Goal: Communication & Community: Answer question/provide support

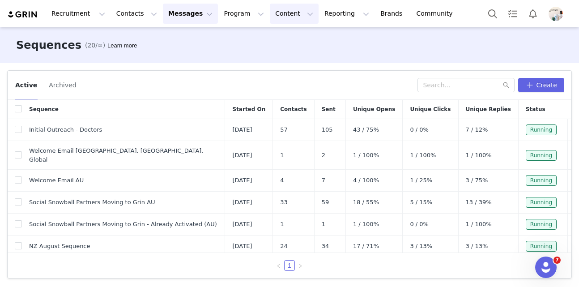
click at [270, 16] on button "Content Content" at bounding box center [294, 14] width 49 height 20
click at [275, 40] on p "Creator Content" at bounding box center [284, 39] width 50 height 9
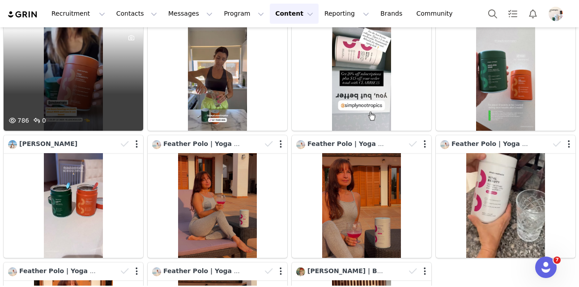
scroll to position [186, 0]
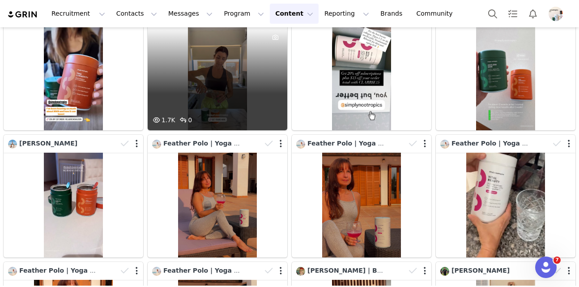
click at [203, 95] on div "1.7K 0" at bounding box center [218, 77] width 140 height 105
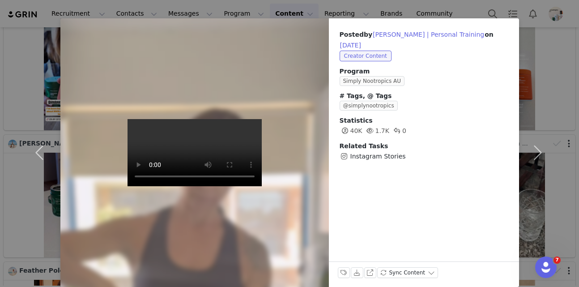
scroll to position [25, 0]
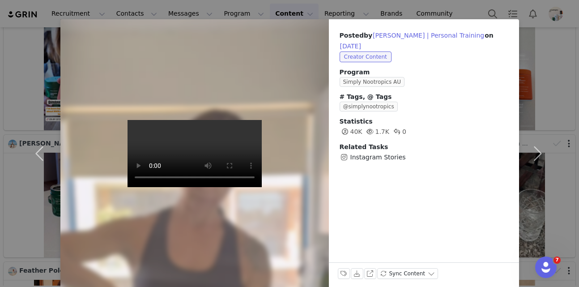
click at [398, 13] on div "Posted by Mari Groth | Personal Training on Aug 29, 2025 Creator Content Progra…" at bounding box center [289, 143] width 579 height 287
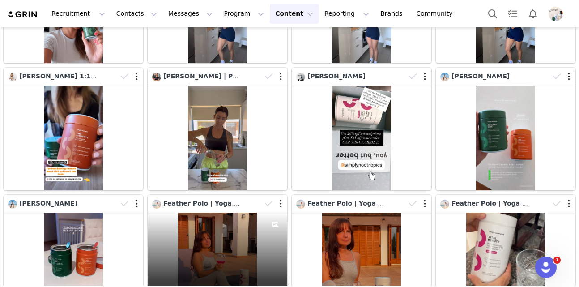
scroll to position [122, 0]
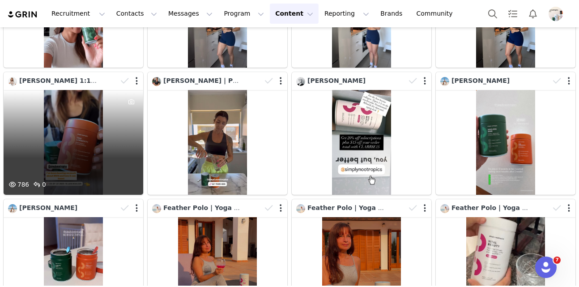
click at [98, 139] on div "786 0" at bounding box center [74, 142] width 140 height 105
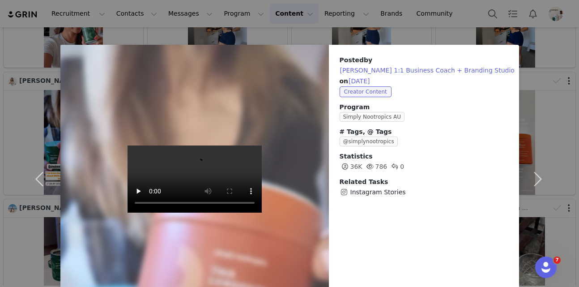
scroll to position [37, 0]
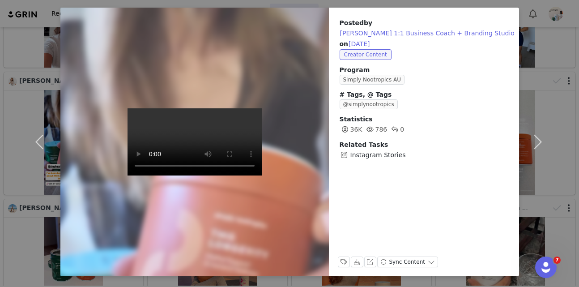
click at [412, 5] on div "Posted by Alison 1:1 Business Coach + Branding Studio on Aug 29, 2025 Creator C…" at bounding box center [289, 143] width 579 height 287
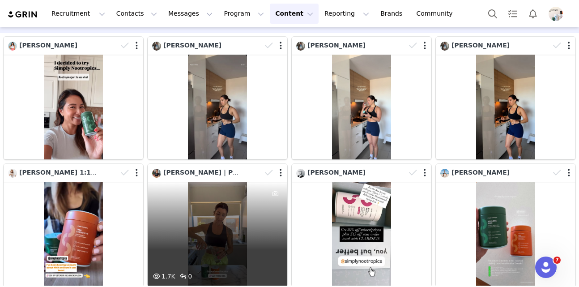
scroll to position [31, 0]
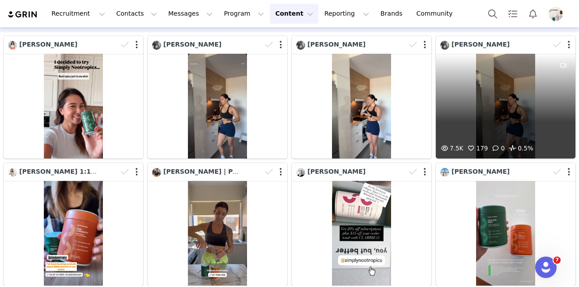
click at [471, 102] on div "7.5K 179 0 0.5%" at bounding box center [506, 106] width 140 height 105
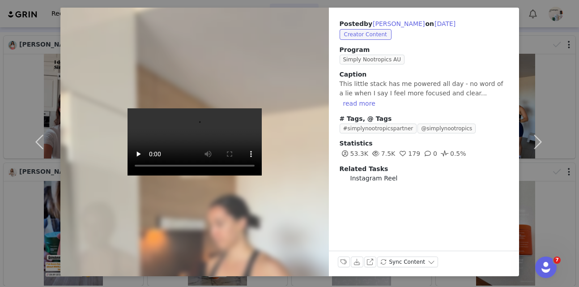
scroll to position [37, 0]
click at [422, 6] on div "Posted by Tyla Amos on Aug 29, 2025 Creator Content Program Simply Nootropics A…" at bounding box center [289, 143] width 579 height 287
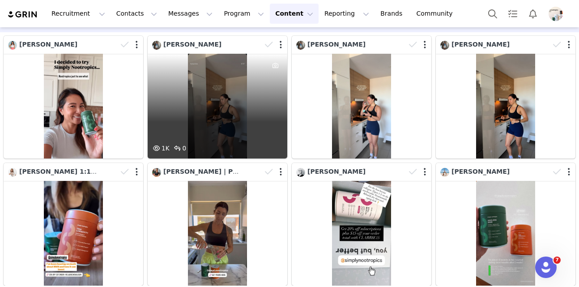
click at [243, 122] on div "1K 0" at bounding box center [218, 106] width 140 height 105
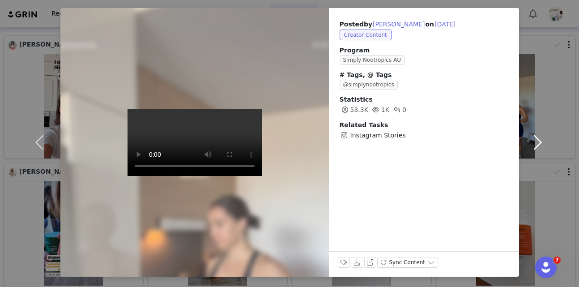
click at [528, 61] on button "button" at bounding box center [538, 142] width 38 height 268
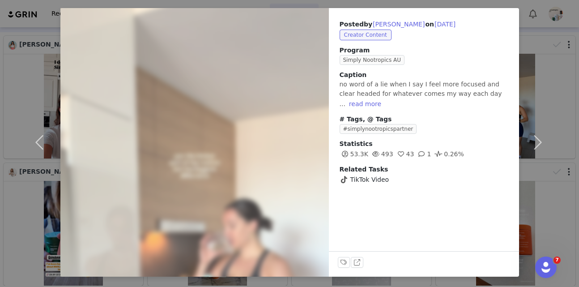
click at [334, 7] on div "Posted by Tyla Amos on Aug 29, 2025 Creator Content Program Simply Nootropics A…" at bounding box center [289, 143] width 579 height 287
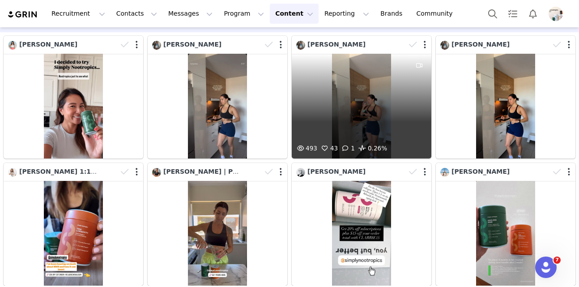
click at [308, 119] on div "493 43 1 0.26%" at bounding box center [362, 106] width 140 height 105
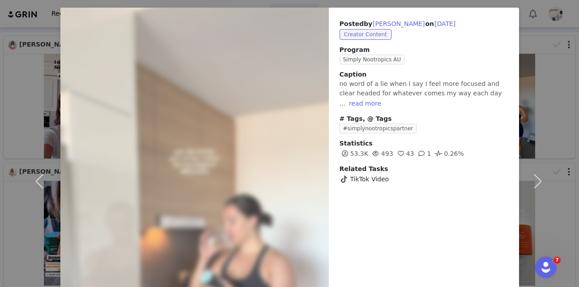
scroll to position [115, 0]
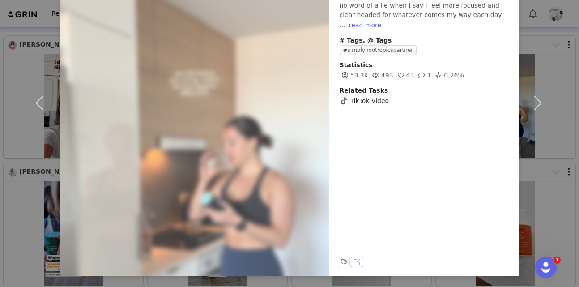
click at [356, 263] on button "View on TikTok" at bounding box center [357, 261] width 13 height 11
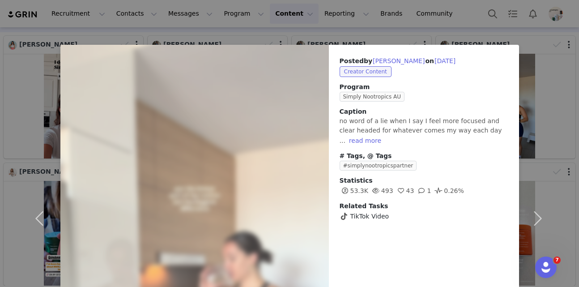
click at [438, 30] on div "Posted by Tyla Amos on Aug 29, 2025 Creator Content Program Simply Nootropics A…" at bounding box center [289, 143] width 579 height 287
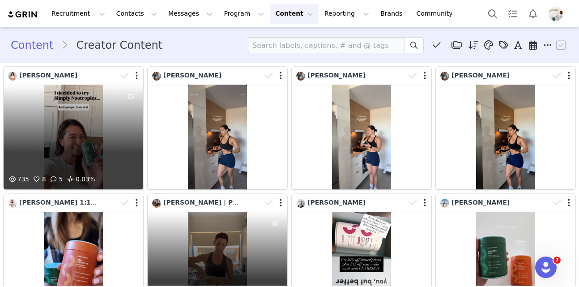
click at [51, 124] on div "735 8 5 0.03%" at bounding box center [74, 137] width 140 height 105
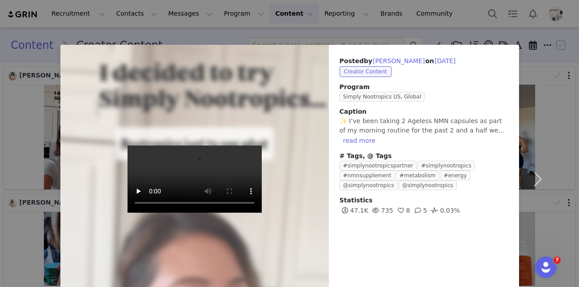
scroll to position [37, 0]
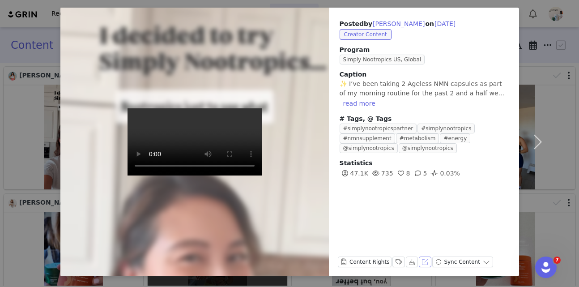
click at [424, 263] on button "View on Instagram" at bounding box center [425, 261] width 13 height 11
click at [398, 24] on button "Cheryl Walker" at bounding box center [398, 23] width 53 height 11
type input "Cheryl Walker"
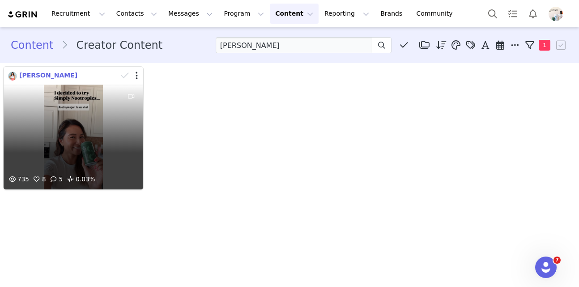
click at [43, 75] on span "Cheryl Walker" at bounding box center [48, 75] width 58 height 7
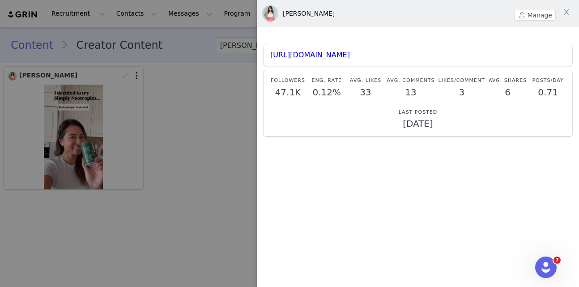
click at [126, 19] on div at bounding box center [289, 143] width 579 height 287
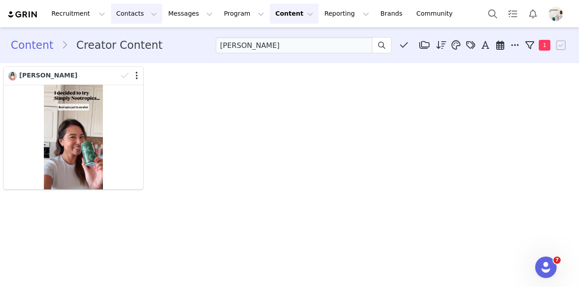
click at [111, 18] on body "Recruitment Recruitment Creator Search Curated Lists Landing Pages Web Extensio…" at bounding box center [289, 143] width 579 height 287
click at [128, 15] on button "Contacts Contacts" at bounding box center [136, 14] width 51 height 20
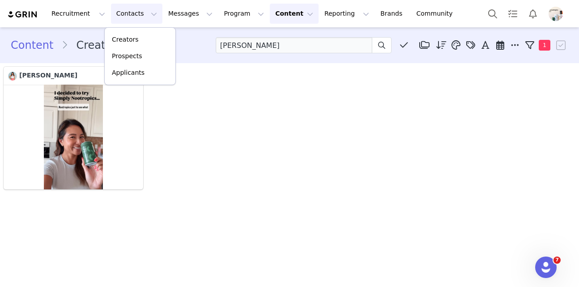
click at [139, 30] on div "Creators Prospects Applicants" at bounding box center [140, 56] width 72 height 58
click at [142, 38] on div "Creators" at bounding box center [140, 39] width 60 height 9
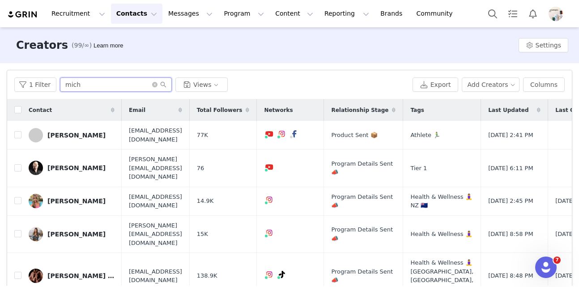
click at [82, 85] on input "mich" at bounding box center [116, 84] width 112 height 14
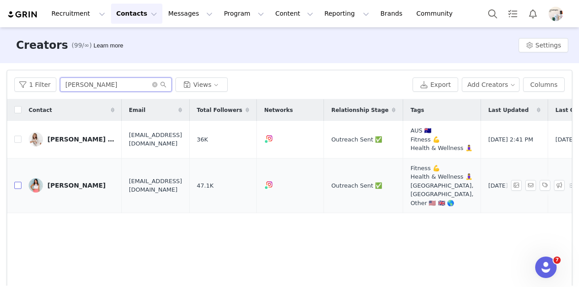
type input "cher"
click at [18, 189] on input "checkbox" at bounding box center [17, 185] width 7 height 7
checkbox input "true"
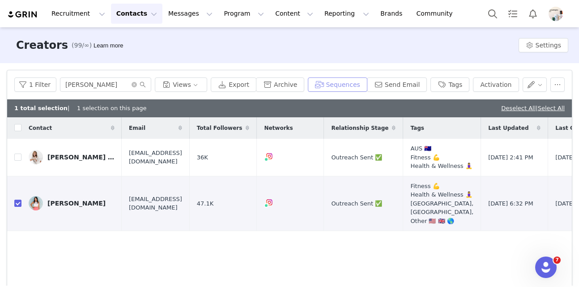
click at [340, 87] on button "Sequences" at bounding box center [337, 84] width 59 height 14
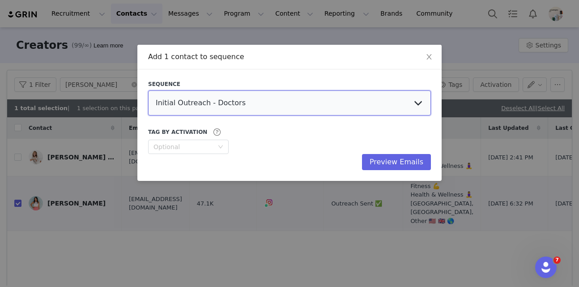
click at [270, 106] on select "Initial Outreach - Doctors Welcome Email US, UK, Global Welcome Email AU Social…" at bounding box center [289, 102] width 283 height 25
select select "97f2ed18-101c-4dc8-b3bc-ff41aaa4a79e"
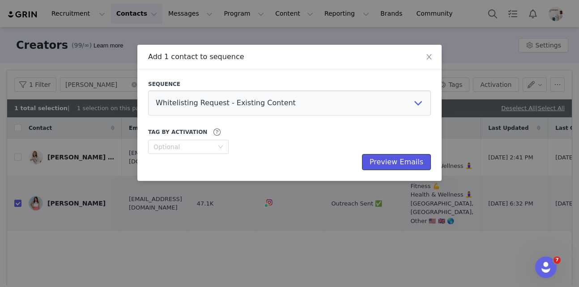
click at [408, 161] on button "Preview Emails" at bounding box center [396, 162] width 69 height 16
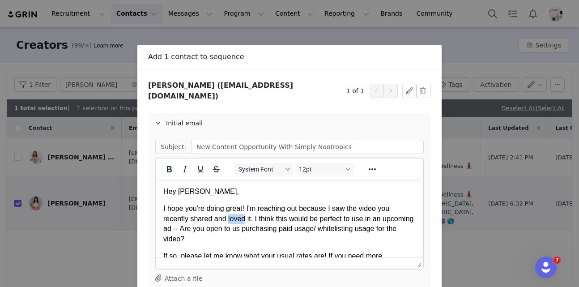
drag, startPoint x: 245, startPoint y: 219, endPoint x: 229, endPoint y: 220, distance: 16.6
click at [229, 220] on p "I hope you're doing great! I'm reaching out because I saw the video you recentl…" at bounding box center [289, 223] width 252 height 40
click at [356, 209] on p "I hope you're doing great! I'm reaching out because I saw the video you recentl…" at bounding box center [289, 223] width 252 height 40
drag, startPoint x: 381, startPoint y: 209, endPoint x: 365, endPoint y: 209, distance: 17.0
click at [365, 209] on p "I hope you're doing great! I'm reaching out because I saw this video you recent…" at bounding box center [289, 223] width 252 height 40
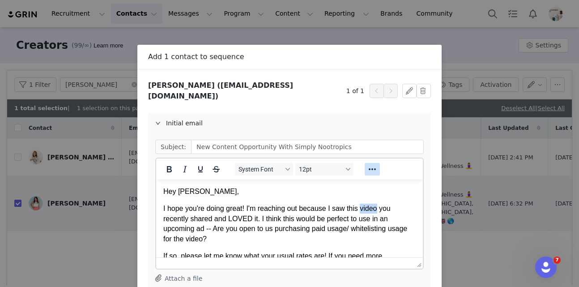
click at [370, 164] on icon "Reveal or hide additional toolbar items" at bounding box center [372, 169] width 11 height 11
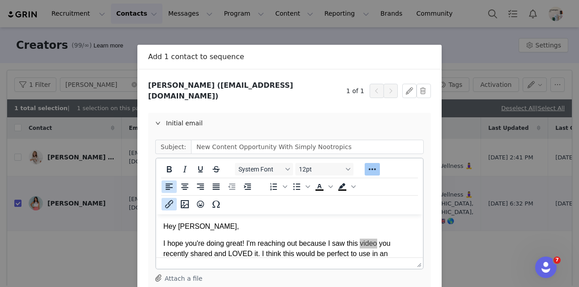
click at [167, 199] on icon "Insert/edit link" at bounding box center [169, 204] width 11 height 11
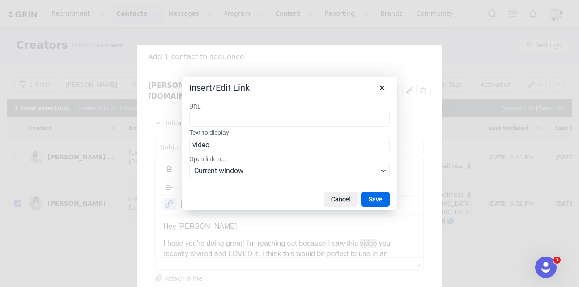
type input "brainsandbods"
click at [228, 120] on input "brainsandbods" at bounding box center [289, 118] width 200 height 16
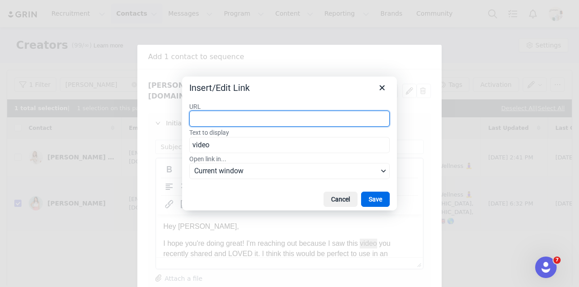
paste input "[URL][DOMAIN_NAME]"
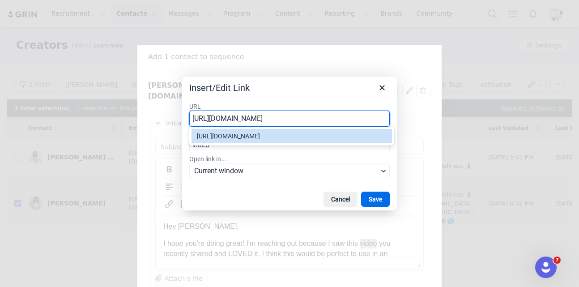
click at [228, 136] on div "[URL][DOMAIN_NAME]" at bounding box center [292, 136] width 191 height 11
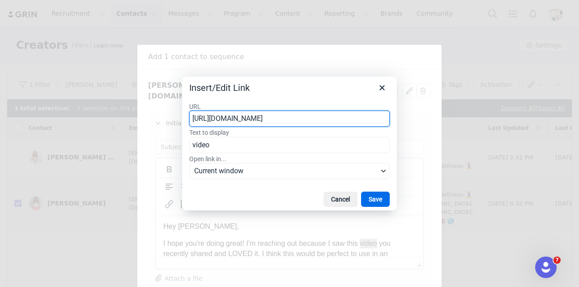
type input "[URL][DOMAIN_NAME]"
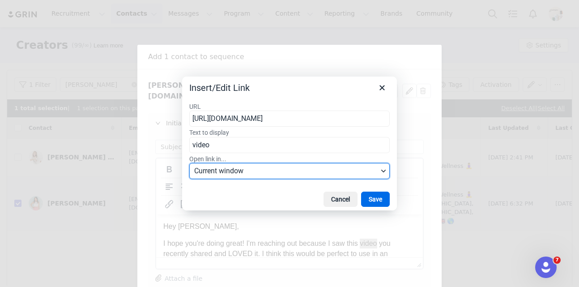
click at [231, 163] on button "Current window" at bounding box center [289, 171] width 200 height 16
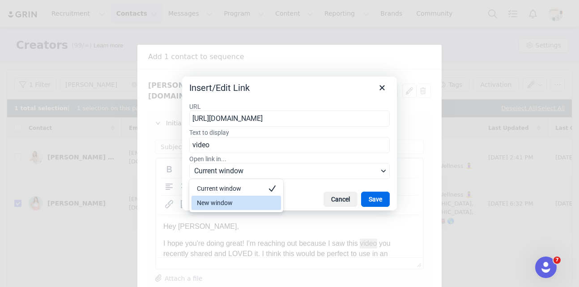
click at [234, 202] on div "New window" at bounding box center [230, 202] width 66 height 11
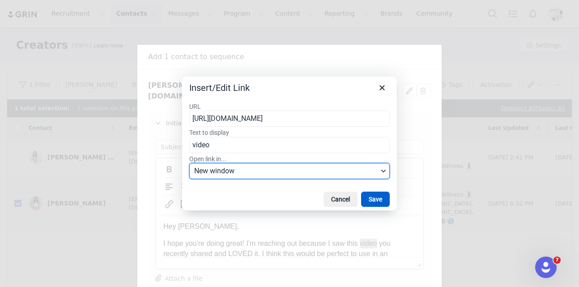
click at [366, 195] on button "Save" at bounding box center [375, 198] width 29 height 15
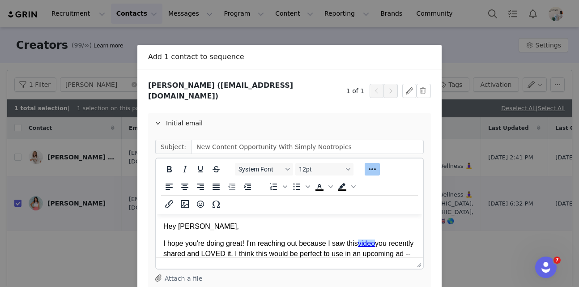
click at [322, 240] on p "I hope you're doing great! I'm reaching out because I saw this video you recent…" at bounding box center [289, 253] width 252 height 30
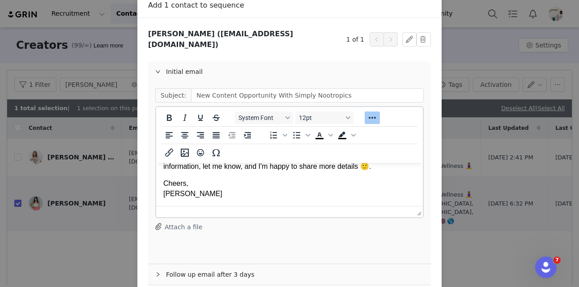
scroll to position [89, 0]
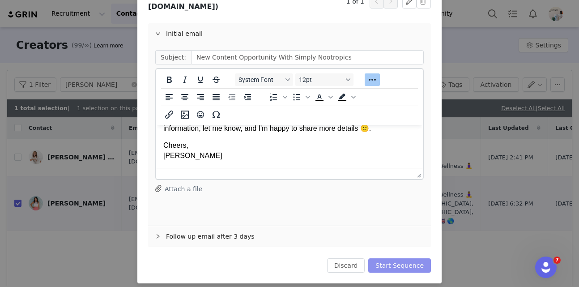
click at [421, 260] on button "Start Sequence" at bounding box center [399, 265] width 63 height 14
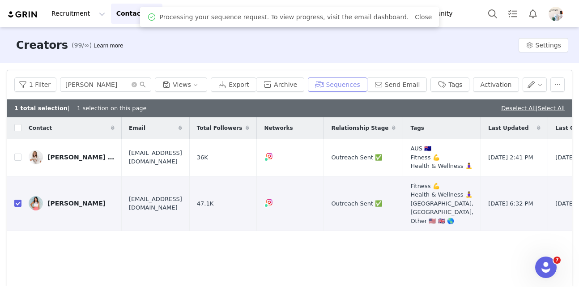
scroll to position [0, 0]
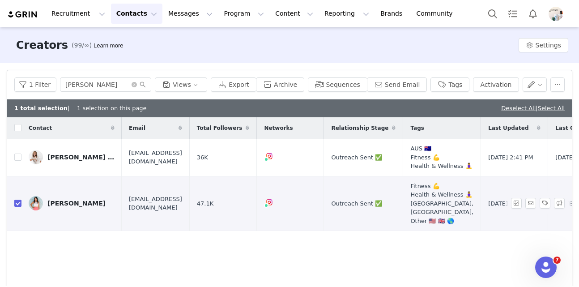
drag, startPoint x: 97, startPoint y: 212, endPoint x: 92, endPoint y: 212, distance: 5.4
click at [17, 207] on input "checkbox" at bounding box center [17, 202] width 7 height 7
checkbox input "false"
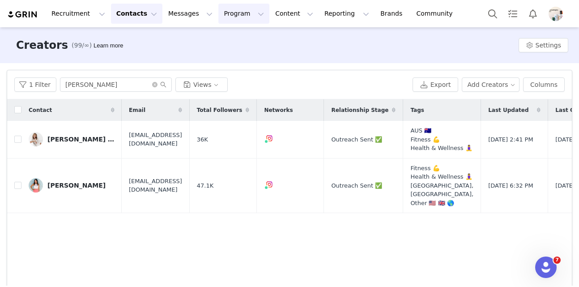
click at [230, 19] on button "Program Program" at bounding box center [243, 14] width 51 height 20
click at [233, 38] on p "Activations" at bounding box center [229, 39] width 34 height 9
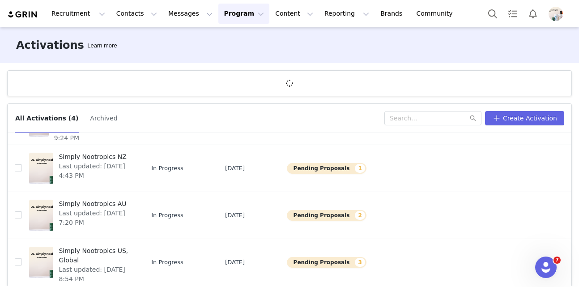
scroll to position [33, 0]
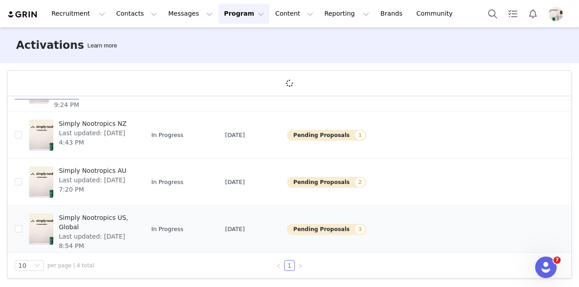
click at [66, 226] on span "Simply Nootropics US, Global" at bounding box center [95, 222] width 73 height 19
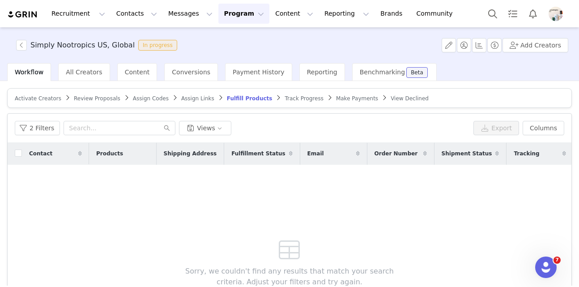
click at [339, 97] on span "Make Payments" at bounding box center [357, 98] width 42 height 6
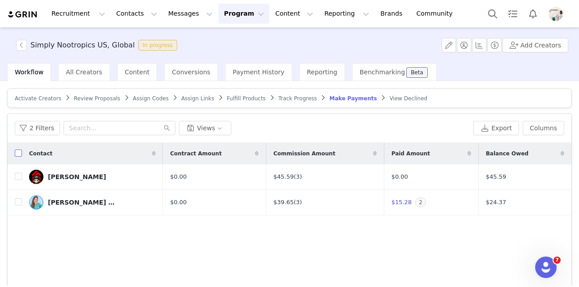
click at [17, 154] on input "checkbox" at bounding box center [18, 152] width 7 height 7
checkbox input "true"
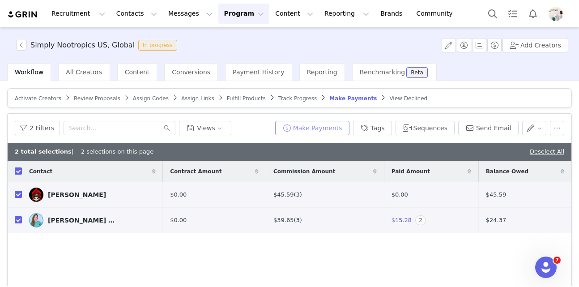
click at [327, 127] on button "Make Payments" at bounding box center [312, 128] width 74 height 14
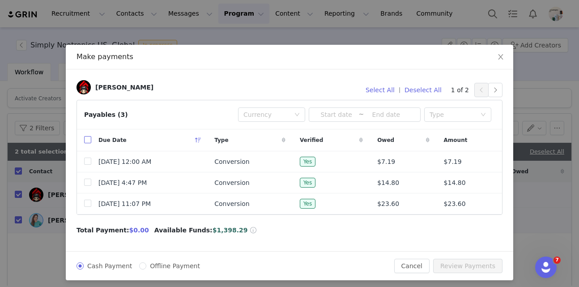
click at [89, 140] on input "checkbox" at bounding box center [87, 139] width 7 height 7
checkbox input "true"
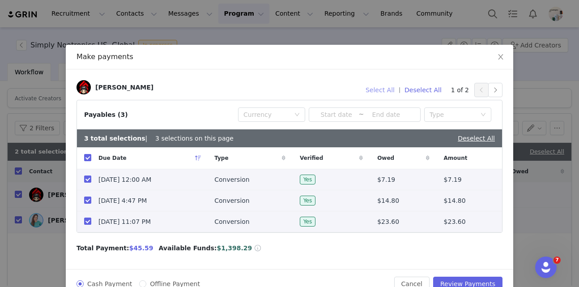
click at [385, 88] on button "Select All" at bounding box center [379, 90] width 37 height 14
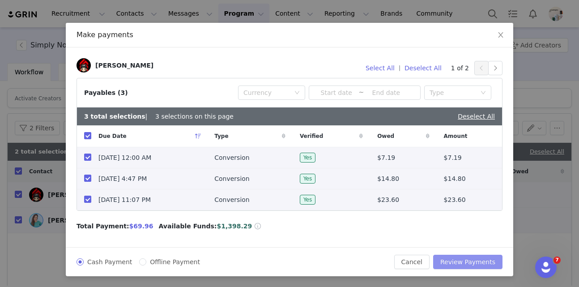
click at [479, 254] on button "Review Payments" at bounding box center [467, 261] width 69 height 14
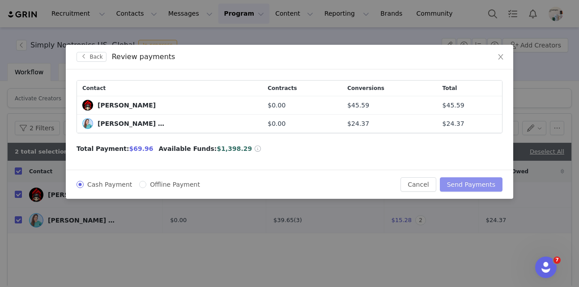
click at [480, 182] on button "Send Payments" at bounding box center [471, 184] width 63 height 14
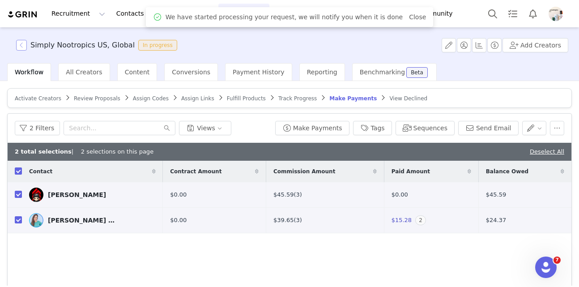
click at [20, 46] on button "button" at bounding box center [21, 45] width 11 height 11
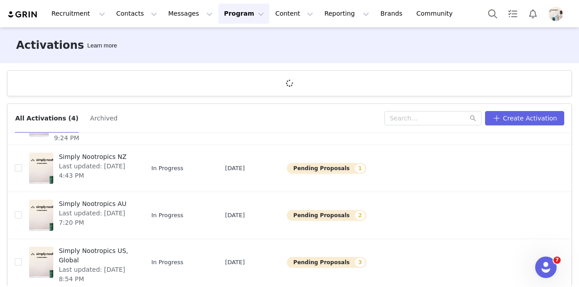
scroll to position [33, 0]
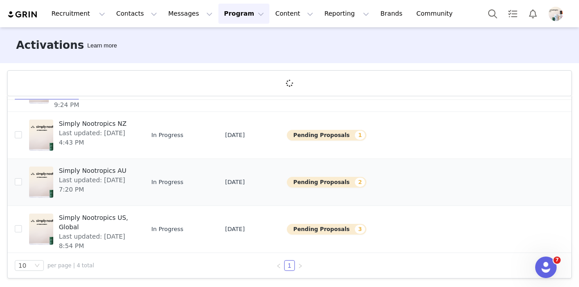
click at [76, 174] on span "Simply Nootropics AU" at bounding box center [95, 170] width 73 height 9
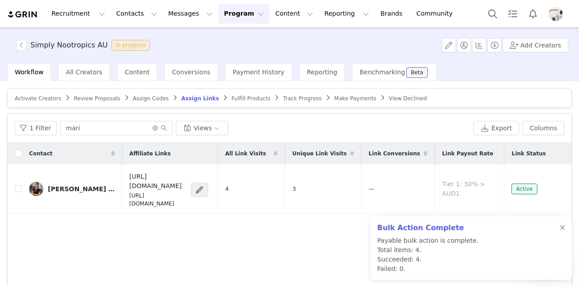
click at [354, 99] on span "Make Payments" at bounding box center [355, 98] width 42 height 6
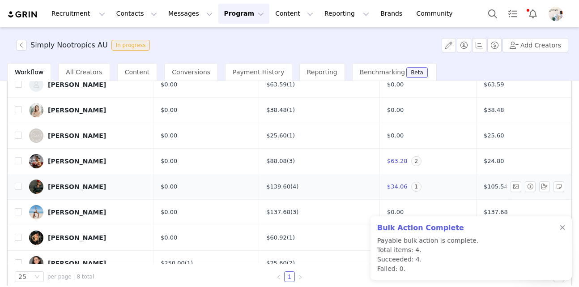
scroll to position [4, 0]
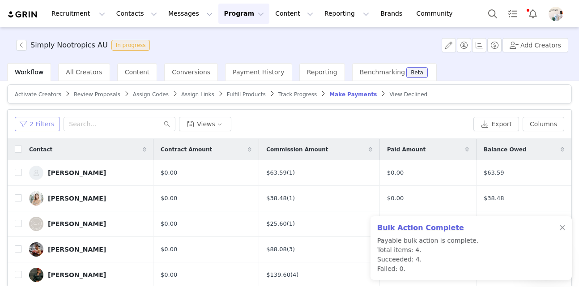
click at [48, 127] on button "2 Filters" at bounding box center [37, 124] width 45 height 14
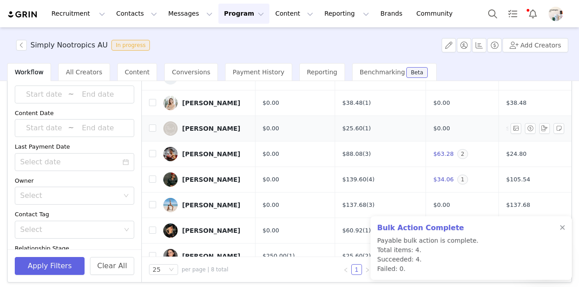
scroll to position [0, 0]
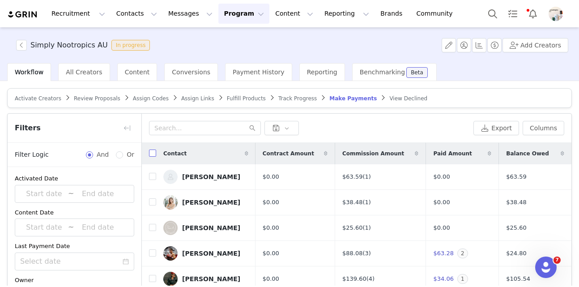
click at [154, 154] on input "checkbox" at bounding box center [152, 152] width 7 height 7
checkbox input "true"
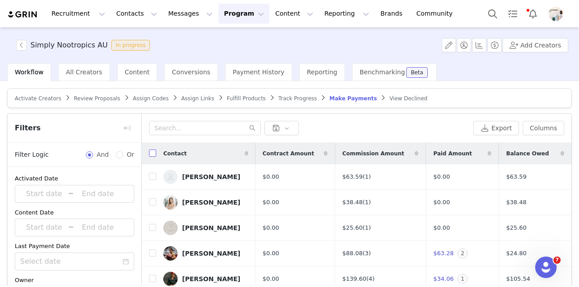
checkbox input "true"
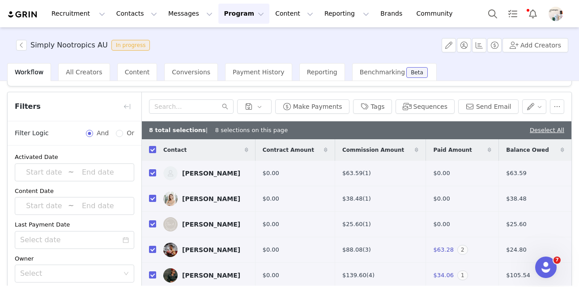
scroll to position [22, 0]
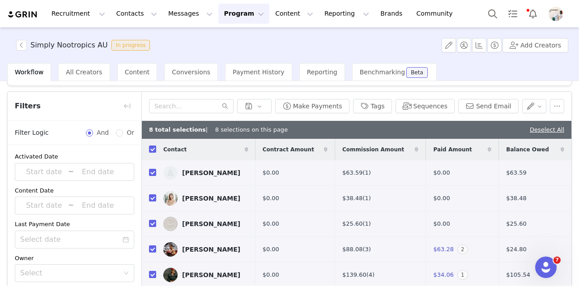
click at [318, 116] on div "Make Payments Tags Sequences Send Email" at bounding box center [356, 106] width 429 height 29
click at [316, 103] on button "Make Payments" at bounding box center [312, 106] width 74 height 14
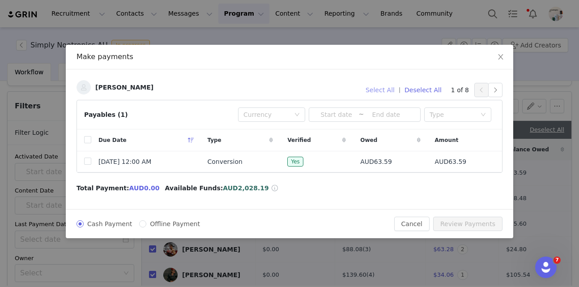
click at [384, 89] on button "Select All" at bounding box center [379, 90] width 37 height 14
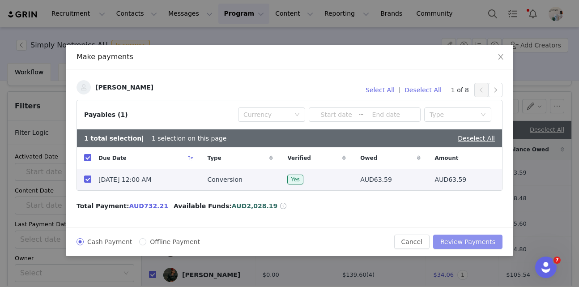
click at [468, 246] on button "Review Payments" at bounding box center [467, 241] width 69 height 14
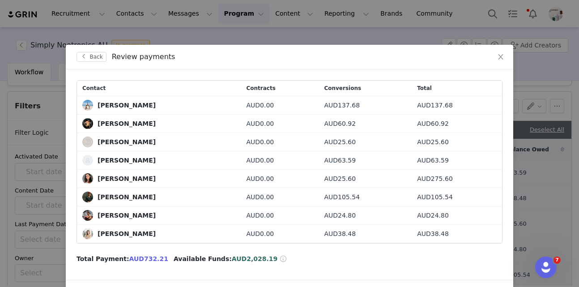
scroll to position [33, 0]
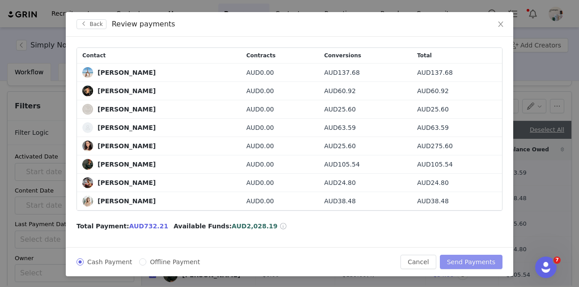
click at [468, 262] on button "Send Payments" at bounding box center [471, 261] width 63 height 14
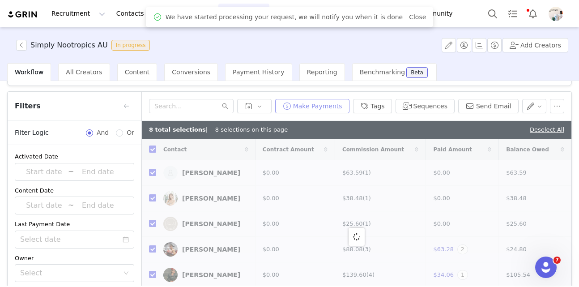
scroll to position [0, 0]
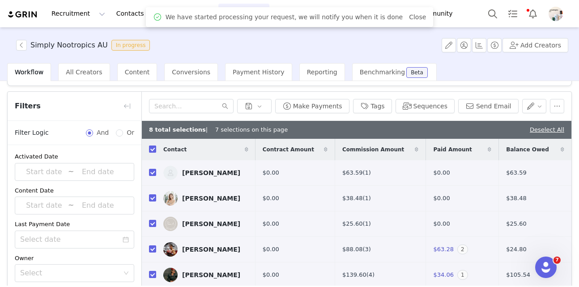
click at [155, 149] on input "checkbox" at bounding box center [152, 148] width 7 height 7
checkbox input "false"
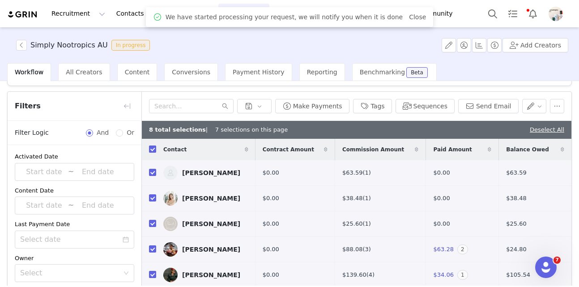
checkbox input "false"
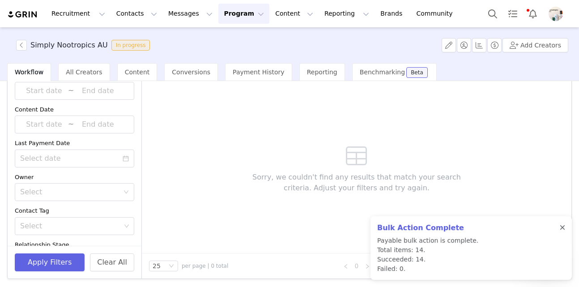
click at [564, 230] on div at bounding box center [561, 227] width 5 height 7
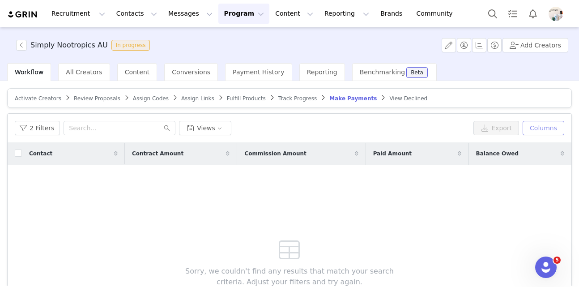
click at [544, 131] on button "Columns" at bounding box center [543, 128] width 42 height 14
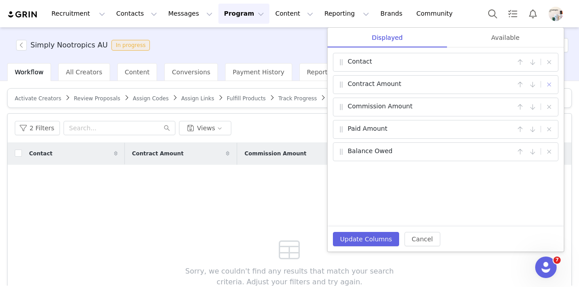
click at [551, 85] on button "button" at bounding box center [548, 84] width 11 height 11
click at [355, 242] on button "Update Columns" at bounding box center [366, 239] width 66 height 14
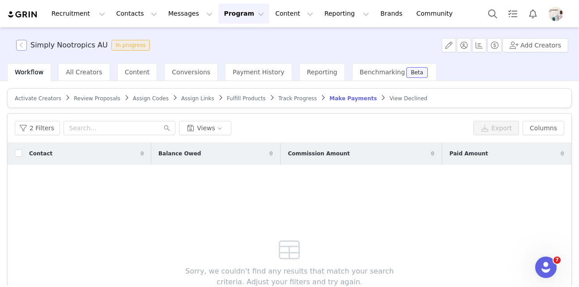
click at [20, 46] on button "button" at bounding box center [21, 45] width 11 height 11
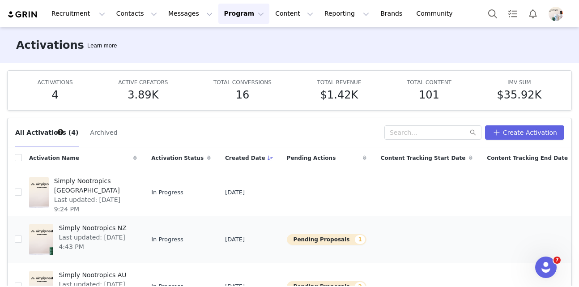
click at [76, 224] on span "Simply Nootropics NZ" at bounding box center [95, 227] width 73 height 9
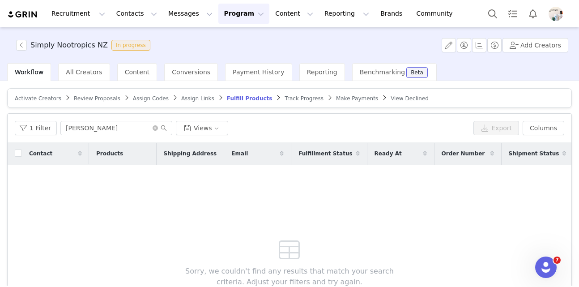
click at [348, 99] on span "Make Payments" at bounding box center [357, 98] width 42 height 6
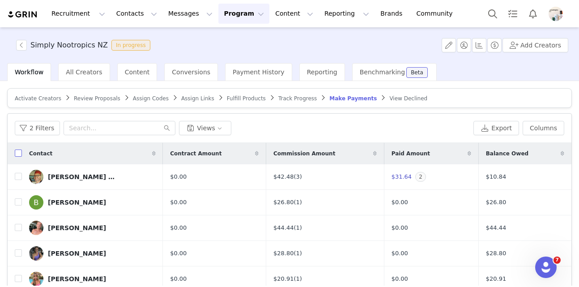
click at [20, 152] on input "checkbox" at bounding box center [18, 152] width 7 height 7
checkbox input "true"
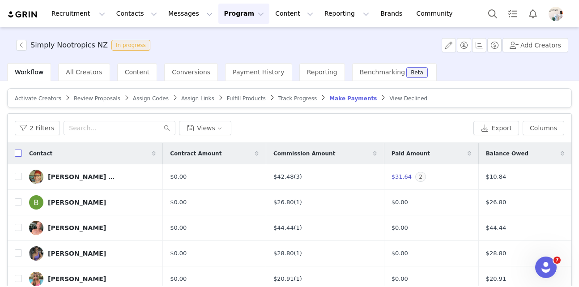
checkbox input "true"
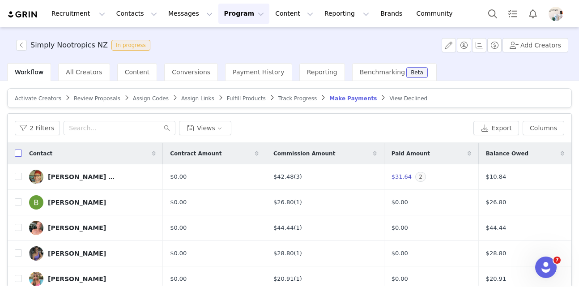
checkbox input "true"
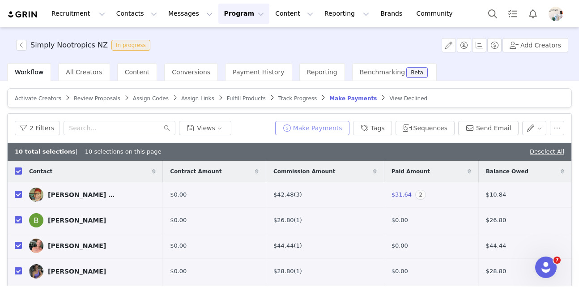
click at [325, 126] on button "Make Payments" at bounding box center [312, 128] width 74 height 14
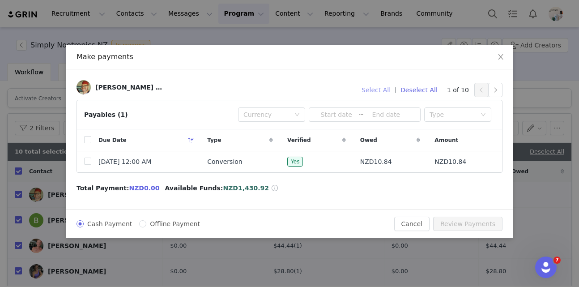
click at [385, 86] on button "Select All" at bounding box center [375, 90] width 37 height 14
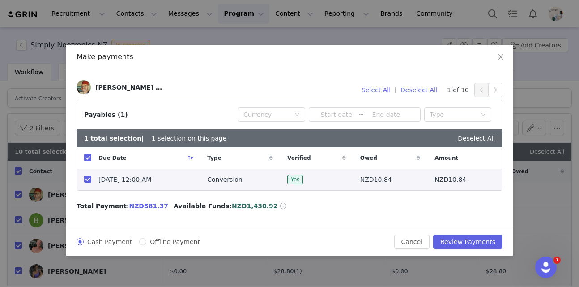
click at [480, 251] on div "Cash Payment Offline Payment Cancel Review Payments" at bounding box center [289, 241] width 447 height 29
click at [476, 243] on button "Review Payments" at bounding box center [467, 241] width 69 height 14
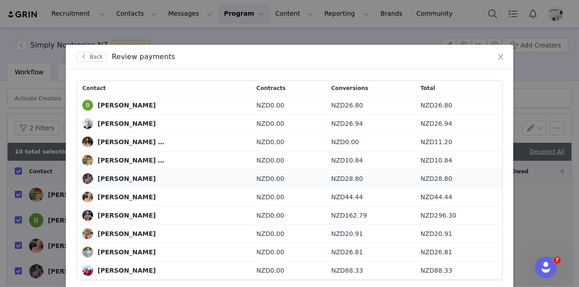
scroll to position [69, 0]
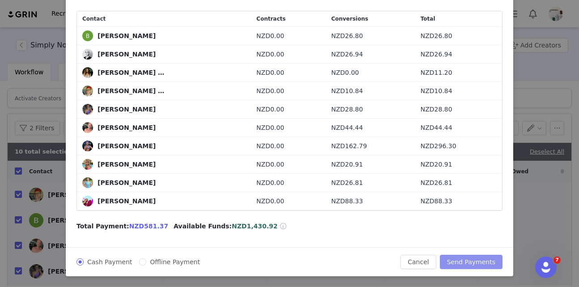
click at [486, 264] on button "Send Payments" at bounding box center [471, 261] width 63 height 14
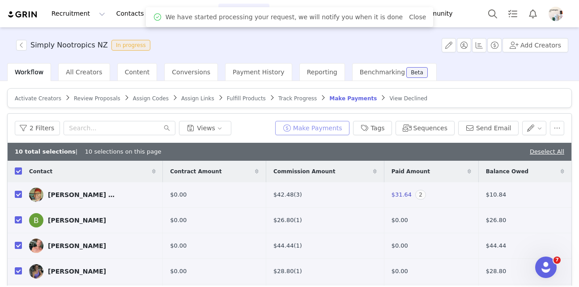
scroll to position [25, 0]
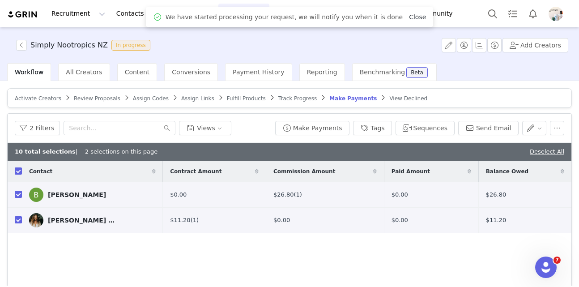
click at [409, 17] on link "Close" at bounding box center [417, 16] width 17 height 7
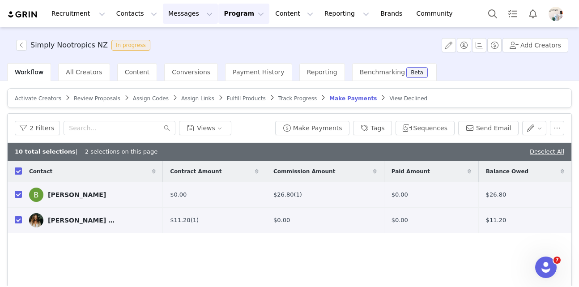
click at [185, 9] on button "Messages Messages" at bounding box center [190, 14] width 55 height 20
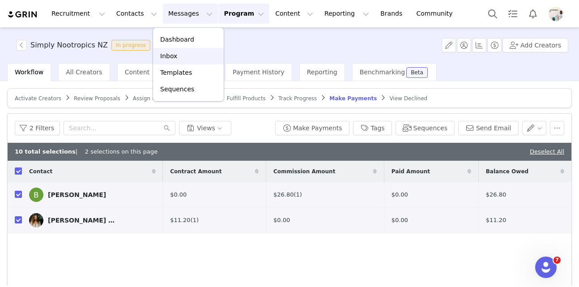
click at [184, 57] on div "Inbox" at bounding box center [188, 55] width 60 height 9
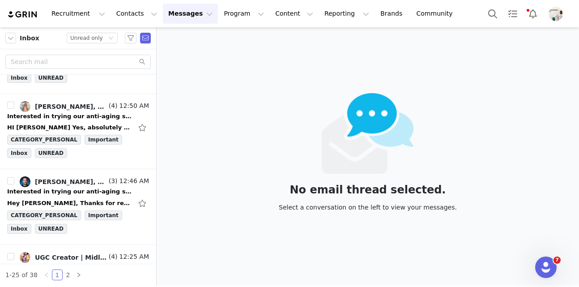
scroll to position [1296, 0]
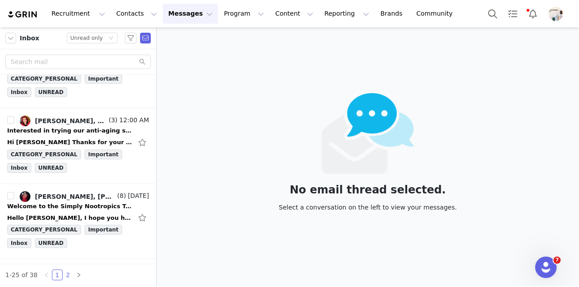
click at [66, 274] on link "2" at bounding box center [68, 275] width 10 height 10
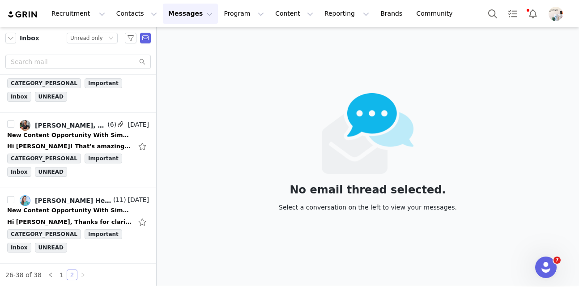
scroll to position [750, 0]
click at [61, 213] on div "New Content Opportunity With Simply Nootropics" at bounding box center [69, 210] width 125 height 9
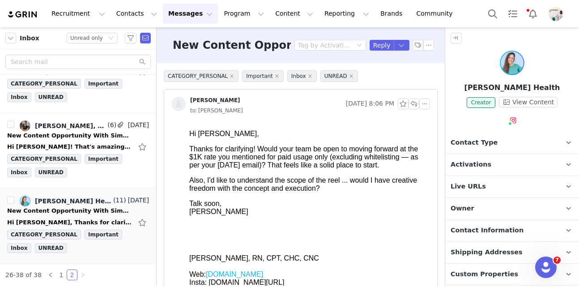
scroll to position [0, 0]
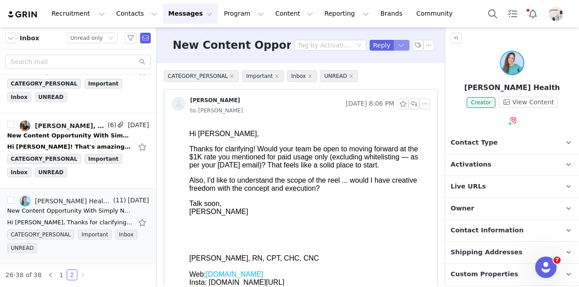
click at [402, 47] on button "button" at bounding box center [402, 45] width 16 height 11
click at [395, 79] on li "Reply All" at bounding box center [392, 75] width 38 height 14
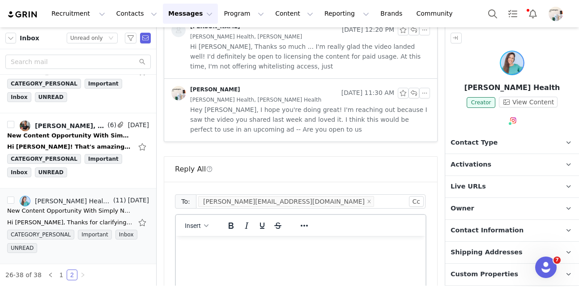
scroll to position [1051, 0]
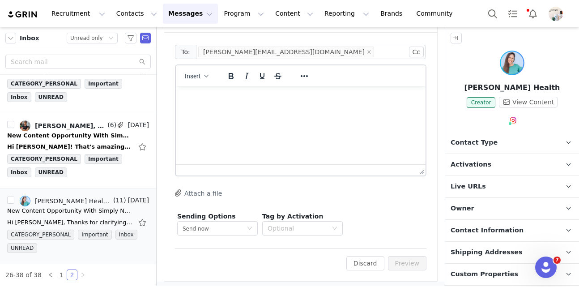
click at [300, 110] on html at bounding box center [301, 98] width 250 height 24
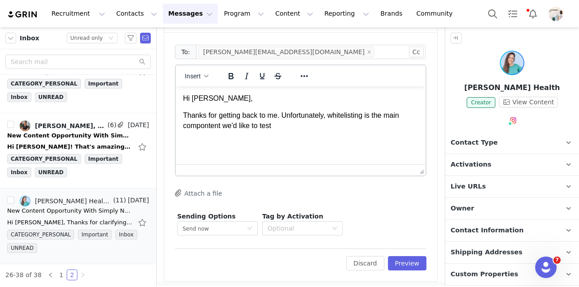
click at [229, 124] on p "Thanks for getting back to me. Unfortunately, whitelisting is the main componte…" at bounding box center [300, 120] width 235 height 20
click at [212, 126] on p "Thanks for getting back to me. Unfortunately, whitelisting is the main componte…" at bounding box center [300, 120] width 235 height 20
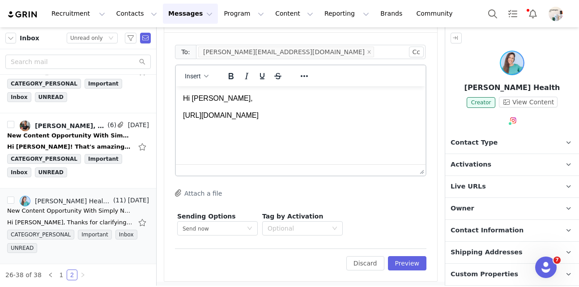
click at [208, 118] on p "[URL][DOMAIN_NAME]" at bounding box center [300, 115] width 235 height 10
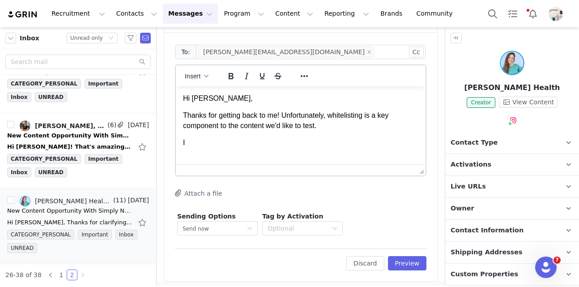
click at [380, 123] on p "Thanks for getting back to me! Unfortunately, whitelisting is a key component t…" at bounding box center [300, 120] width 235 height 20
click at [414, 127] on p "Thanks for getting back to me! Unfortunately, whitelisting is a key component t…" at bounding box center [300, 120] width 235 height 20
click at [255, 150] on p "I" at bounding box center [300, 153] width 235 height 10
click at [248, 139] on p "Thanks for getting back to me! Unfortunately, whitelisting is a key component t…" at bounding box center [300, 125] width 235 height 30
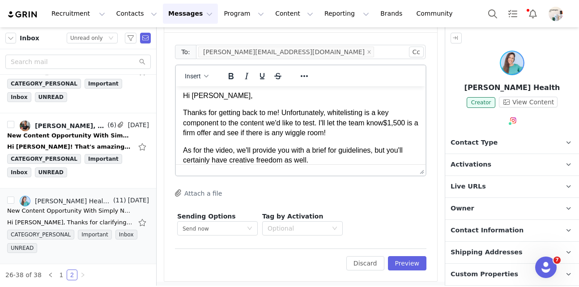
scroll to position [38, 0]
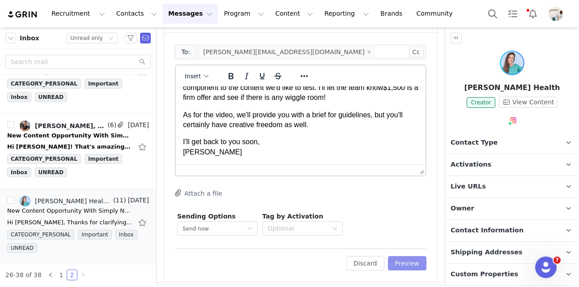
click at [411, 260] on button "Preview" at bounding box center [407, 263] width 39 height 14
click at [411, 260] on button "Preview" at bounding box center [402, 263] width 49 height 14
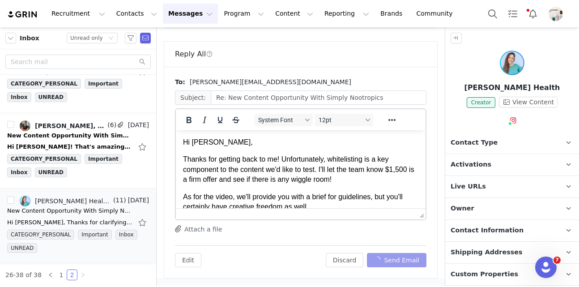
scroll to position [765, 0]
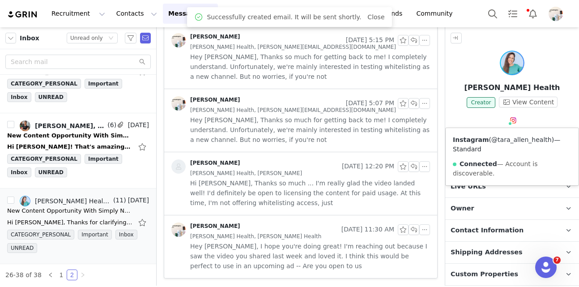
click at [541, 138] on link "@tara_allen_health" at bounding box center [521, 139] width 60 height 7
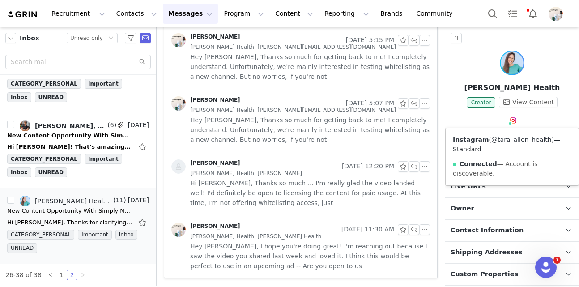
click at [505, 137] on link "@tara_allen_health" at bounding box center [521, 139] width 60 height 7
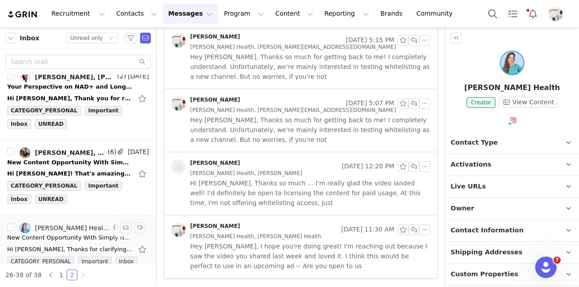
scroll to position [723, 0]
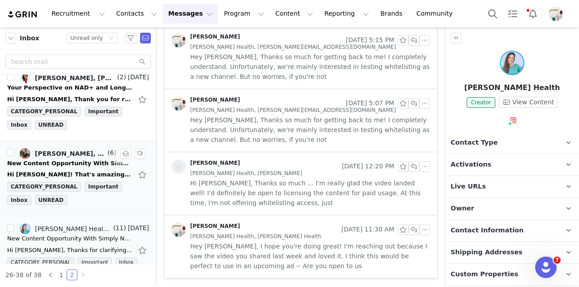
click at [80, 148] on link "[PERSON_NAME], [PERSON_NAME] | Personal Training" at bounding box center [63, 153] width 86 height 11
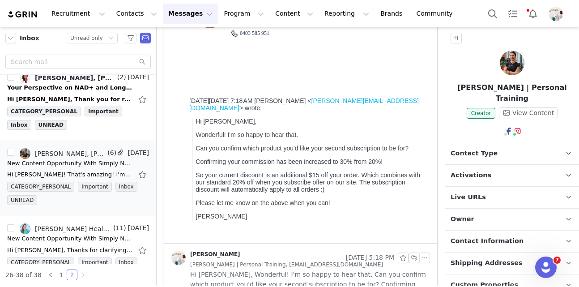
scroll to position [0, 0]
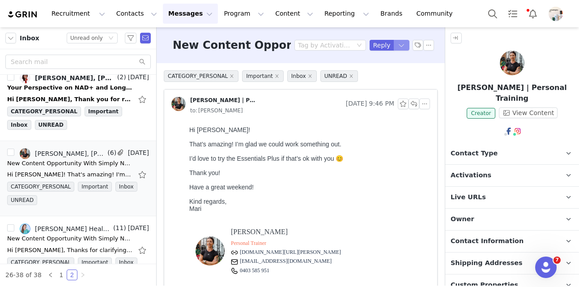
click at [399, 46] on button "button" at bounding box center [402, 45] width 16 height 11
click at [394, 73] on li "Reply All" at bounding box center [392, 75] width 38 height 14
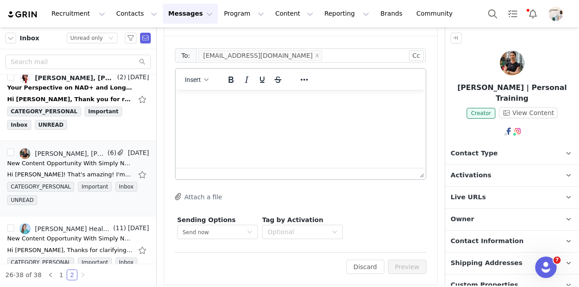
scroll to position [803, 0]
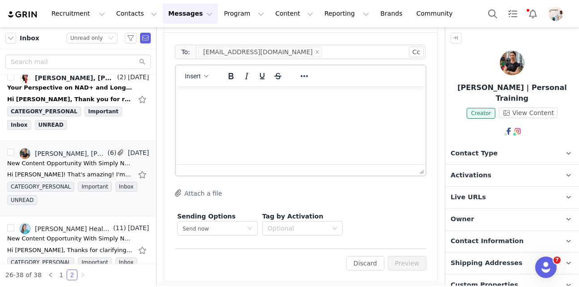
click at [254, 110] on html at bounding box center [301, 98] width 250 height 24
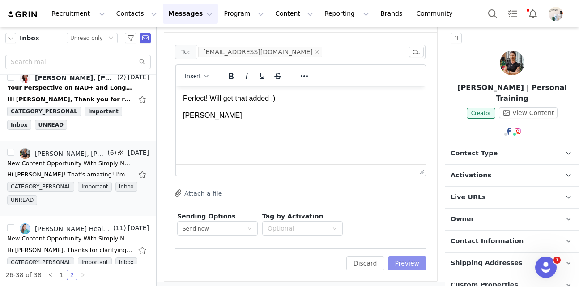
click at [420, 263] on button "Preview" at bounding box center [407, 263] width 39 height 14
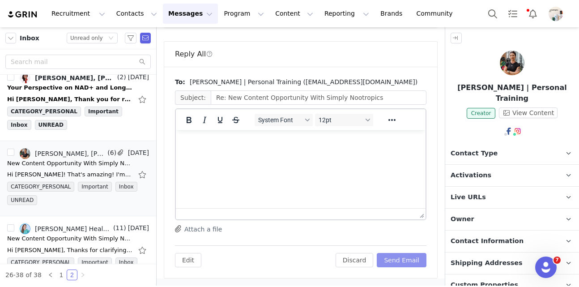
scroll to position [769, 0]
click at [420, 263] on button "Send Email" at bounding box center [402, 260] width 50 height 14
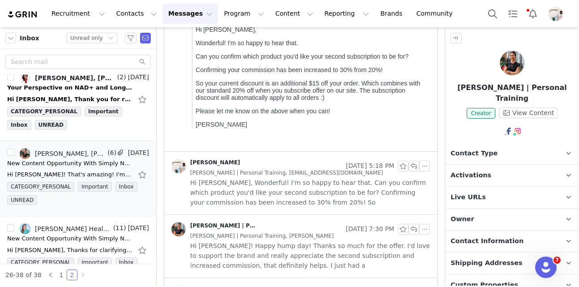
scroll to position [334, 0]
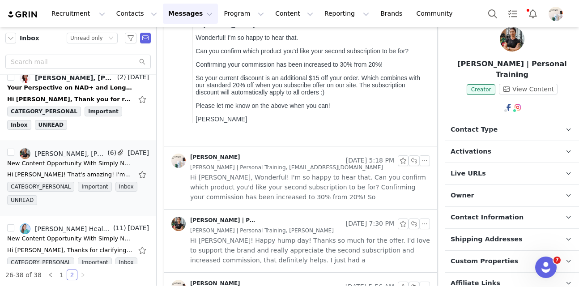
click at [469, 234] on span "Shipping Addresses" at bounding box center [486, 239] width 72 height 10
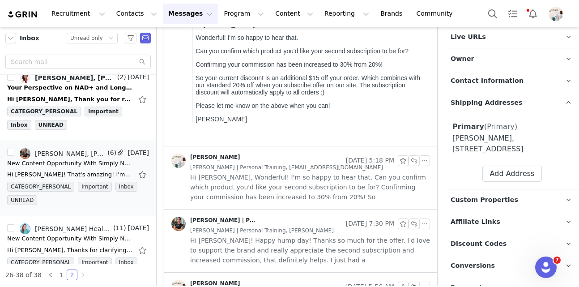
drag, startPoint x: 482, startPoint y: 150, endPoint x: 451, endPoint y: 129, distance: 37.6
click at [451, 129] on div "Primary (Primary) Label Primary First Name [PERSON_NAME] Last Name [PERSON_NAME…" at bounding box center [512, 151] width 134 height 75
copy div "[PERSON_NAME], [STREET_ADDRESS]"
click at [309, 254] on span "Hi [PERSON_NAME]! Happy hump day! Thanks so much for the offer. I'd love to sup…" at bounding box center [310, 250] width 240 height 30
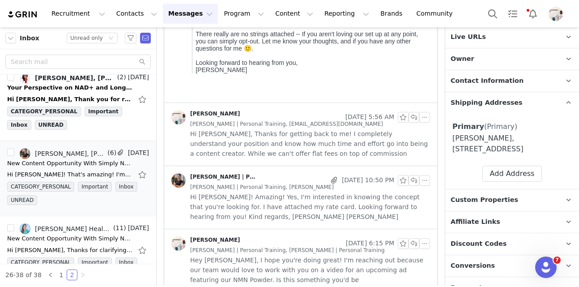
scroll to position [942, 0]
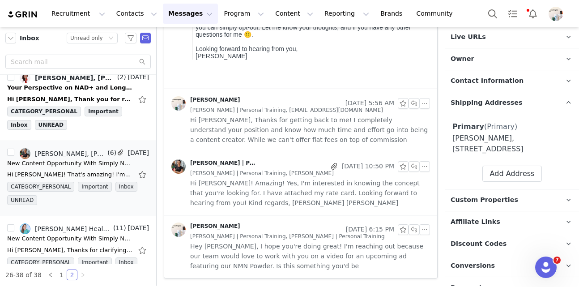
click at [291, 119] on span "Hi [PERSON_NAME], Thanks for getting back to me! I completely understand your p…" at bounding box center [310, 130] width 240 height 30
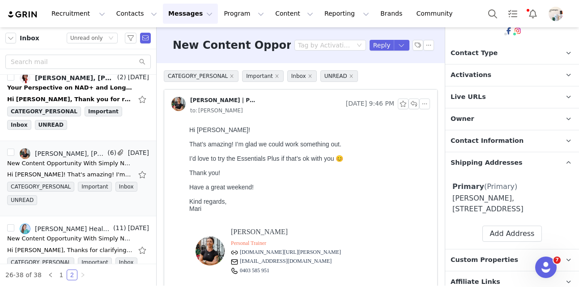
scroll to position [94, 0]
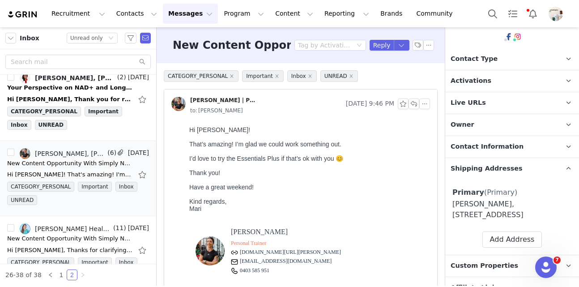
click at [479, 144] on p "Contact Information" at bounding box center [501, 146] width 112 height 21
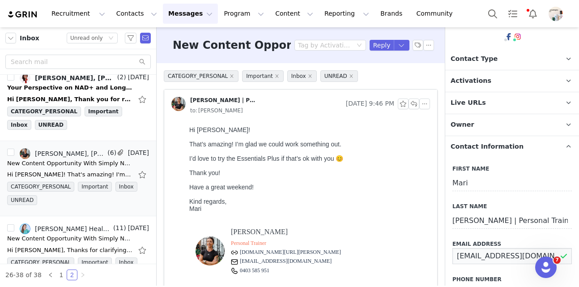
click at [475, 248] on input "[EMAIL_ADDRESS][DOMAIN_NAME]" at bounding box center [511, 256] width 119 height 16
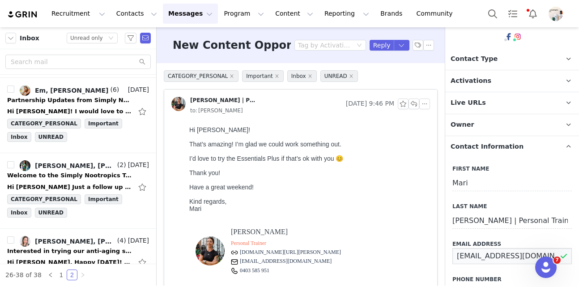
scroll to position [482, 0]
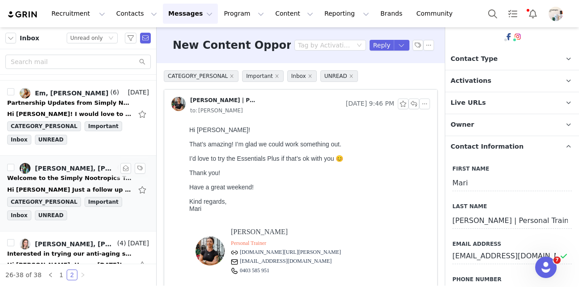
click at [76, 165] on div "[PERSON_NAME], [PERSON_NAME], [PERSON_NAME]" at bounding box center [75, 168] width 81 height 7
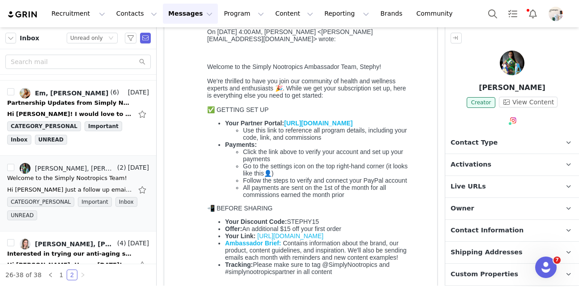
scroll to position [0, 0]
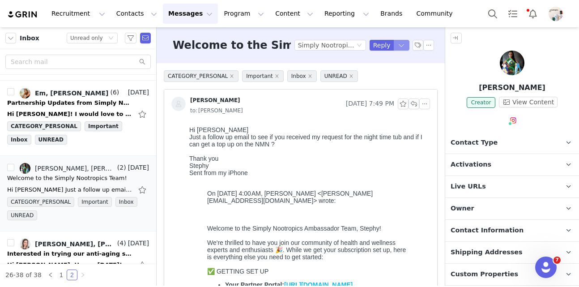
click at [401, 42] on button "button" at bounding box center [402, 45] width 16 height 11
click at [383, 71] on li "Reply All" at bounding box center [392, 75] width 38 height 14
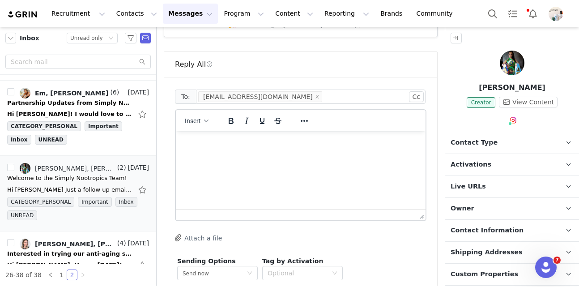
scroll to position [797, 0]
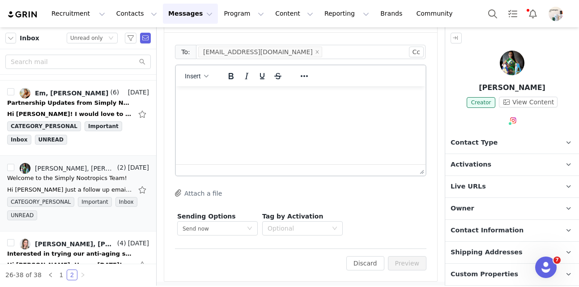
click at [255, 110] on html at bounding box center [301, 98] width 250 height 24
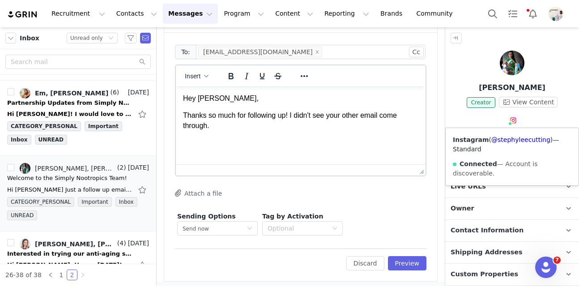
click at [505, 144] on div "Instagram ( @stephyleecutting ) — Standard Connected — Account is discoverable." at bounding box center [511, 156] width 133 height 57
click at [513, 140] on link "@stephyleecutting" at bounding box center [520, 139] width 59 height 7
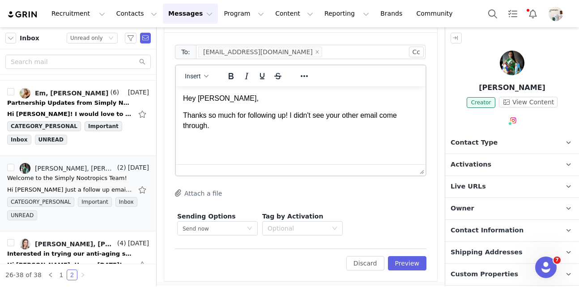
click at [308, 136] on html "Hey [PERSON_NAME], Thanks so much for following up! I didn't see your other ema…" at bounding box center [301, 111] width 250 height 51
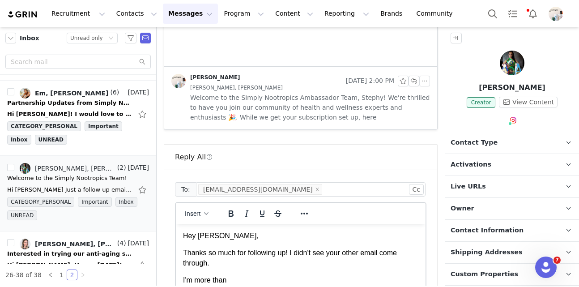
scroll to position [800, 0]
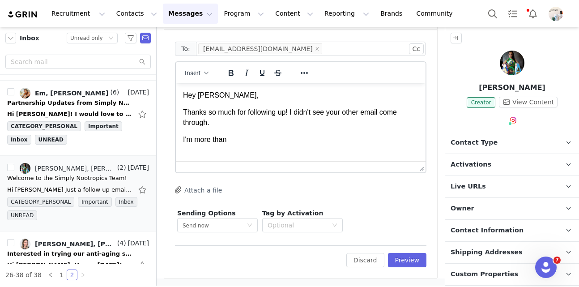
drag, startPoint x: 234, startPoint y: 140, endPoint x: 165, endPoint y: 140, distance: 69.3
click at [176, 140] on html "Hey [PERSON_NAME], Thanks so much for following up! I didn't see your other ema…" at bounding box center [301, 117] width 250 height 69
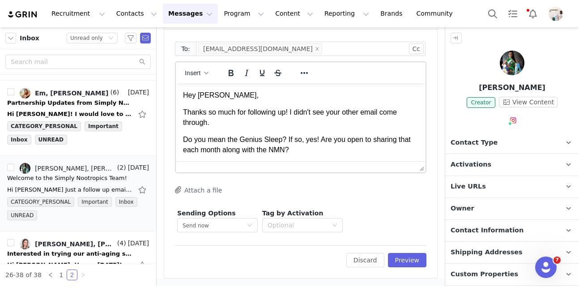
scroll to position [11, 0]
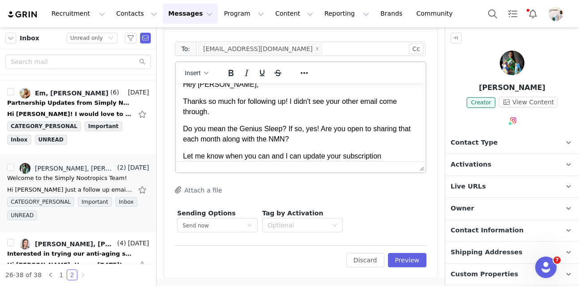
click at [296, 76] on div at bounding box center [304, 72] width 26 height 17
click at [305, 75] on icon "Reveal or hide additional toolbar items" at bounding box center [304, 73] width 11 height 11
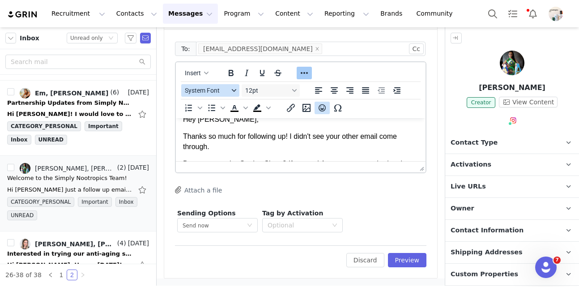
click at [324, 107] on icon "Emojis" at bounding box center [322, 107] width 11 height 11
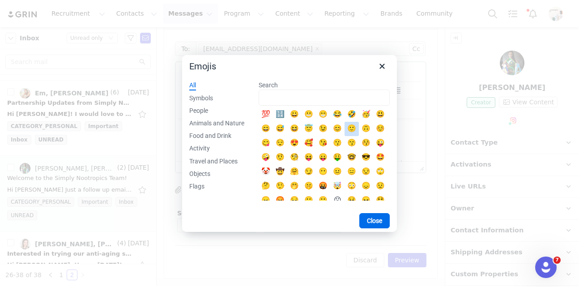
click at [348, 126] on div "🙂" at bounding box center [351, 128] width 11 height 11
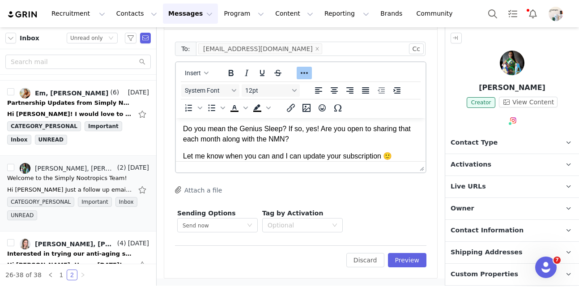
scroll to position [63, 0]
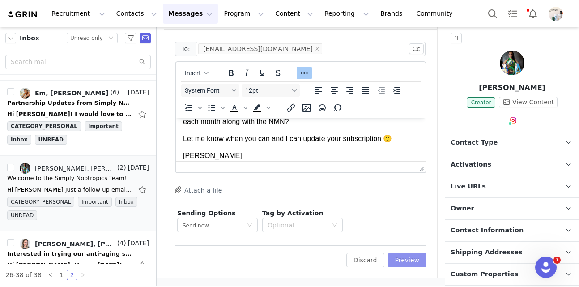
click at [398, 253] on button "Preview" at bounding box center [407, 260] width 39 height 14
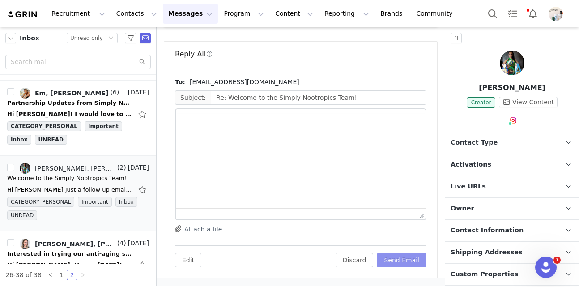
click at [411, 261] on button "Send Email" at bounding box center [402, 260] width 50 height 14
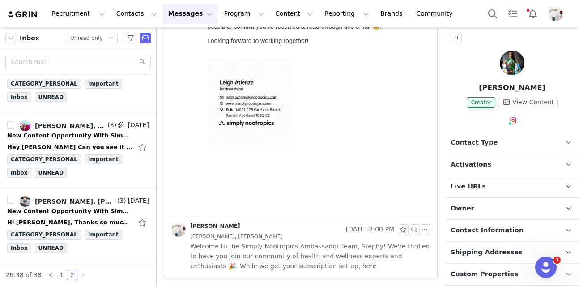
scroll to position [224, 0]
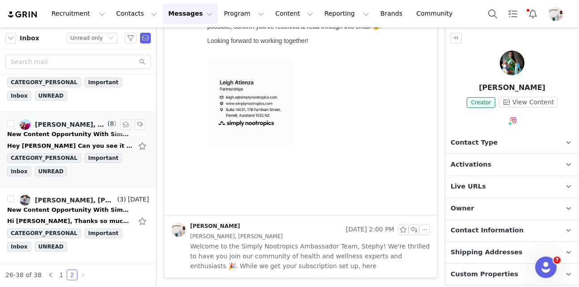
click at [68, 122] on div "[PERSON_NAME], [PERSON_NAME]" at bounding box center [70, 124] width 71 height 7
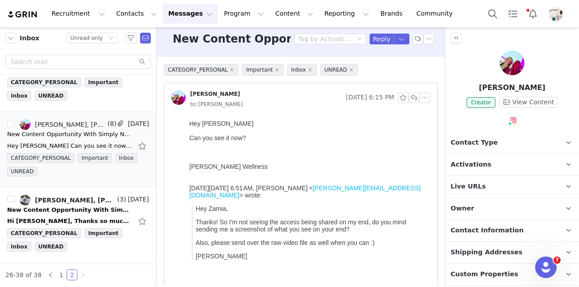
scroll to position [138, 0]
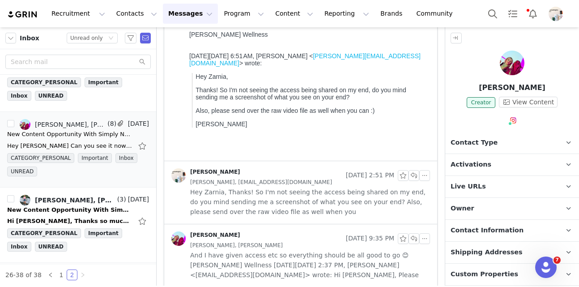
click at [272, 199] on span "Hey Zarnia, Thanks! So I'm not seeing the access being shared on my end, do you…" at bounding box center [310, 202] width 240 height 30
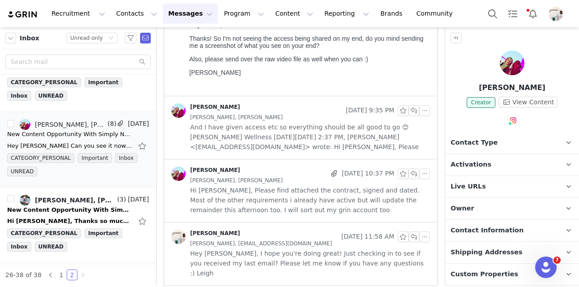
scroll to position [324, 0]
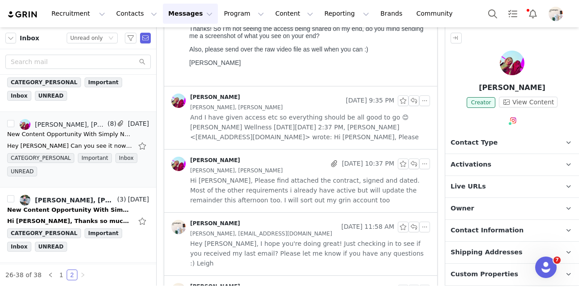
click at [256, 132] on span "And I have given access etc so everything should be all good to go 😊 [PERSON_NA…" at bounding box center [310, 127] width 240 height 30
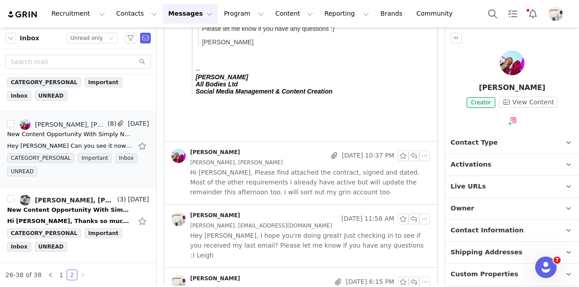
scroll to position [592, 0]
click at [256, 167] on span "[PERSON_NAME], [PERSON_NAME]" at bounding box center [236, 163] width 93 height 10
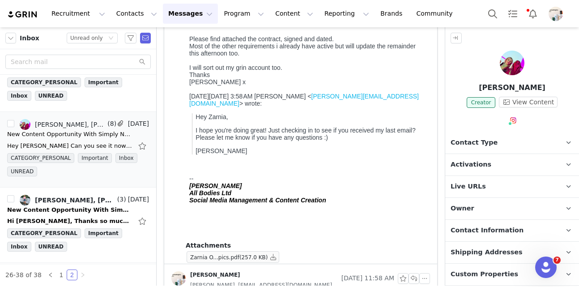
scroll to position [754, 0]
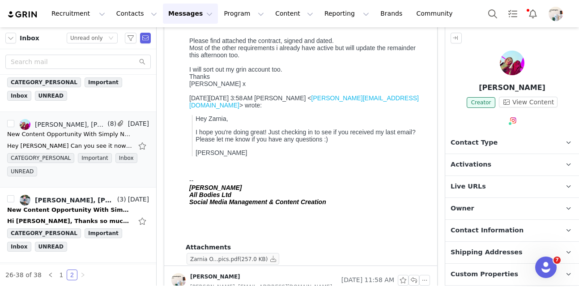
click at [244, 256] on span "(257.0 KB)" at bounding box center [253, 259] width 29 height 6
click at [269, 258] on button "button" at bounding box center [273, 258] width 11 height 11
click at [337, 134] on blockquote "Hey [PERSON_NAME], I hope you're doing great! Just checking in to see if you re…" at bounding box center [309, 135] width 234 height 41
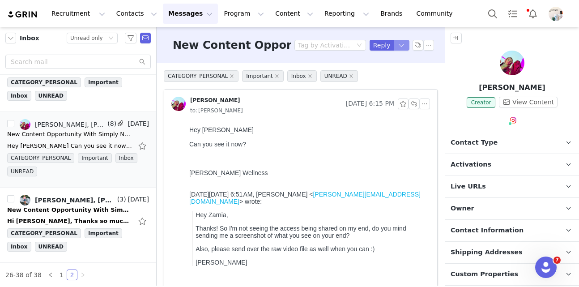
click at [402, 45] on button "button" at bounding box center [402, 45] width 16 height 11
click at [394, 73] on li "Reply All" at bounding box center [392, 75] width 38 height 14
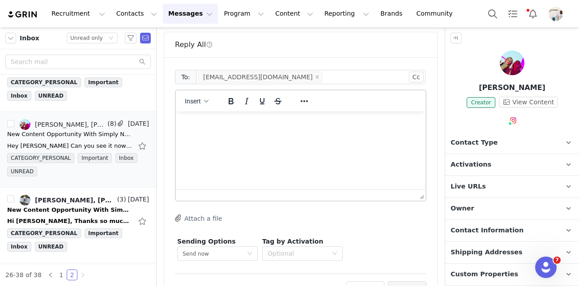
scroll to position [1270, 0]
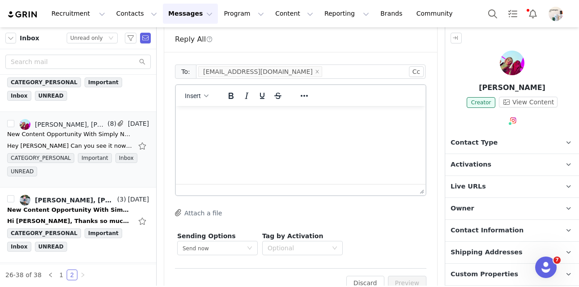
click at [296, 130] on html at bounding box center [301, 118] width 250 height 24
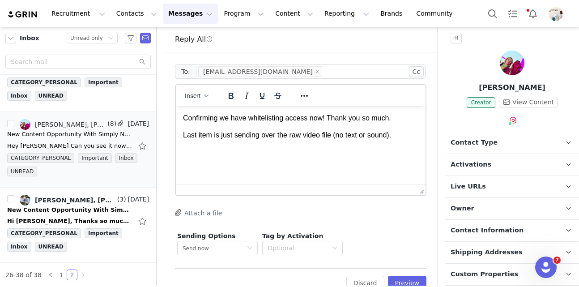
click at [308, 148] on html "Confirming we have whitelisting access now! Thank you so much. Last item is jus…" at bounding box center [301, 127] width 250 height 42
click at [406, 136] on p "Last item is just sending over the raw video file (no text or sound)." at bounding box center [300, 135] width 235 height 10
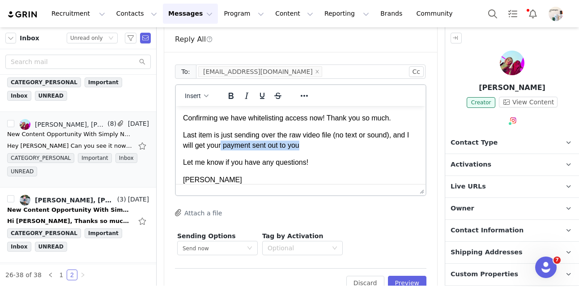
drag, startPoint x: 311, startPoint y: 148, endPoint x: 222, endPoint y: 148, distance: 89.5
click at [222, 148] on p "Last item is just sending over the raw video file (no text or sound), and I wil…" at bounding box center [300, 140] width 235 height 20
click at [269, 158] on p "Let me know if you have any questions!" at bounding box center [300, 162] width 235 height 10
drag, startPoint x: 253, startPoint y: 145, endPoint x: 437, endPoint y: 144, distance: 183.8
click at [425, 144] on html "Confirming we have whitelisting access now! Thank you so much. Last item is jus…" at bounding box center [301, 149] width 250 height 86
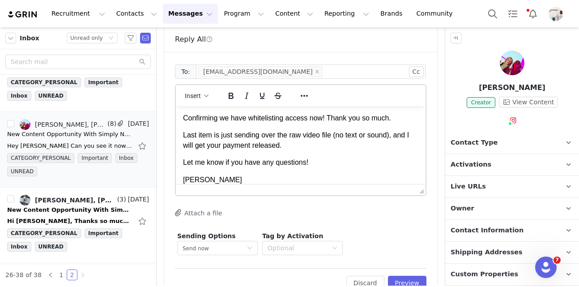
click at [416, 275] on button "Preview" at bounding box center [407, 282] width 39 height 14
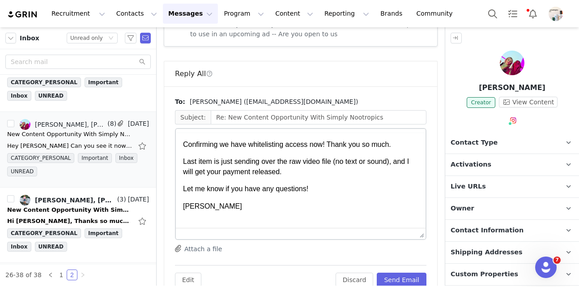
scroll to position [0, 0]
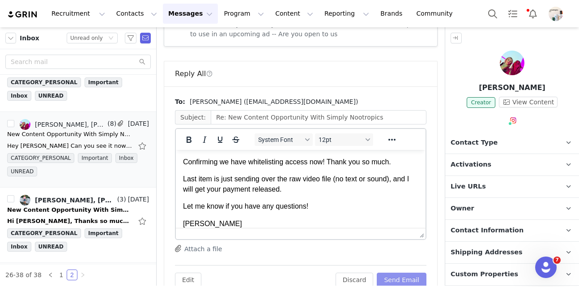
click at [414, 272] on button "Send Email" at bounding box center [402, 279] width 50 height 14
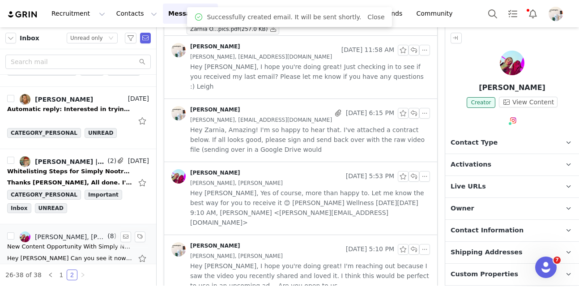
scroll to position [111, 0]
click at [83, 173] on div "Whitelisting Steps for Simply Nootropics" at bounding box center [69, 171] width 125 height 9
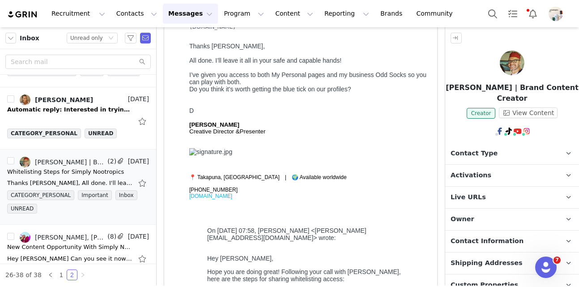
scroll to position [0, 0]
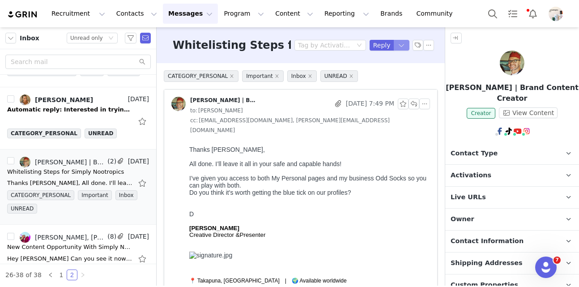
click at [404, 42] on button "button" at bounding box center [402, 45] width 16 height 11
click at [390, 73] on li "Reply All" at bounding box center [392, 75] width 38 height 14
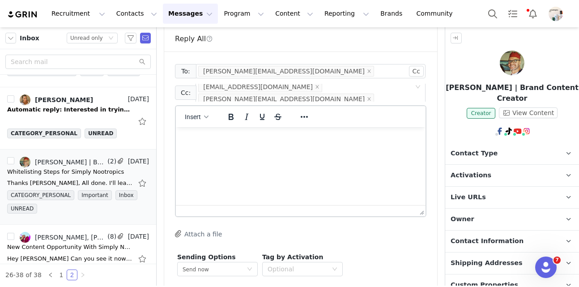
scroll to position [721, 0]
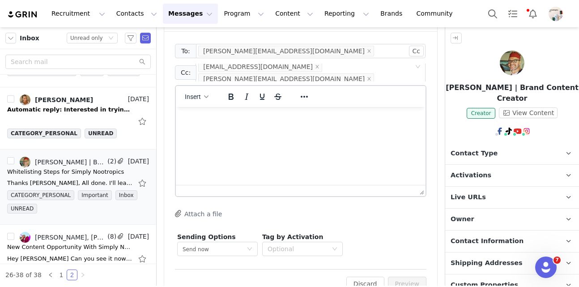
click at [247, 131] on html at bounding box center [301, 119] width 250 height 24
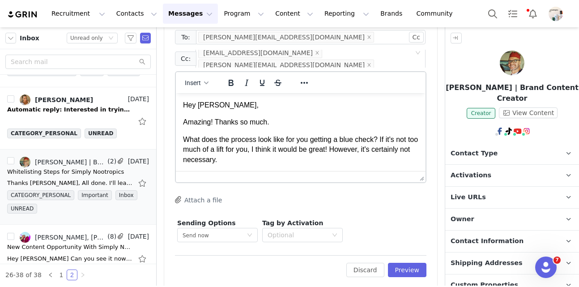
scroll to position [11, 0]
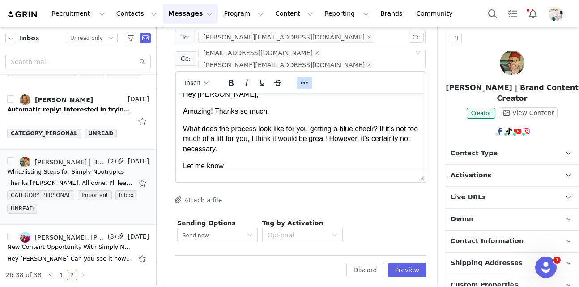
click at [307, 77] on icon "Reveal or hide additional toolbar items" at bounding box center [304, 82] width 11 height 11
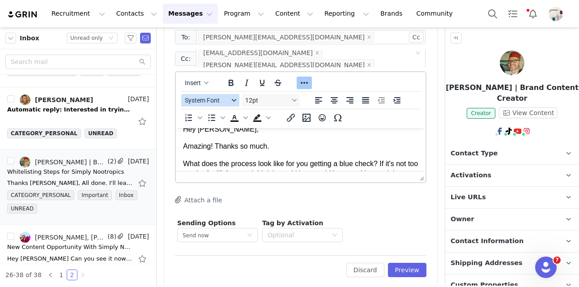
drag, startPoint x: 420, startPoint y: 168, endPoint x: 420, endPoint y: 227, distance: 59.0
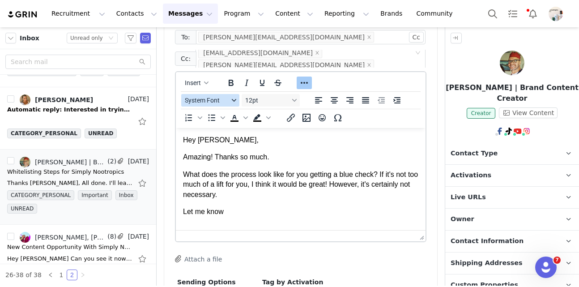
scroll to position [747, 0]
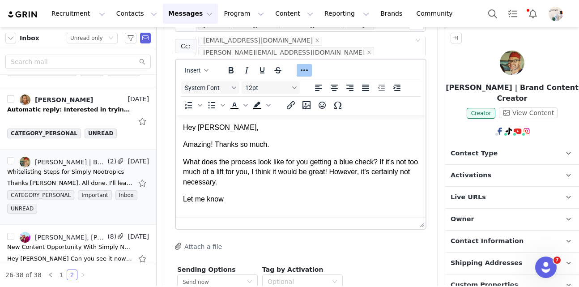
click at [229, 196] on p "Let me know" at bounding box center [300, 199] width 235 height 10
click at [324, 96] on div at bounding box center [314, 104] width 73 height 17
click at [321, 100] on icon "Emojis" at bounding box center [322, 105] width 11 height 11
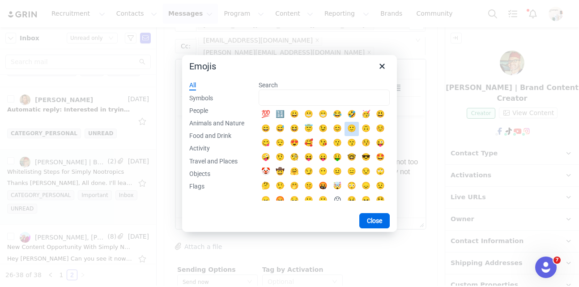
click at [352, 131] on div "🙂" at bounding box center [351, 128] width 11 height 11
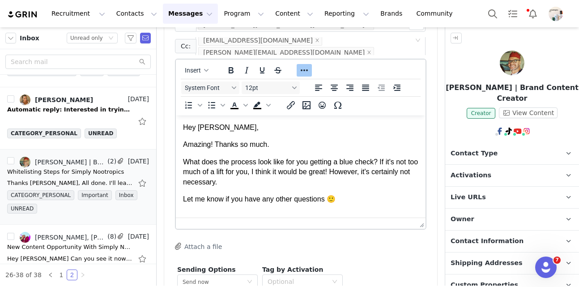
scroll to position [4, 0]
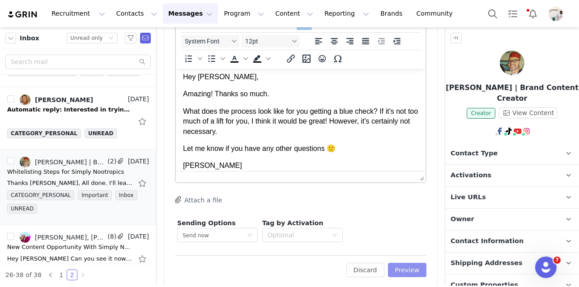
click at [417, 263] on button "Preview" at bounding box center [407, 270] width 39 height 14
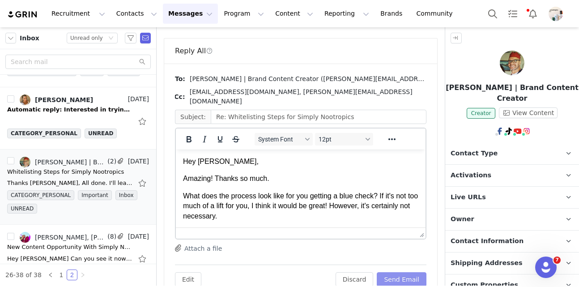
scroll to position [0, 0]
click at [417, 272] on button "Send Email" at bounding box center [402, 279] width 50 height 14
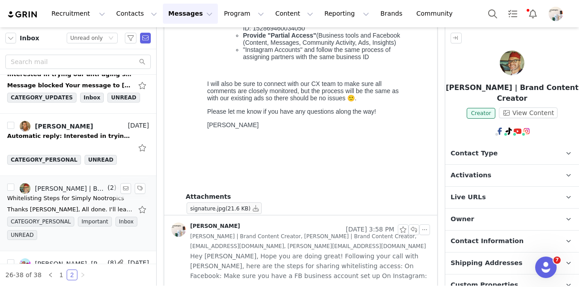
scroll to position [83, 0]
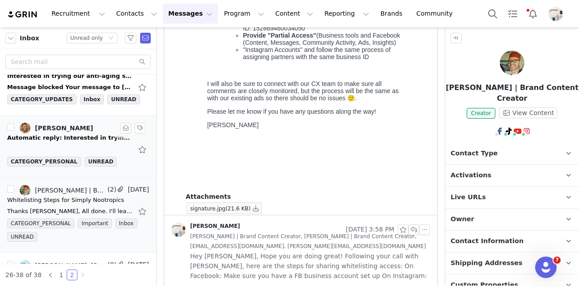
click at [73, 133] on link "[PERSON_NAME]" at bounding box center [56, 128] width 73 height 11
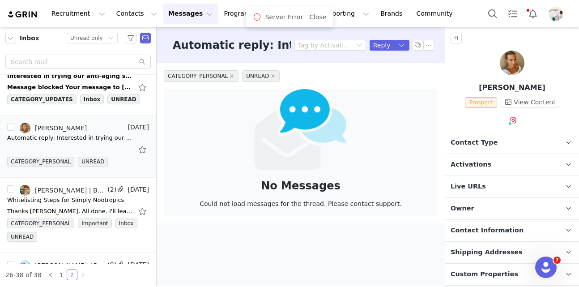
scroll to position [65, 0]
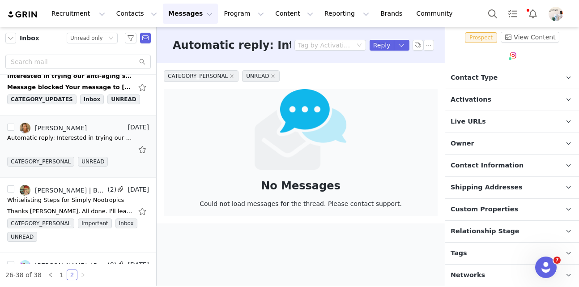
click at [476, 248] on p "Tags Keep track of your contacts by assigning them tags. You can then filter yo…" at bounding box center [501, 252] width 112 height 21
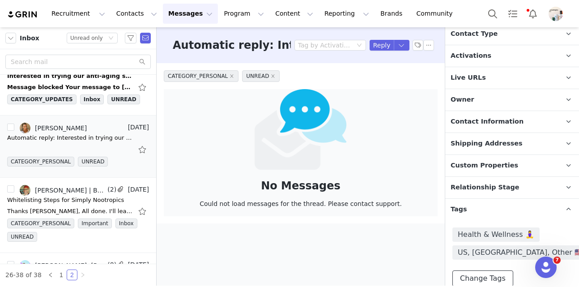
click at [476, 277] on button "Change Tags" at bounding box center [482, 278] width 61 height 16
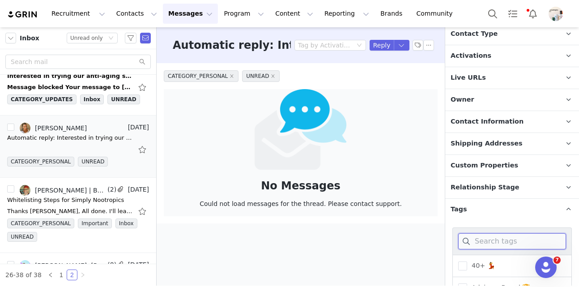
click at [477, 242] on input at bounding box center [512, 241] width 108 height 16
type input "e"
type input "wron"
click at [461, 263] on span at bounding box center [462, 265] width 9 height 9
click at [467, 261] on input "Wrong Email 🔂" at bounding box center [467, 261] width 0 height 0
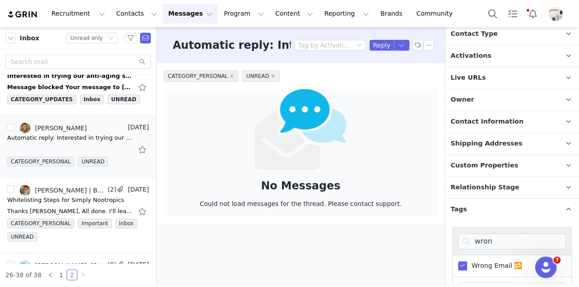
scroll to position [183, 0]
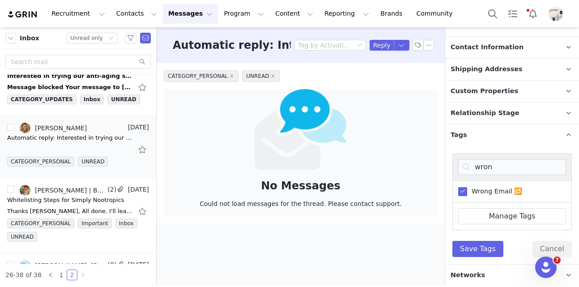
click at [472, 260] on div "wron Wrong Email 🔂 Manage Tags Save Tags Cancel" at bounding box center [512, 205] width 134 height 118
click at [474, 248] on button "Save Tags" at bounding box center [477, 249] width 51 height 16
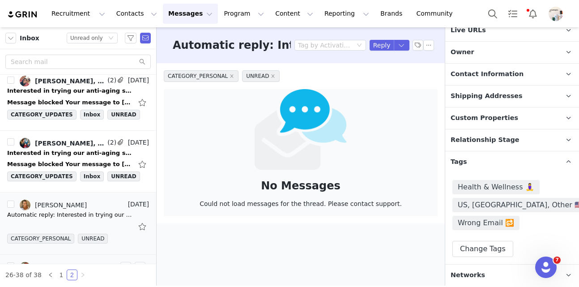
scroll to position [3, 0]
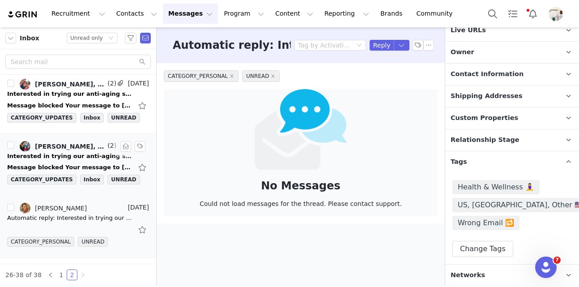
click at [61, 153] on div "Interested in trying our anti-aging secret? Let's talk!" at bounding box center [69, 156] width 125 height 9
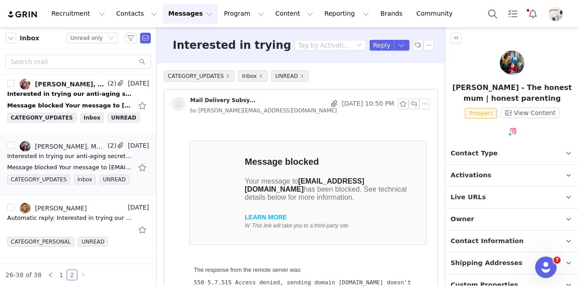
scroll to position [76, 0]
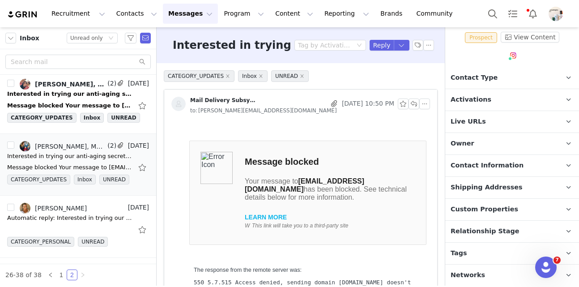
click at [478, 258] on p "Tags Keep track of your contacts by assigning them tags. You can then filter yo…" at bounding box center [501, 252] width 112 height 21
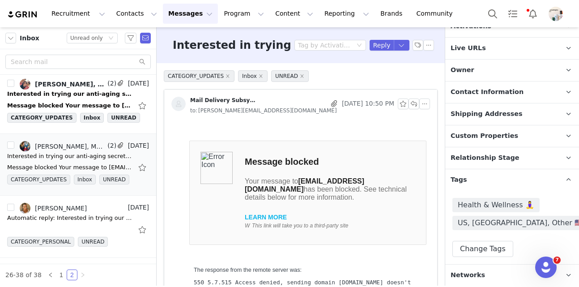
scroll to position [148, 0]
click at [496, 256] on div "Health & Wellness 🧘‍♀️ [GEOGRAPHIC_DATA], [GEOGRAPHIC_DATA], Other 🇺🇸 🇬🇧 🌎 Chan…" at bounding box center [512, 227] width 134 height 73
click at [489, 254] on button "Change Tags" at bounding box center [482, 249] width 61 height 16
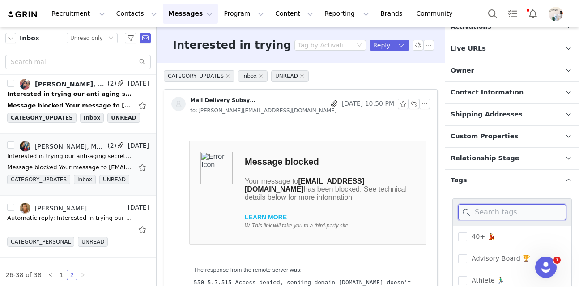
click at [493, 214] on input at bounding box center [512, 212] width 108 height 16
type input "parent"
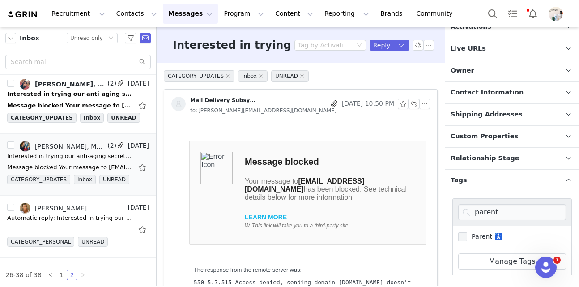
click at [462, 233] on span at bounding box center [462, 236] width 9 height 9
click at [467, 232] on input "Parent 🚼" at bounding box center [467, 232] width 0 height 0
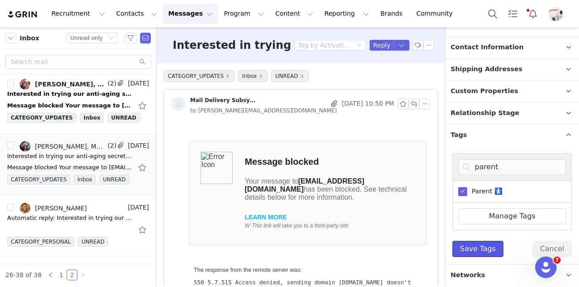
click at [475, 245] on button "Save Tags" at bounding box center [477, 249] width 51 height 16
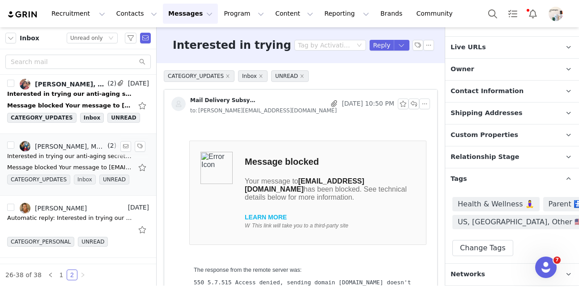
scroll to position [0, 0]
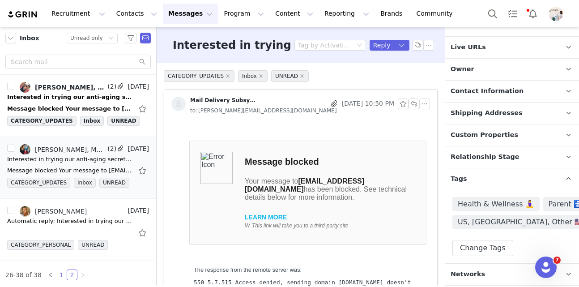
click at [59, 276] on link "1" at bounding box center [61, 275] width 10 height 10
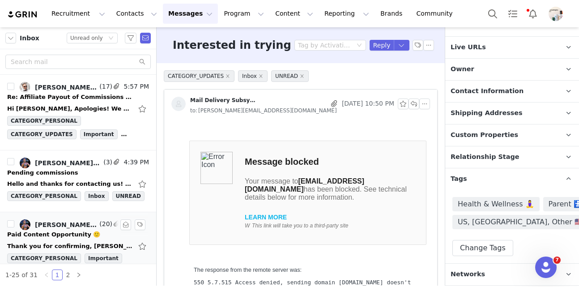
click at [79, 239] on div "Thank you for confirming, [PERSON_NAME]! Could you also share how much is the c…" at bounding box center [78, 246] width 142 height 14
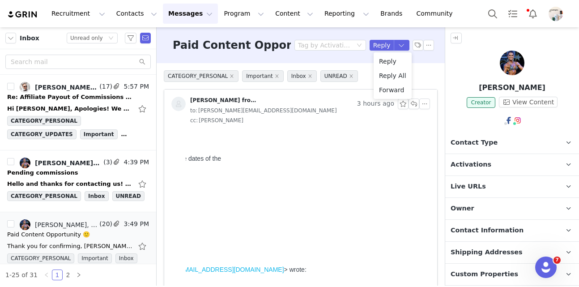
click at [402, 52] on div "Reply Reply All Forward" at bounding box center [392, 75] width 38 height 47
click at [386, 71] on li "Reply All" at bounding box center [392, 75] width 38 height 14
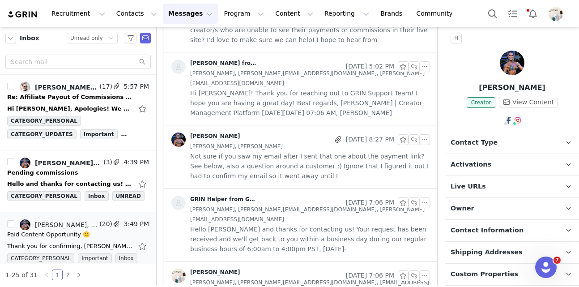
scroll to position [2063, 0]
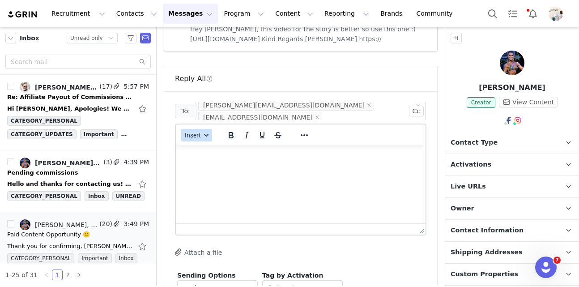
click at [199, 129] on button "Insert" at bounding box center [196, 135] width 31 height 13
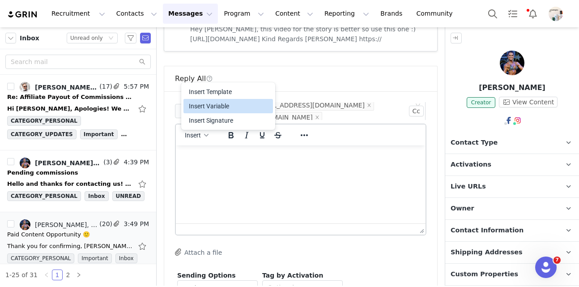
click at [309, 170] on html at bounding box center [301, 157] width 250 height 24
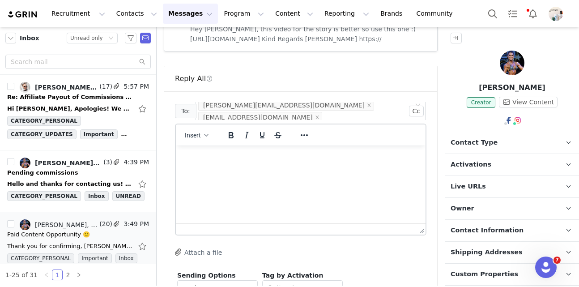
click at [202, 246] on button "Attach a file" at bounding box center [198, 251] width 47 height 11
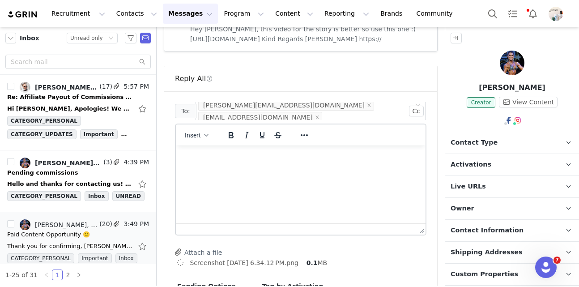
click at [216, 170] on html at bounding box center [301, 157] width 250 height 24
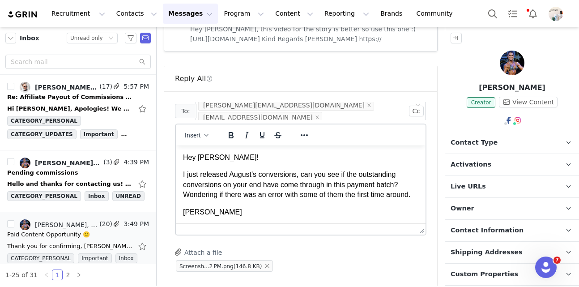
scroll to position [2081, 0]
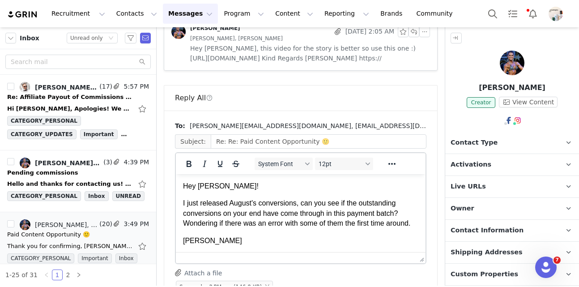
scroll to position [0, 0]
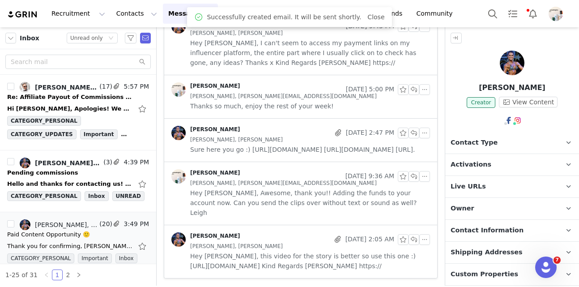
scroll to position [1777, 0]
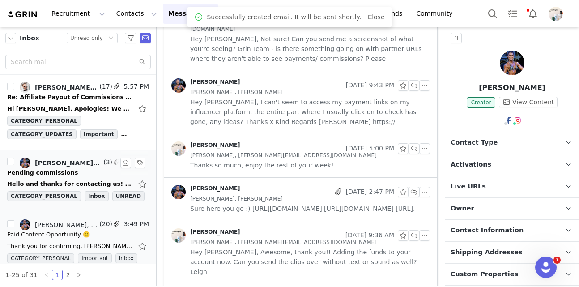
click at [45, 178] on div "Hello and thanks for contacting us! Your request has been received and we'll ge…" at bounding box center [78, 184] width 142 height 14
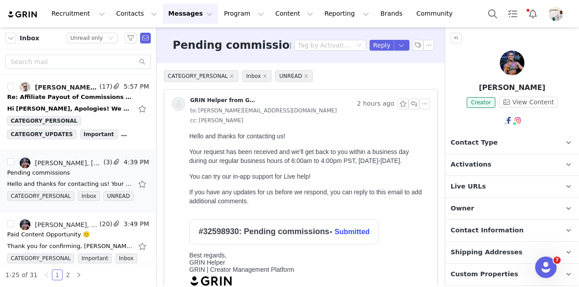
scroll to position [4, 0]
click at [103, 99] on div "Re: Affiliate Payout of Commissions - Outstanding" at bounding box center [69, 97] width 125 height 9
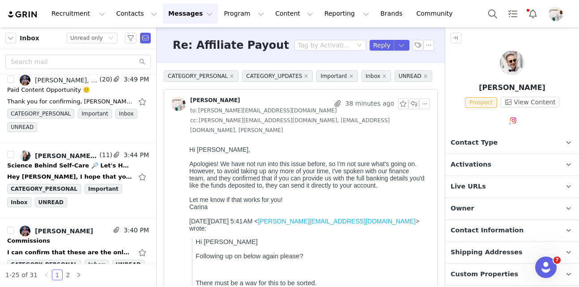
scroll to position [196, 0]
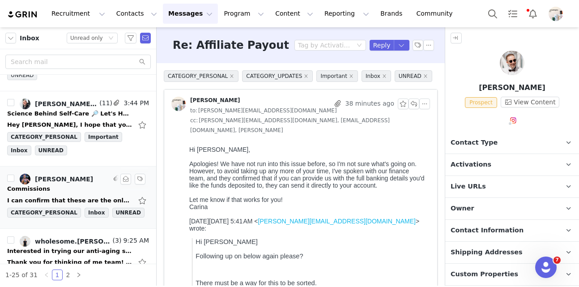
click at [79, 187] on div "Commissions" at bounding box center [78, 188] width 142 height 9
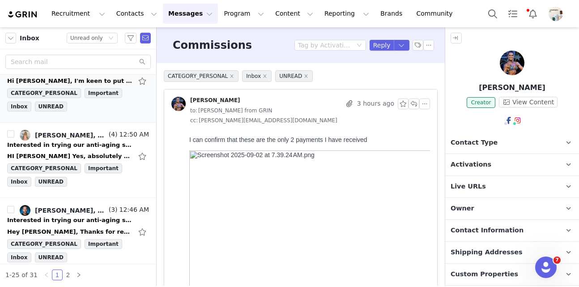
scroll to position [1058, 0]
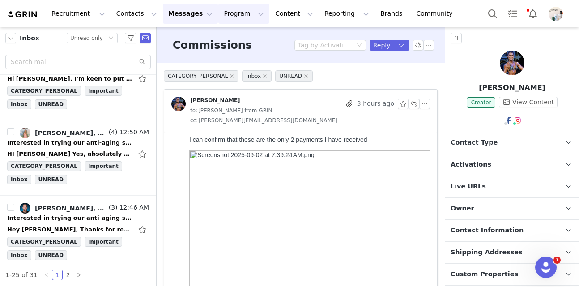
click at [239, 8] on button "Program Program" at bounding box center [243, 14] width 51 height 20
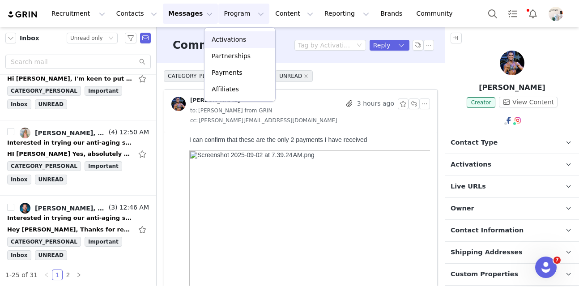
click at [246, 33] on link "Activations" at bounding box center [239, 39] width 71 height 17
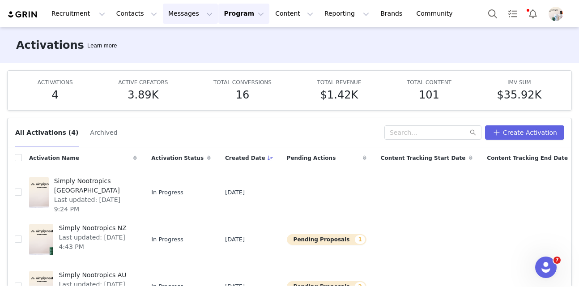
click at [170, 14] on button "Messages Messages" at bounding box center [190, 14] width 55 height 20
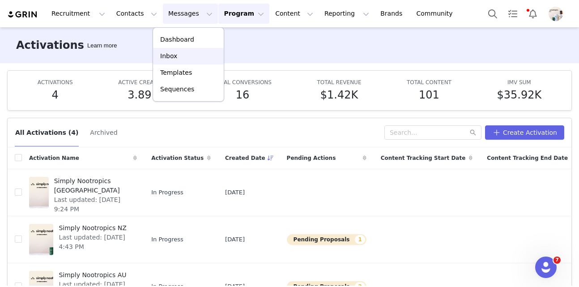
click at [174, 55] on p "Inbox" at bounding box center [168, 55] width 17 height 9
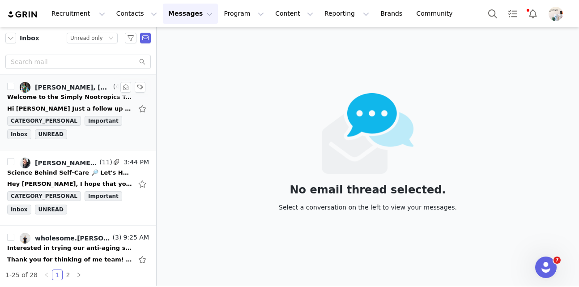
click at [87, 96] on div "Welcome to the Simply Nootropics Team!" at bounding box center [69, 97] width 125 height 9
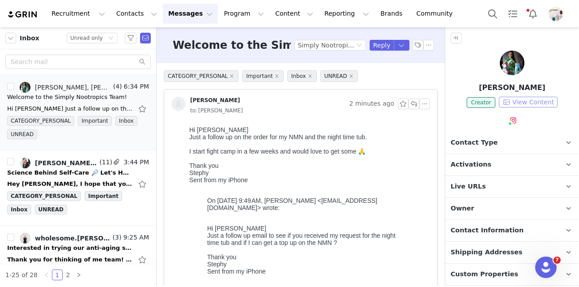
click at [527, 106] on button "View Content" at bounding box center [528, 102] width 59 height 11
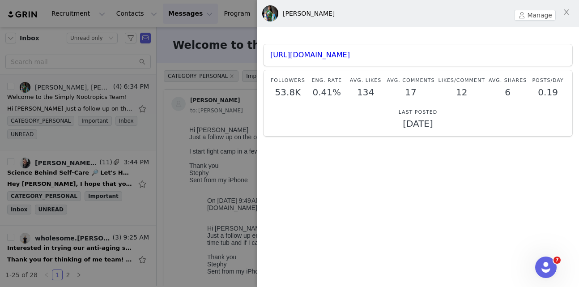
click at [534, 23] on div "[PERSON_NAME]" at bounding box center [418, 13] width 322 height 27
click at [528, 15] on button "Manage" at bounding box center [535, 15] width 42 height 11
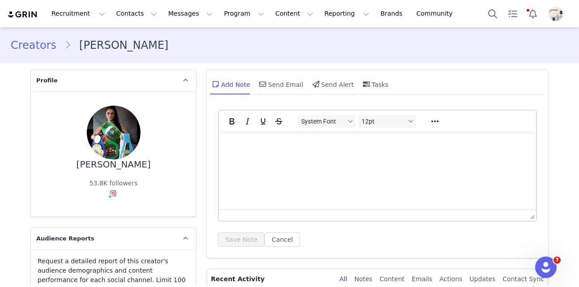
scroll to position [150, 0]
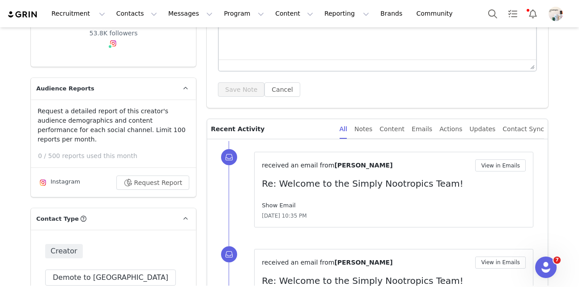
click at [279, 202] on link "Show Email" at bounding box center [279, 205] width 34 height 7
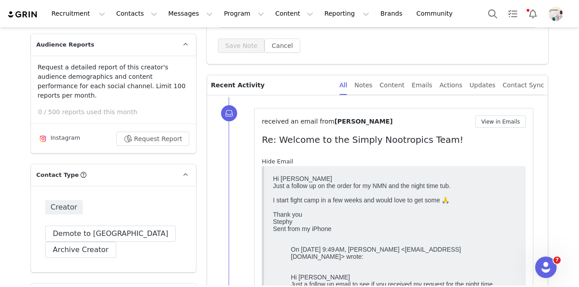
scroll to position [193, 0]
click at [275, 159] on link "Hide Email" at bounding box center [277, 161] width 31 height 7
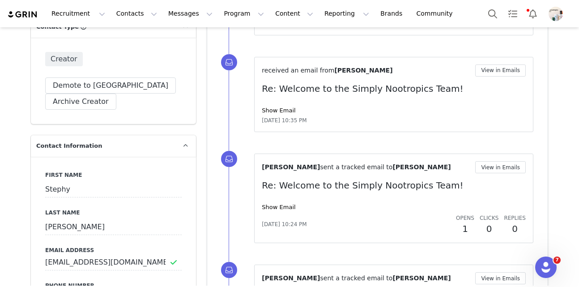
scroll to position [345, 0]
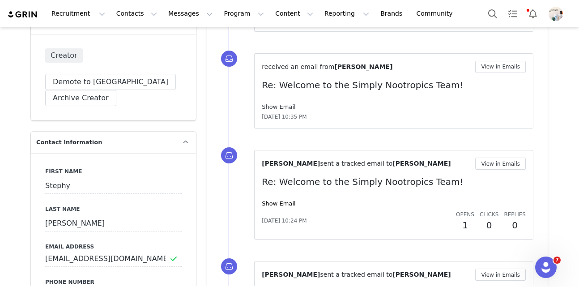
click at [274, 105] on link "Show Email" at bounding box center [279, 106] width 34 height 7
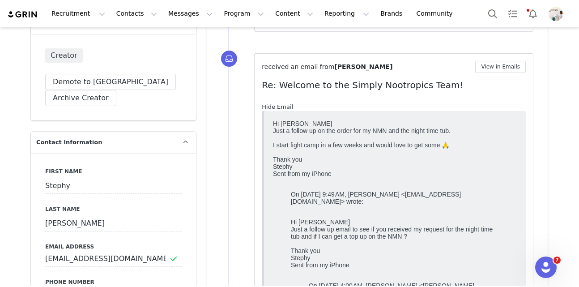
scroll to position [0, 0]
click at [274, 105] on link "Hide Email" at bounding box center [277, 106] width 31 height 7
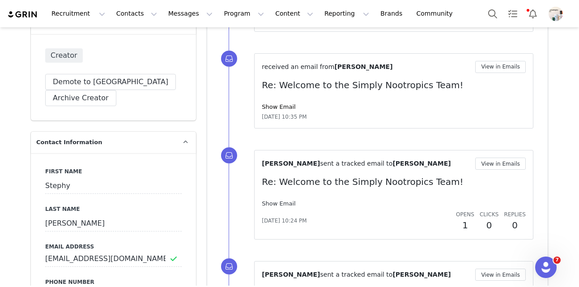
click at [275, 201] on link "Show Email" at bounding box center [279, 203] width 34 height 7
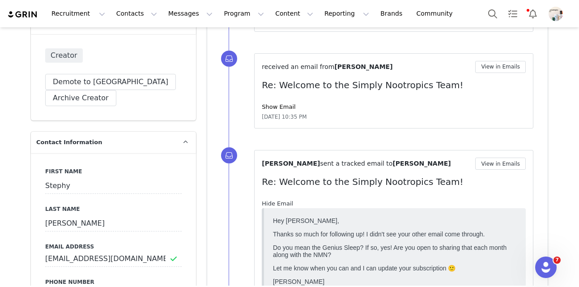
click at [275, 201] on link "Hide Email" at bounding box center [277, 203] width 31 height 7
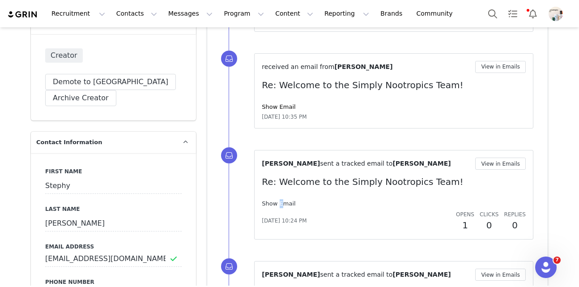
click at [275, 201] on link "Show Email" at bounding box center [279, 203] width 34 height 7
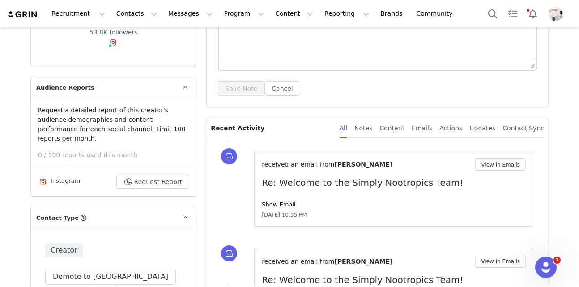
scroll to position [150, 0]
click at [494, 158] on div "received an email from [PERSON_NAME] View in Emails Re: Welcome to the Simply N…" at bounding box center [393, 189] width 279 height 76
click at [495, 167] on button "View in Emails" at bounding box center [500, 165] width 51 height 12
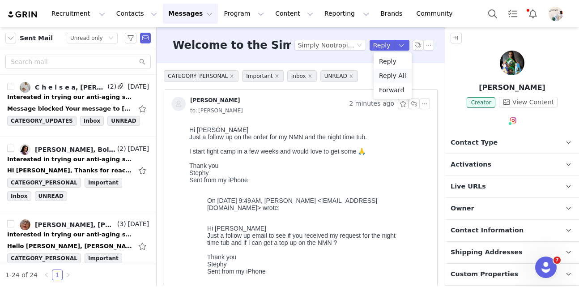
click at [395, 76] on li "Reply All" at bounding box center [392, 75] width 38 height 14
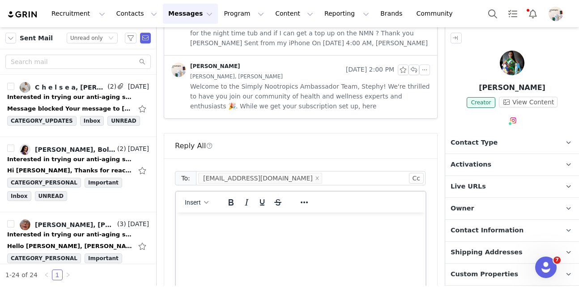
scroll to position [1081, 0]
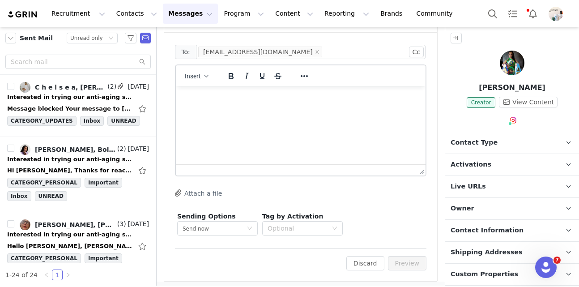
click at [204, 195] on button "Attach a file" at bounding box center [198, 192] width 47 height 11
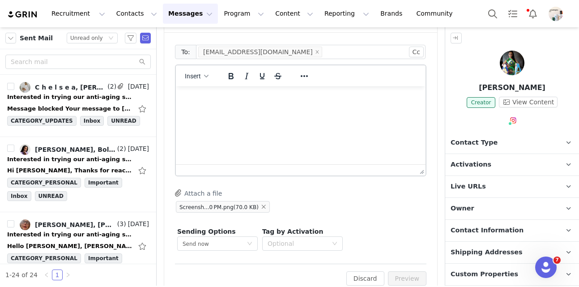
click at [214, 109] on html at bounding box center [301, 98] width 250 height 24
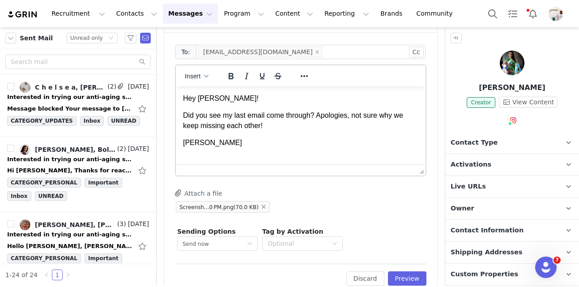
click at [316, 115] on p "Did you see my last email come through? Apologies, not sure why we keep missing…" at bounding box center [300, 120] width 235 height 20
click at [408, 271] on button "Preview" at bounding box center [407, 278] width 39 height 14
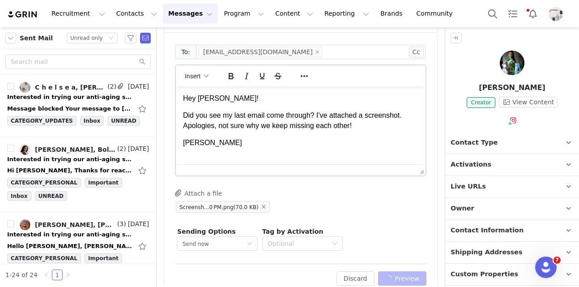
scroll to position [1061, 0]
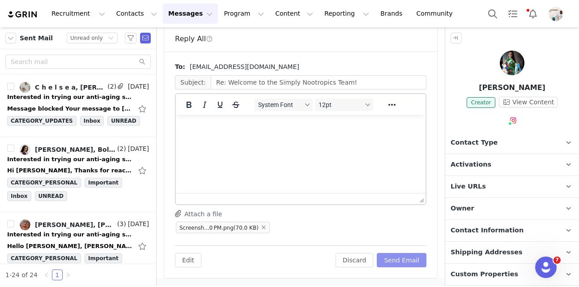
click at [408, 271] on div "To: [EMAIL_ADDRESS][DOMAIN_NAME] Subject: Re: Welcome to the Simply Nootropics …" at bounding box center [300, 164] width 273 height 226
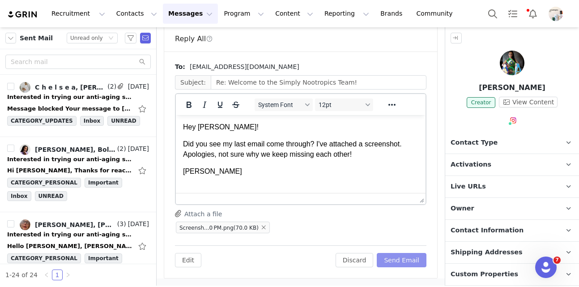
scroll to position [0, 0]
click at [409, 263] on button "Send Email" at bounding box center [402, 260] width 50 height 14
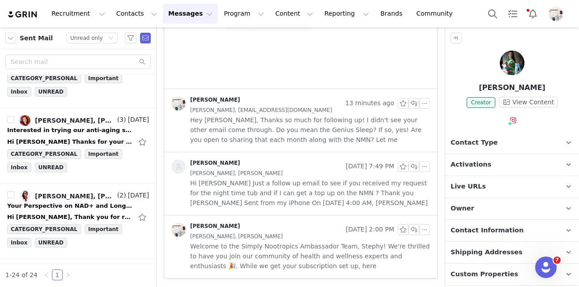
scroll to position [830, 0]
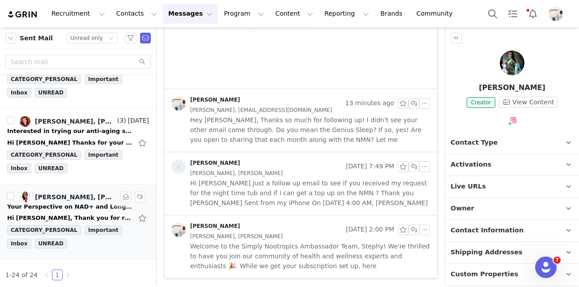
click at [53, 196] on div "[PERSON_NAME], [PERSON_NAME]" at bounding box center [75, 196] width 81 height 7
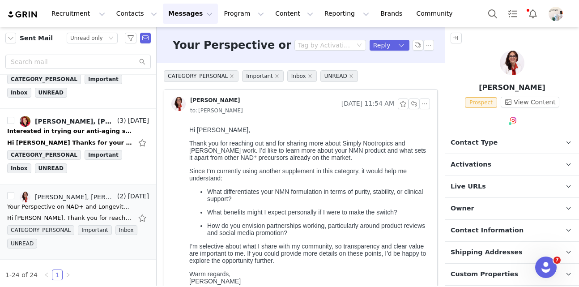
scroll to position [2, 0]
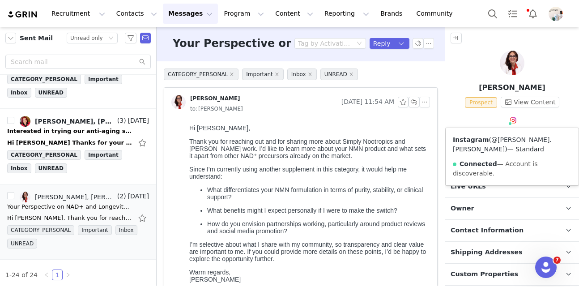
click at [513, 140] on link "@[PERSON_NAME].[PERSON_NAME]" at bounding box center [502, 144] width 99 height 17
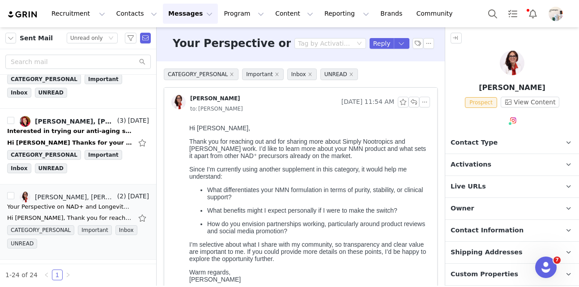
click at [462, 142] on span "Contact Type" at bounding box center [473, 143] width 47 height 10
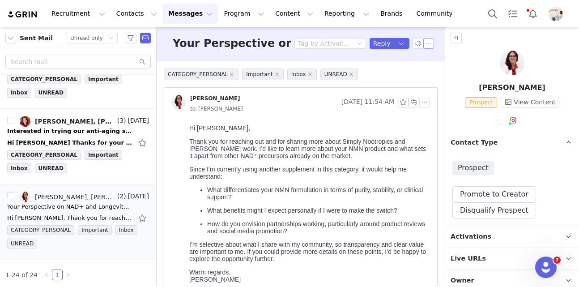
click at [432, 42] on button "button" at bounding box center [428, 43] width 11 height 11
click at [438, 60] on li "Mark as unread" at bounding box center [452, 59] width 59 height 14
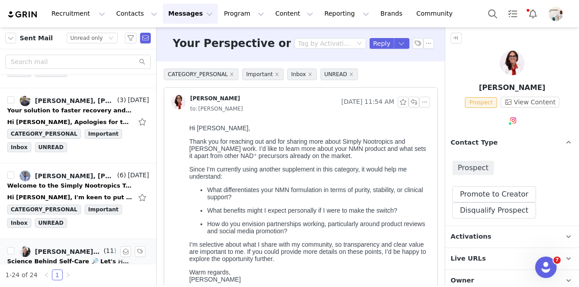
scroll to position [1446, 0]
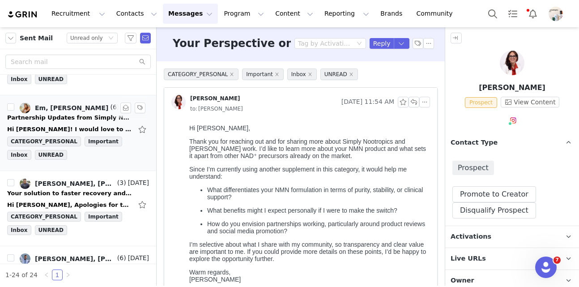
click at [82, 116] on div "Partnership Updates from Simply Nootropics" at bounding box center [69, 117] width 125 height 9
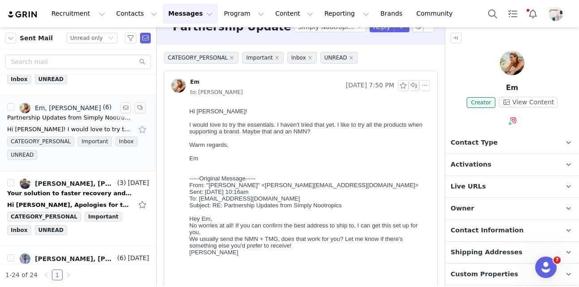
scroll to position [20, 0]
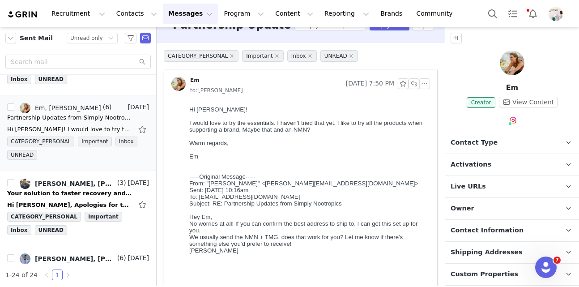
click at [475, 254] on span "Shipping Addresses" at bounding box center [486, 252] width 72 height 10
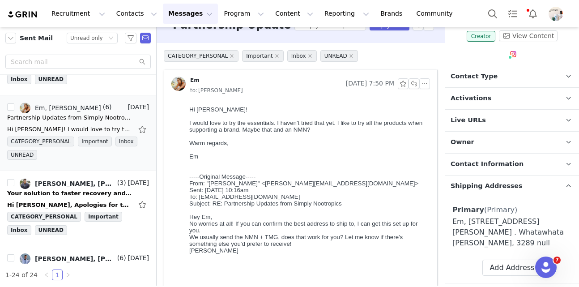
scroll to position [73, 0]
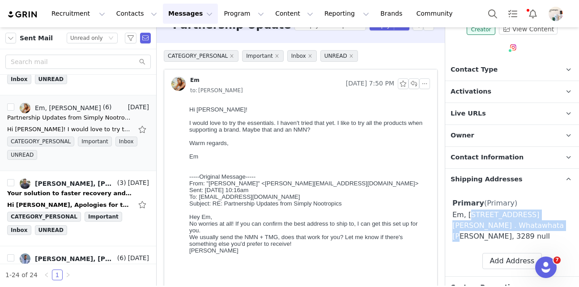
drag, startPoint x: 545, startPoint y: 225, endPoint x: 466, endPoint y: 217, distance: 80.0
click at [466, 218] on div "Em, [STREET_ADDRESS][PERSON_NAME] . Whatawhata [PERSON_NAME], 3289 null" at bounding box center [511, 225] width 119 height 32
copy div "[STREET_ADDRESS][PERSON_NAME] . Whatawhata [PERSON_NAME], 3289"
click at [474, 85] on p "Activations" at bounding box center [501, 91] width 112 height 21
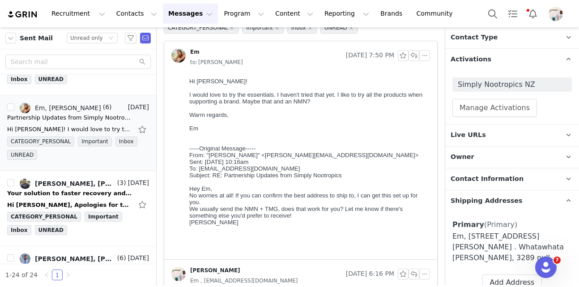
scroll to position [0, 0]
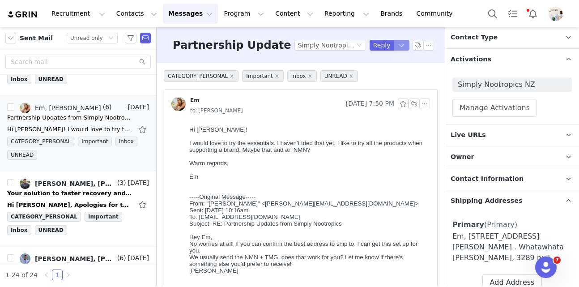
click at [402, 44] on button "button" at bounding box center [402, 45] width 16 height 11
click at [393, 75] on li "Reply All" at bounding box center [392, 75] width 38 height 14
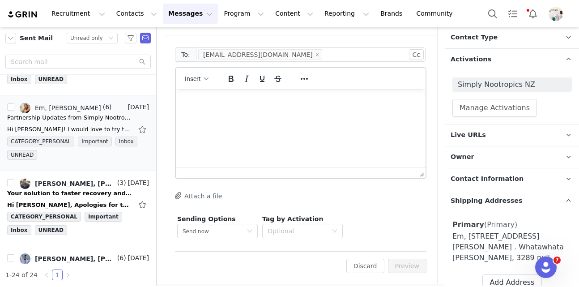
scroll to position [621, 0]
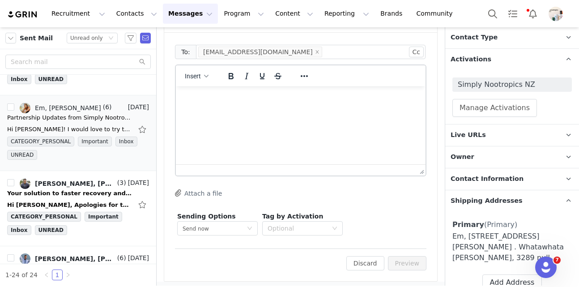
click at [308, 110] on html at bounding box center [301, 98] width 250 height 24
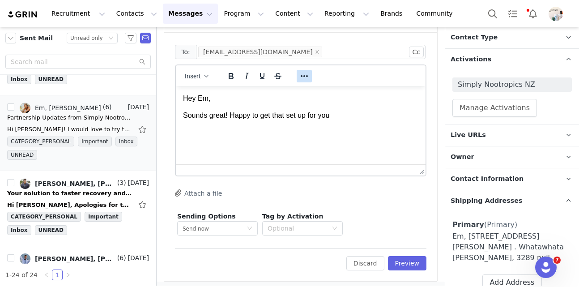
click at [309, 78] on button "Reveal or hide additional toolbar items" at bounding box center [304, 76] width 15 height 13
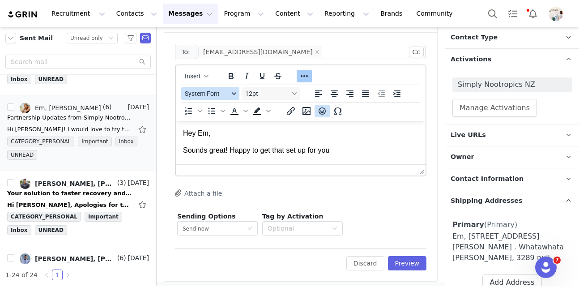
click at [322, 112] on icon "Emojis" at bounding box center [321, 110] width 7 height 7
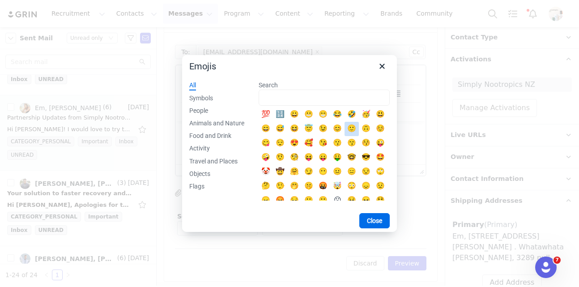
click at [354, 128] on div "🙂" at bounding box center [351, 128] width 11 height 11
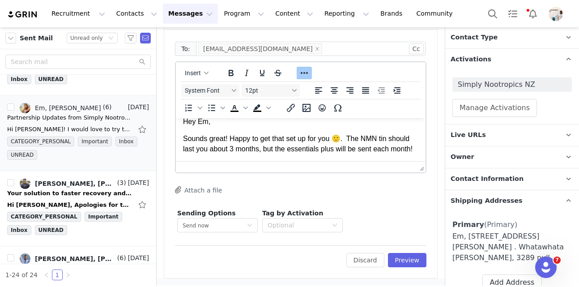
scroll to position [29, 0]
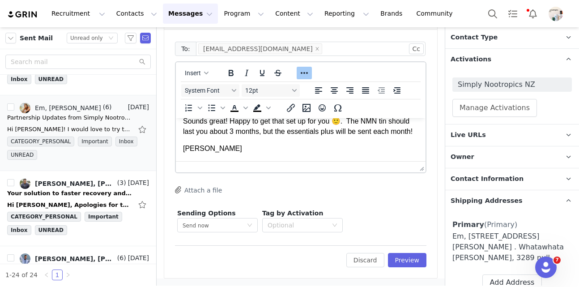
click at [410, 269] on div "To: [EMAIL_ADDRESS][DOMAIN_NAME] Cc Cc: Insert System Font 12pt To open the pop…" at bounding box center [300, 153] width 273 height 249
click at [410, 265] on button "Preview" at bounding box center [407, 260] width 39 height 14
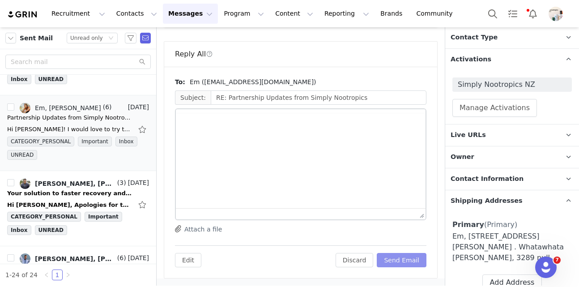
click at [410, 261] on button "Send Email" at bounding box center [402, 260] width 50 height 14
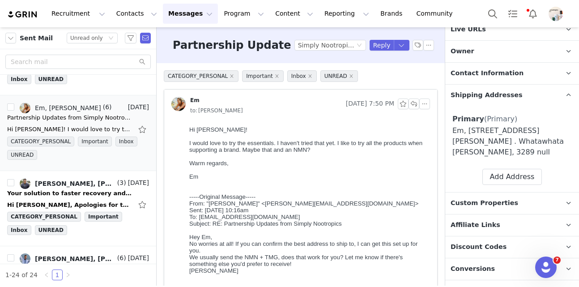
scroll to position [212, 0]
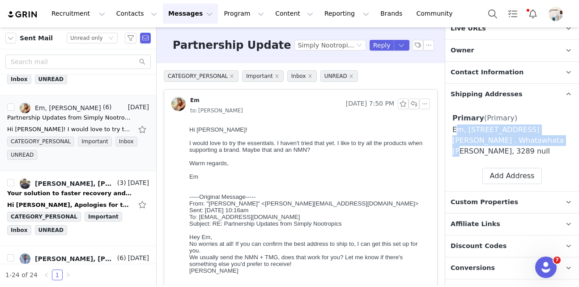
drag, startPoint x: 544, startPoint y: 141, endPoint x: 449, endPoint y: 131, distance: 96.2
click at [449, 131] on div "Primary (Primary) Label Primary First Name Em Last Name Email Phone +93 ([GEOGR…" at bounding box center [512, 148] width 134 height 86
copy div "Em, [STREET_ADDRESS][PERSON_NAME] . Whatawhata [PERSON_NAME], 3289"
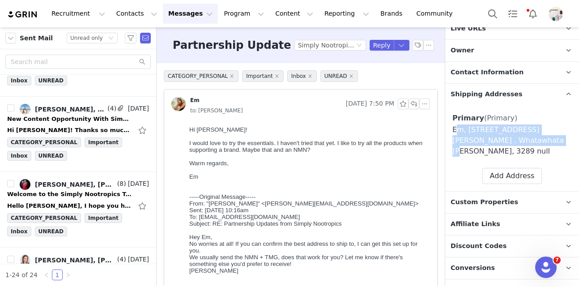
scroll to position [1065, 0]
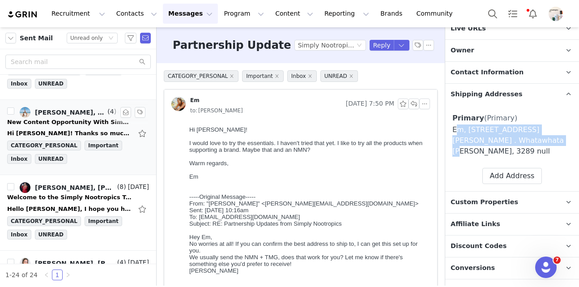
click at [76, 117] on link "[PERSON_NAME], [PERSON_NAME]" at bounding box center [63, 112] width 86 height 11
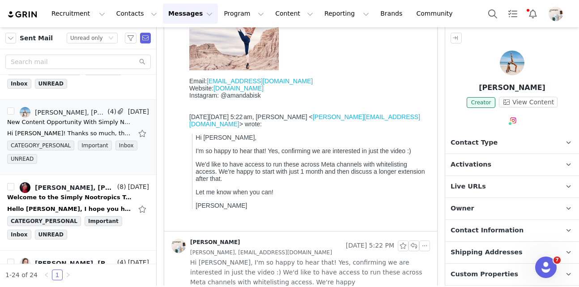
scroll to position [0, 0]
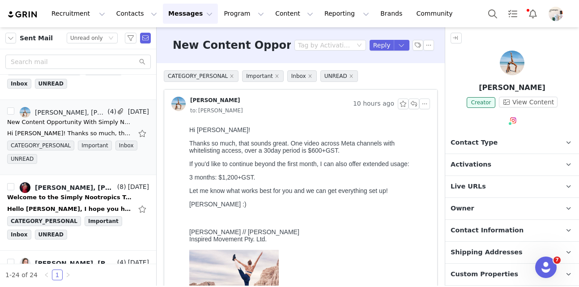
click at [496, 168] on p "Activations" at bounding box center [501, 164] width 112 height 21
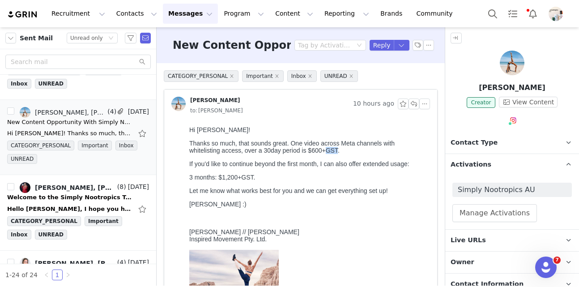
drag, startPoint x: 338, startPoint y: 151, endPoint x: 323, endPoint y: 151, distance: 14.3
click at [323, 151] on span "ne video across Meta channels with whitelisting access, over a 30day period is …" at bounding box center [291, 147] width 205 height 14
copy span "GST"
click at [323, 189] on p "Let me know what works best for you and we can get everything set up!" at bounding box center [307, 190] width 237 height 7
click at [431, 48] on button "button" at bounding box center [428, 45] width 11 height 11
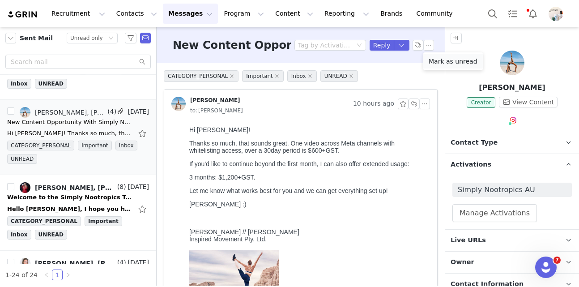
click at [434, 63] on li "Mark as unread" at bounding box center [452, 61] width 59 height 14
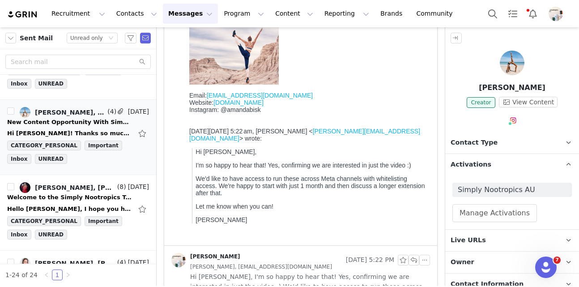
scroll to position [380, 0]
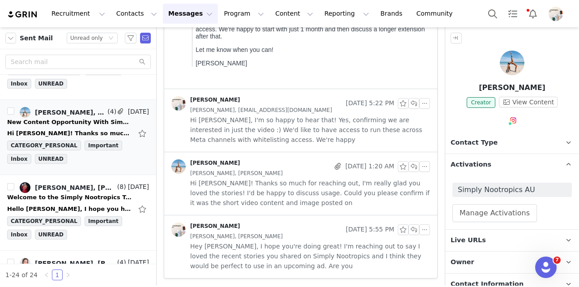
click at [284, 249] on span "Hey [PERSON_NAME], I hope you're doing great! I'm reaching out to say I loved t…" at bounding box center [310, 256] width 240 height 30
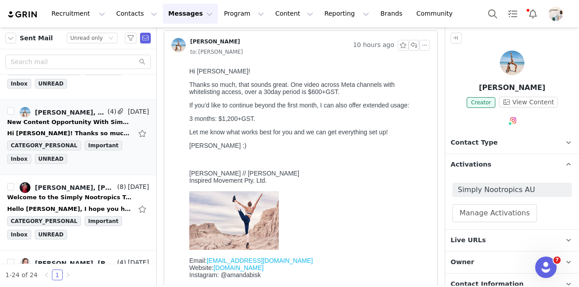
scroll to position [0, 0]
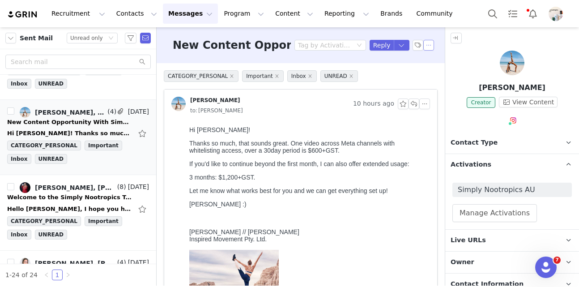
click at [431, 45] on button "button" at bounding box center [428, 45] width 11 height 11
click at [437, 64] on li "Mark as unread" at bounding box center [452, 61] width 59 height 14
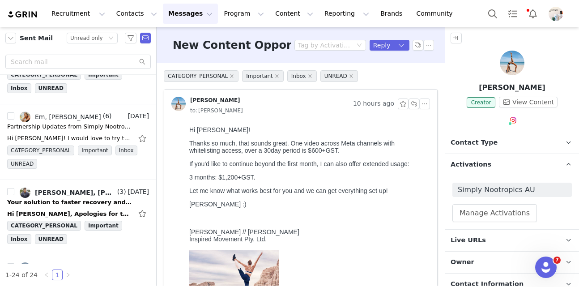
scroll to position [1452, 0]
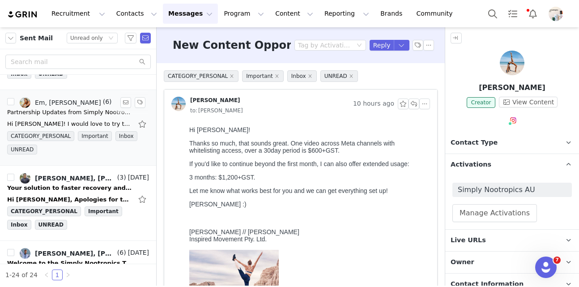
click at [70, 115] on div "Partnership Updates from Simply Nootropics" at bounding box center [69, 112] width 125 height 9
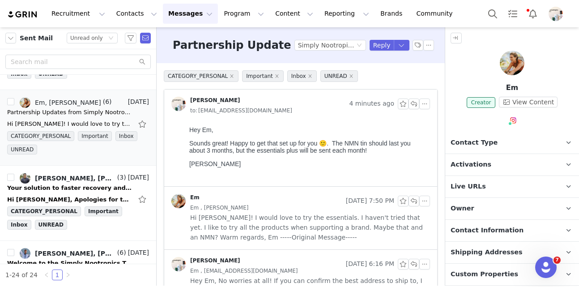
scroll to position [0, 0]
click at [465, 169] on p "Activations" at bounding box center [501, 164] width 112 height 21
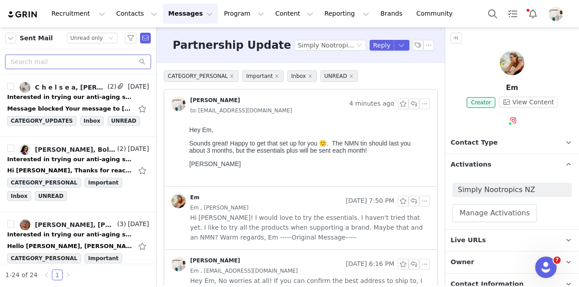
click at [74, 59] on input "text" at bounding box center [77, 62] width 145 height 14
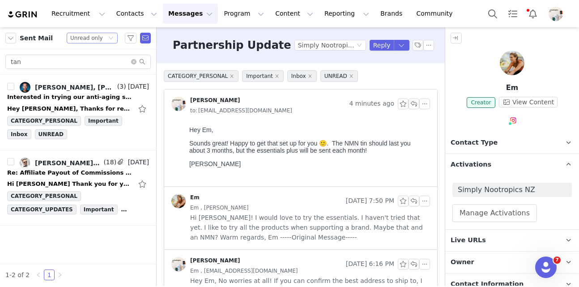
click at [106, 39] on div "Status Unread only" at bounding box center [92, 38] width 51 height 11
click at [93, 53] on li "All threads" at bounding box center [92, 54] width 51 height 14
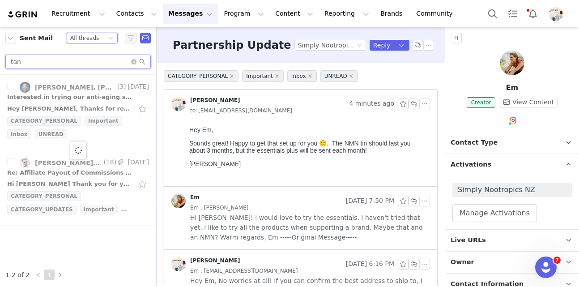
click at [72, 66] on input "tan" at bounding box center [77, 62] width 145 height 14
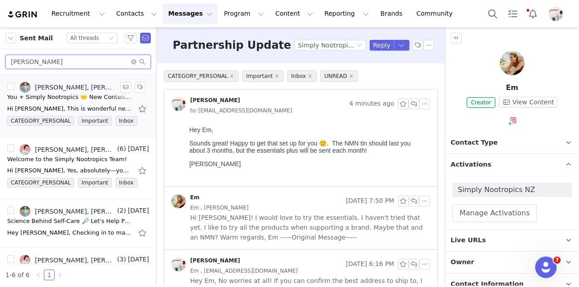
type input "[PERSON_NAME]"
click at [87, 87] on div "[PERSON_NAME], [PERSON_NAME]" at bounding box center [75, 87] width 81 height 7
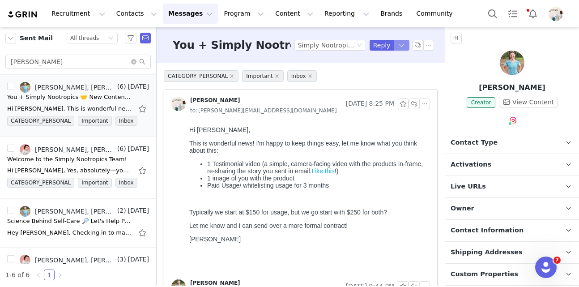
click at [402, 49] on button "button" at bounding box center [402, 45] width 16 height 11
click at [392, 74] on li "Reply All" at bounding box center [392, 75] width 38 height 14
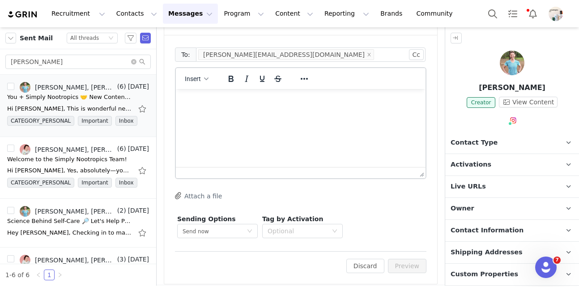
scroll to position [595, 0]
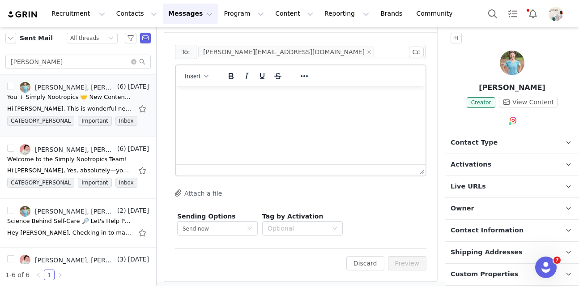
click at [224, 110] on html at bounding box center [301, 98] width 250 height 24
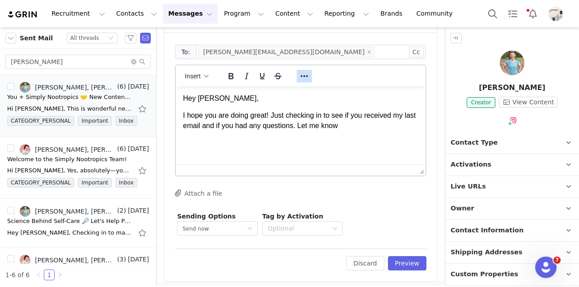
click at [299, 79] on icon "Reveal or hide additional toolbar items" at bounding box center [304, 76] width 11 height 11
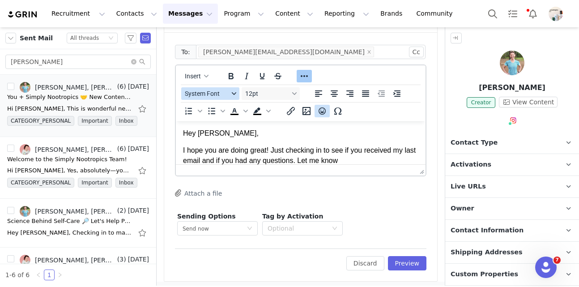
click at [322, 109] on icon "Emojis" at bounding box center [322, 111] width 11 height 11
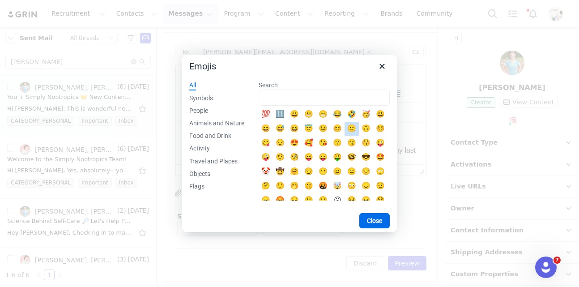
click at [350, 127] on div "🙂" at bounding box center [351, 128] width 11 height 11
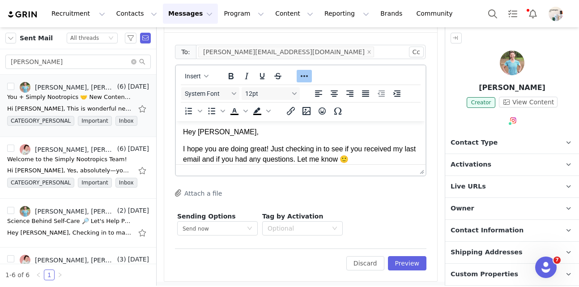
scroll to position [18, 0]
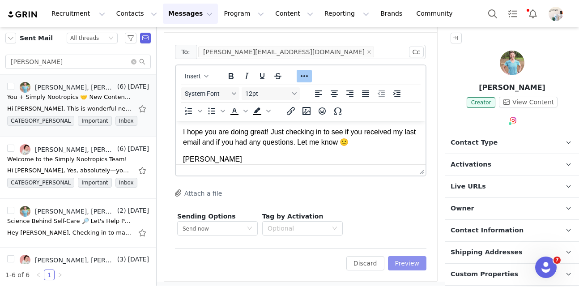
click at [411, 268] on button "Preview" at bounding box center [407, 263] width 39 height 14
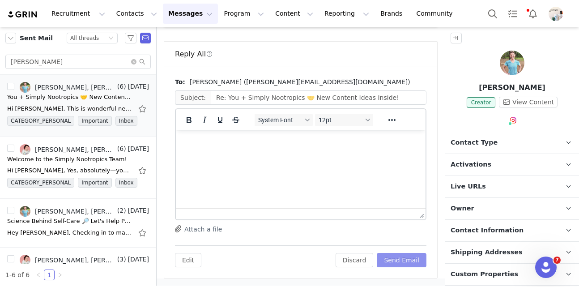
click at [407, 265] on button "Send Email" at bounding box center [402, 260] width 50 height 14
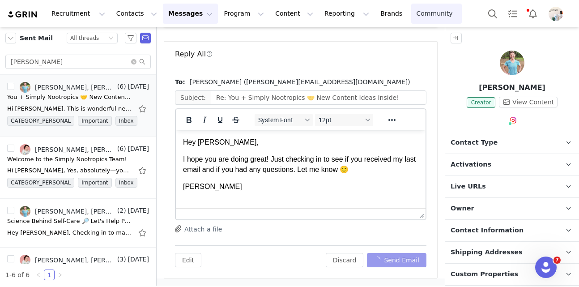
scroll to position [309, 0]
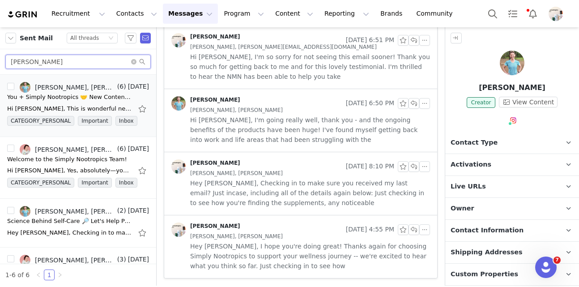
click at [61, 60] on input "[PERSON_NAME]" at bounding box center [77, 62] width 145 height 14
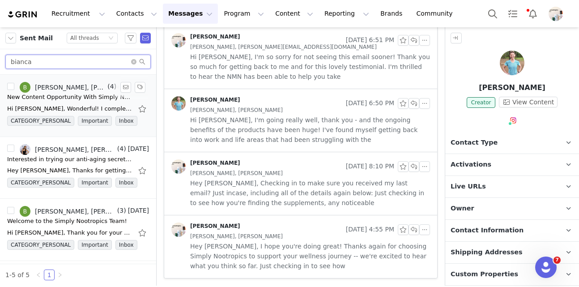
type input "bianca"
click at [84, 99] on div "New Content Opportunity With Simply Nootropics" at bounding box center [69, 97] width 125 height 9
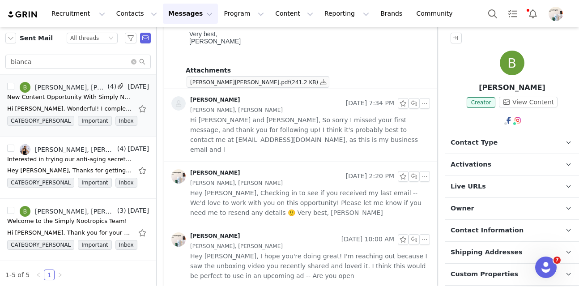
scroll to position [0, 0]
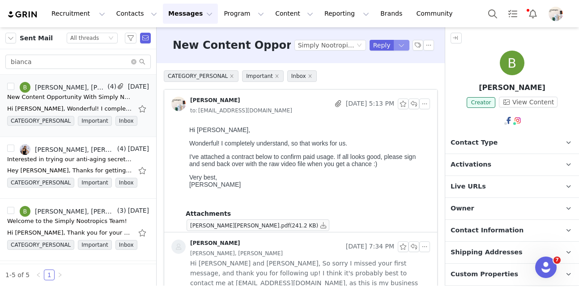
click at [401, 46] on button "button" at bounding box center [402, 45] width 16 height 11
click at [385, 72] on li "Reply All" at bounding box center [392, 75] width 38 height 14
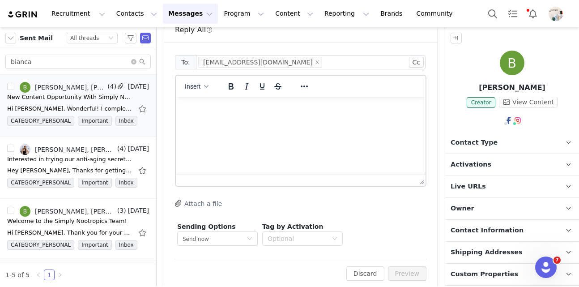
scroll to position [429, 0]
click at [285, 120] on html at bounding box center [301, 108] width 250 height 24
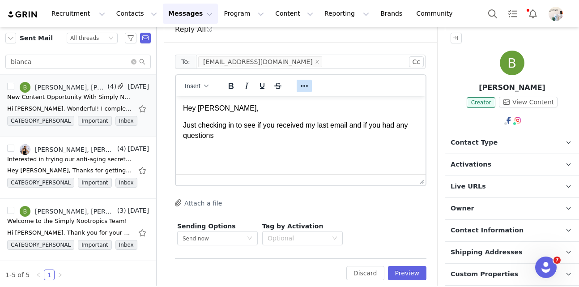
click at [297, 80] on button "Reveal or hide additional toolbar items" at bounding box center [304, 86] width 15 height 13
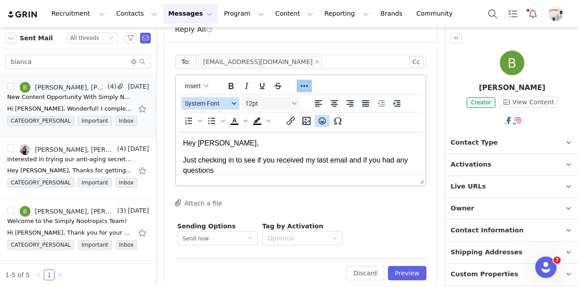
click at [320, 115] on icon "Emojis" at bounding box center [322, 120] width 11 height 11
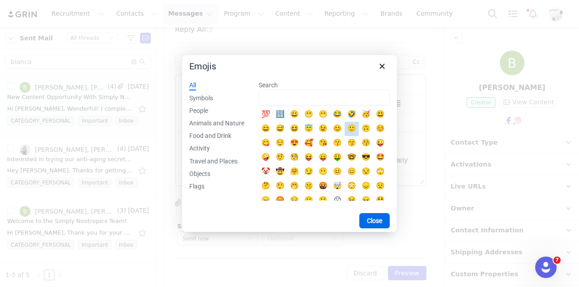
click at [353, 131] on div "🙂" at bounding box center [351, 128] width 11 height 11
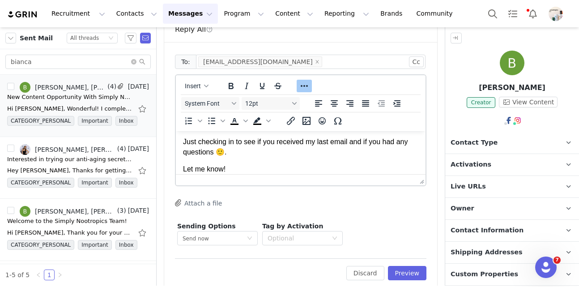
scroll to position [36, 0]
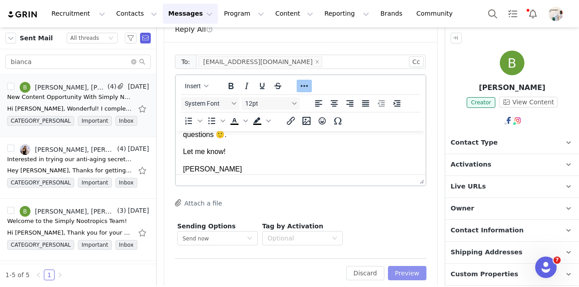
click at [416, 267] on button "Preview" at bounding box center [407, 273] width 39 height 14
click at [416, 267] on div "To: [EMAIL_ADDRESS][DOMAIN_NAME] Cc Cc: <p>Hey [PERSON_NAME],&nbsp;</p> <p>Just…" at bounding box center [300, 166] width 273 height 249
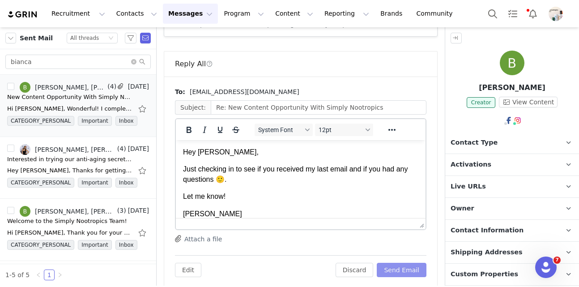
scroll to position [0, 0]
click at [411, 263] on button "Send Email" at bounding box center [402, 270] width 50 height 14
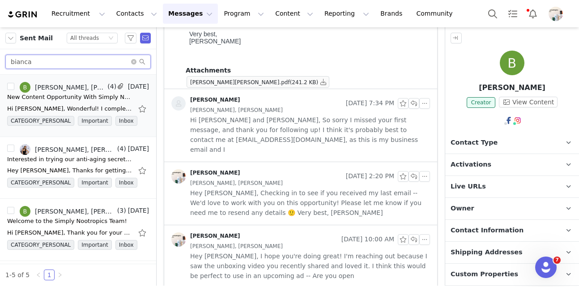
click at [85, 65] on input "bianca" at bounding box center [77, 62] width 145 height 14
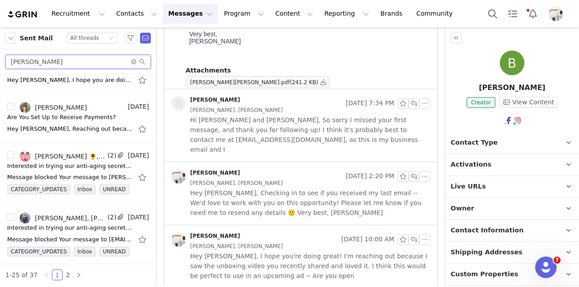
scroll to position [0, 0]
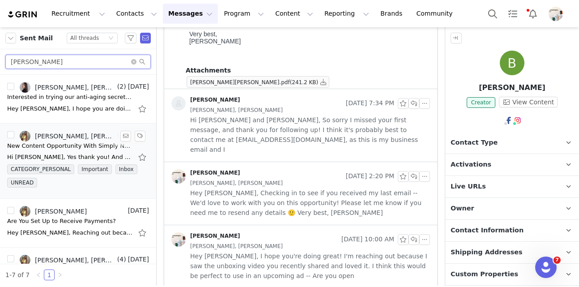
type input "[PERSON_NAME]"
click at [52, 146] on div "New Content Opportunity With Simply Nootropics" at bounding box center [69, 145] width 125 height 9
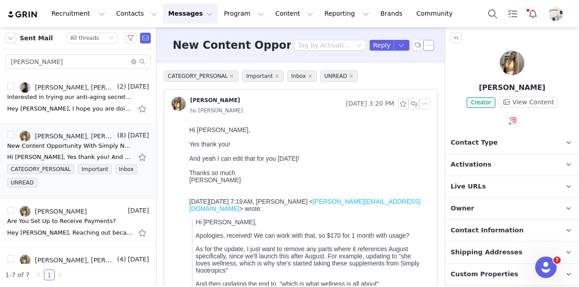
click at [429, 48] on button "button" at bounding box center [428, 45] width 11 height 11
click at [436, 63] on li "Mark as unread" at bounding box center [452, 61] width 59 height 14
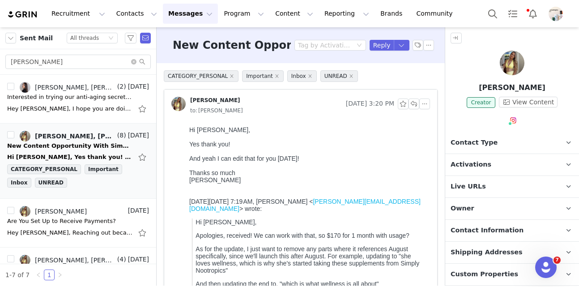
scroll to position [30, 0]
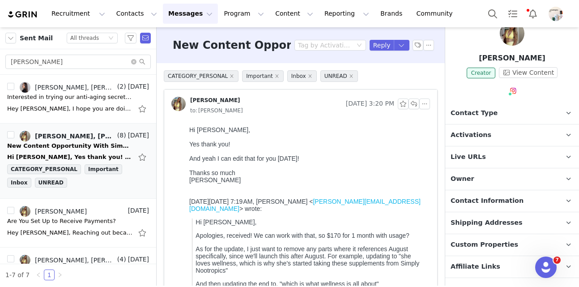
click at [475, 234] on p "Custom Properties" at bounding box center [501, 244] width 112 height 21
click at [473, 228] on p "Shipping Addresses" at bounding box center [501, 222] width 112 height 21
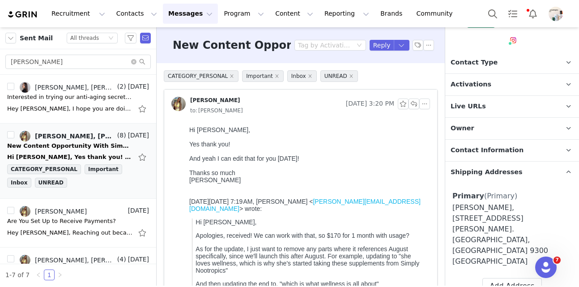
scroll to position [80, 0]
drag, startPoint x: 495, startPoint y: 210, endPoint x: 445, endPoint y: 209, distance: 50.1
click at [445, 210] on aside "[PERSON_NAME] Creator View Content Contact Type Contact type can be Creator, Pr…" at bounding box center [512, 156] width 134 height 258
copy div "[PERSON_NAME]"
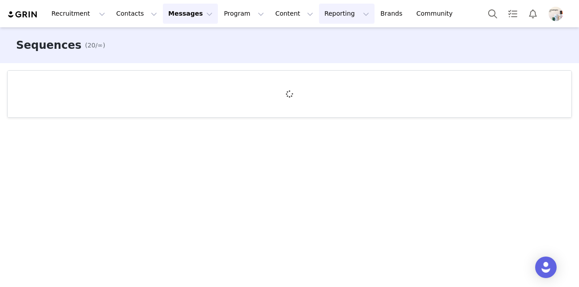
click at [319, 14] on button "Reporting Reporting" at bounding box center [346, 14] width 55 height 20
click at [326, 37] on p "Dashboard" at bounding box center [321, 39] width 34 height 9
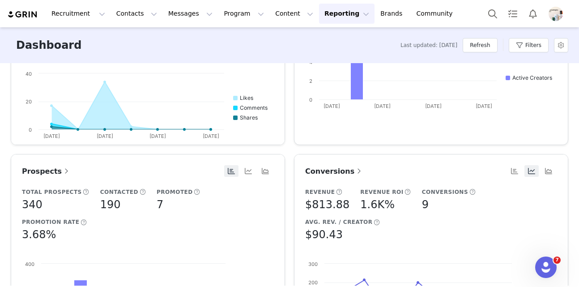
scroll to position [308, 0]
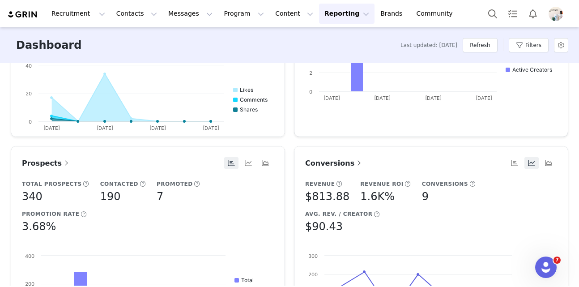
click at [341, 166] on span "Conversions" at bounding box center [334, 163] width 58 height 8
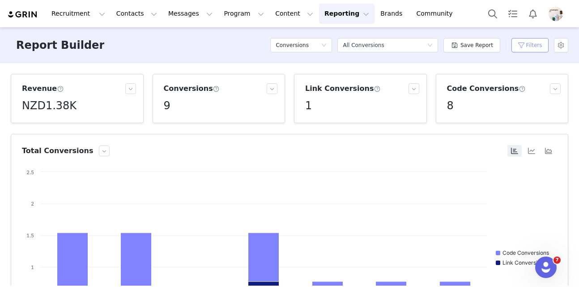
click at [526, 49] on button "Filters" at bounding box center [529, 45] width 37 height 14
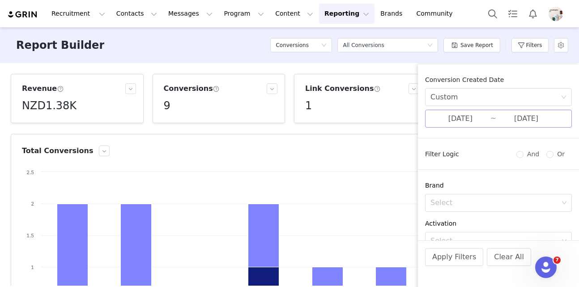
click at [483, 121] on input "08/11/2025" at bounding box center [460, 119] width 60 height 12
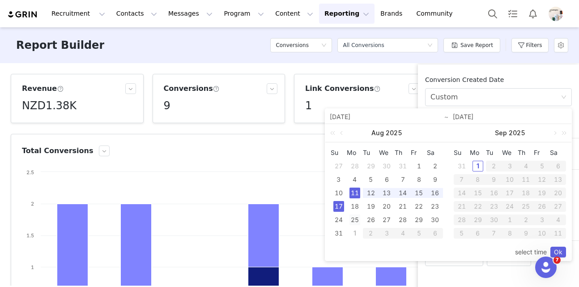
click at [355, 220] on div "25" at bounding box center [354, 219] width 11 height 11
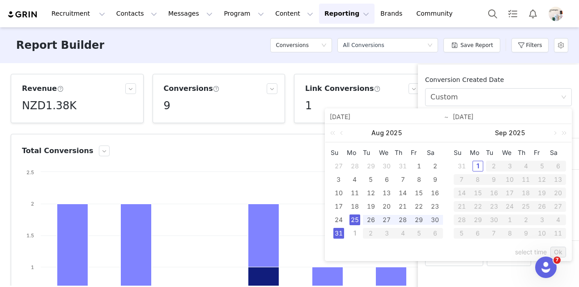
click at [341, 231] on div "31" at bounding box center [338, 233] width 11 height 11
type input "08/25/2025"
type input "08/31/2025"
type input "08/25/2025"
type input "08/31/2025"
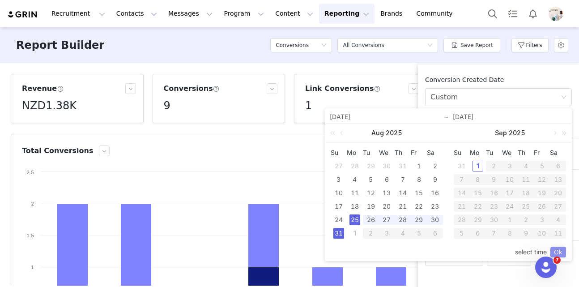
click at [563, 250] on link "Ok" at bounding box center [558, 251] width 16 height 11
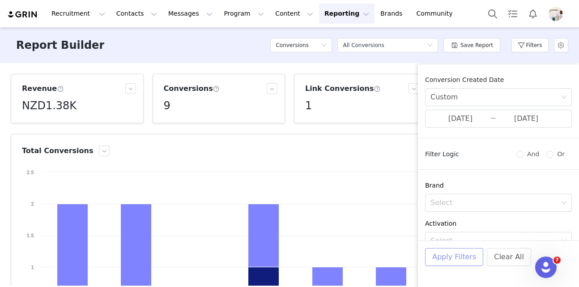
click at [439, 253] on button "Apply Filters" at bounding box center [454, 257] width 58 height 18
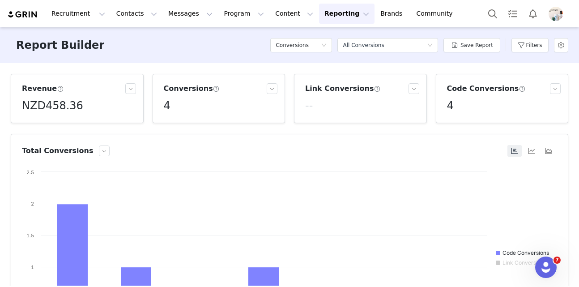
scroll to position [279, 0]
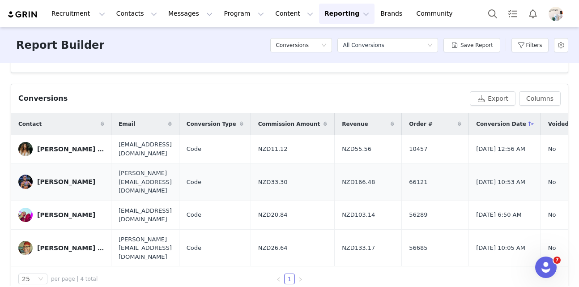
click at [64, 178] on div "[PERSON_NAME]" at bounding box center [66, 181] width 58 height 7
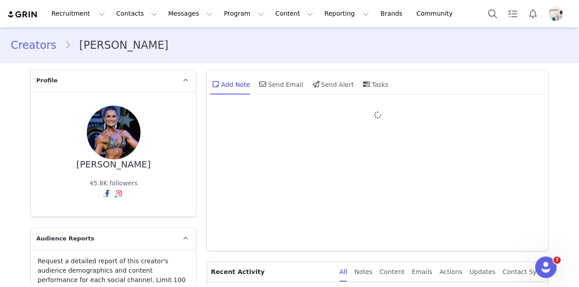
type input "+1 ([GEOGRAPHIC_DATA])"
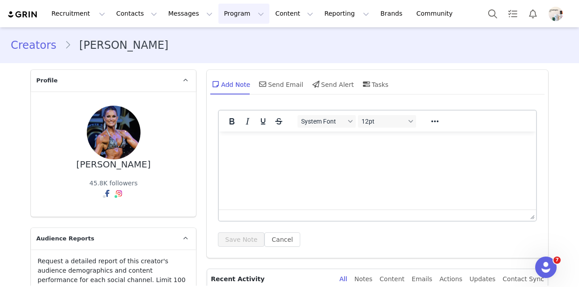
click at [220, 19] on button "Program Program" at bounding box center [243, 14] width 51 height 20
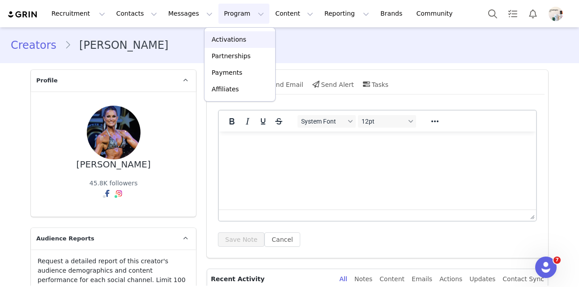
click at [226, 40] on p "Activations" at bounding box center [229, 39] width 34 height 9
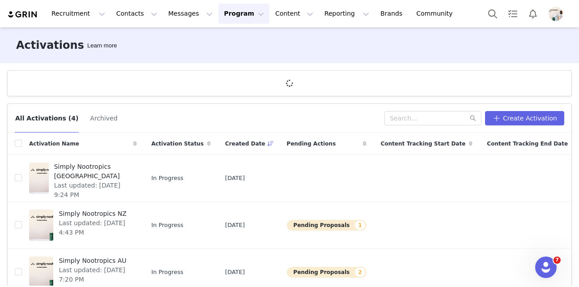
scroll to position [57, 0]
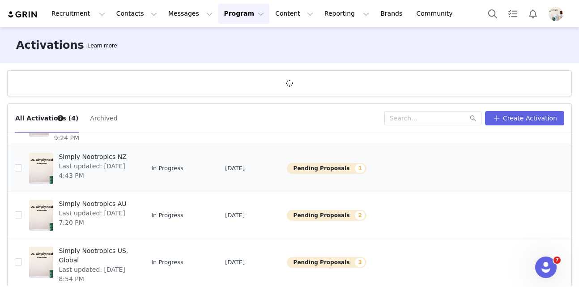
click at [97, 149] on td "Simply Nootropics NZ Last updated: [DATE] 4:43 PM" at bounding box center [83, 168] width 122 height 47
click at [98, 155] on span "Simply Nootropics NZ" at bounding box center [95, 156] width 73 height 9
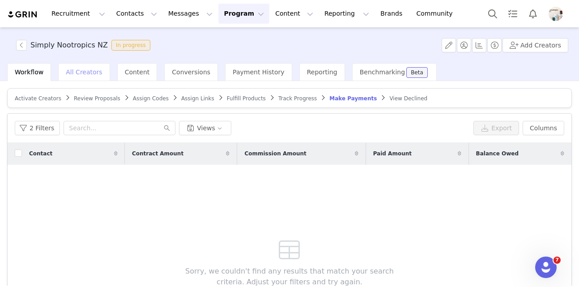
click at [82, 68] on div "All Creators" at bounding box center [83, 72] width 51 height 18
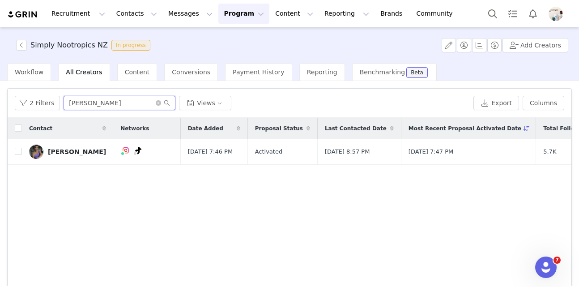
click at [106, 98] on input "[PERSON_NAME]" at bounding box center [120, 103] width 112 height 14
type input "justine"
click at [77, 152] on div "[PERSON_NAME]" at bounding box center [77, 151] width 58 height 7
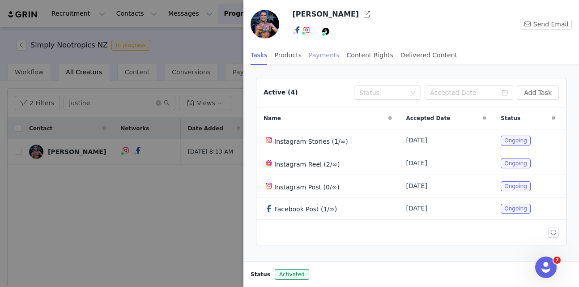
click at [316, 59] on div "Payments" at bounding box center [324, 55] width 31 height 20
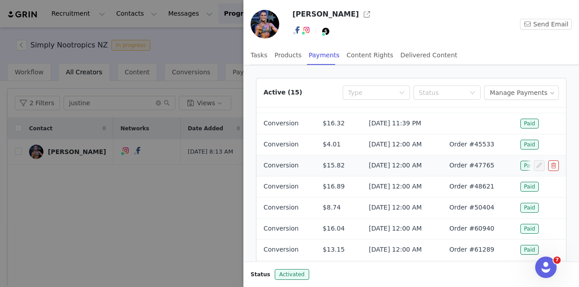
scroll to position [47, 0]
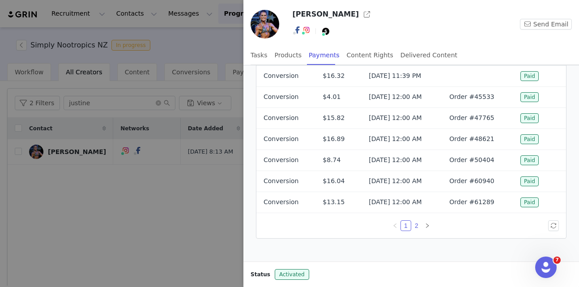
click at [415, 226] on link "2" at bounding box center [416, 225] width 10 height 10
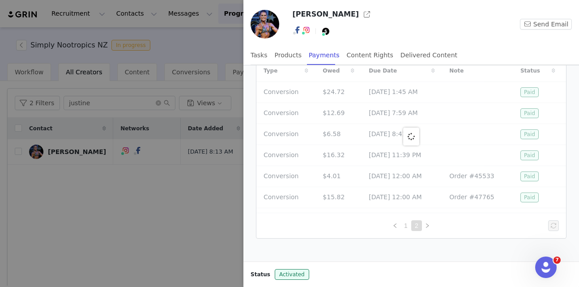
scroll to position [21, 0]
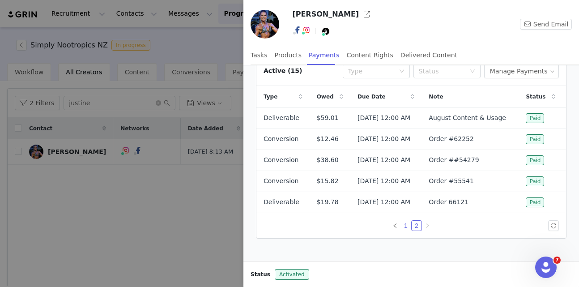
click at [407, 225] on link "1" at bounding box center [406, 225] width 10 height 10
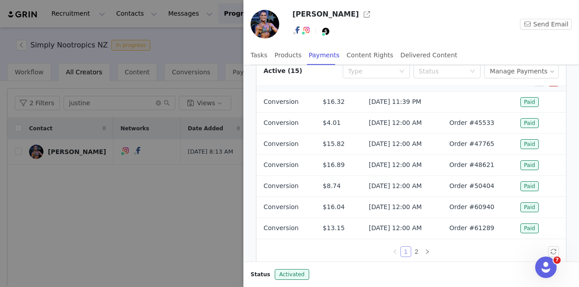
scroll to position [47, 0]
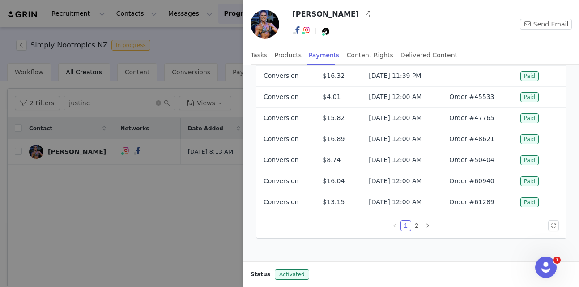
click at [216, 33] on div at bounding box center [289, 143] width 579 height 287
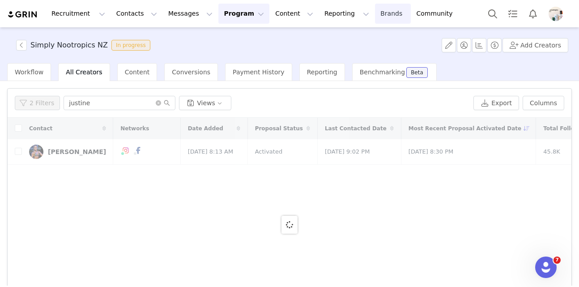
click at [375, 19] on link "Brands Brands" at bounding box center [392, 14] width 35 height 20
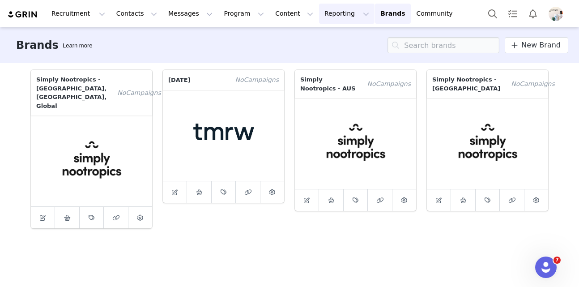
click at [321, 17] on button "Reporting Reporting" at bounding box center [346, 14] width 55 height 20
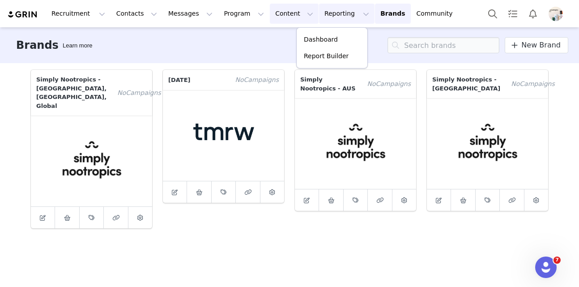
click at [270, 18] on button "Content Content" at bounding box center [294, 14] width 49 height 20
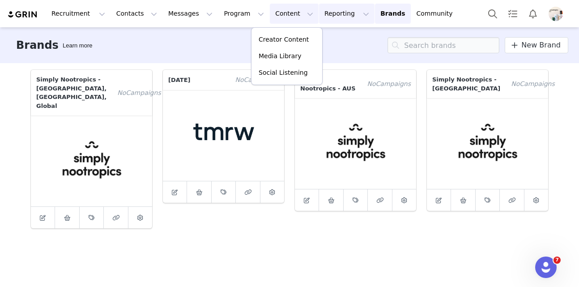
click at [319, 13] on button "Reporting Reporting" at bounding box center [346, 14] width 55 height 20
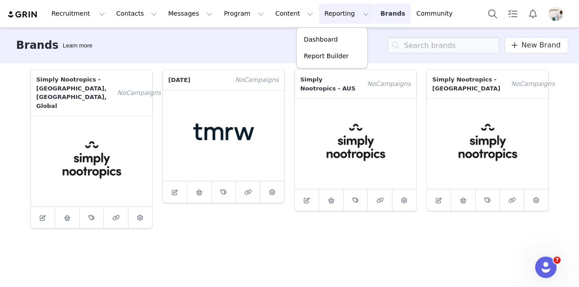
click at [375, 19] on link "Brands Brands" at bounding box center [392, 14] width 35 height 20
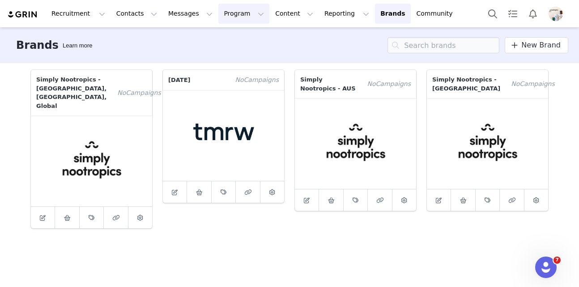
click at [230, 22] on button "Program Program" at bounding box center [243, 14] width 51 height 20
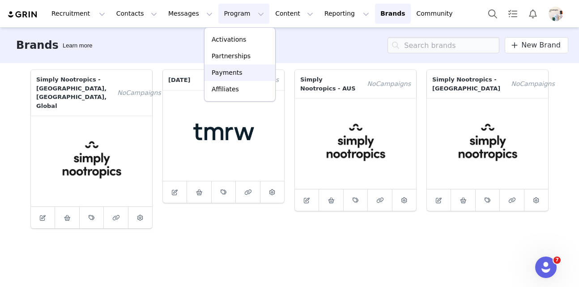
click at [224, 69] on p "Payments" at bounding box center [227, 72] width 31 height 9
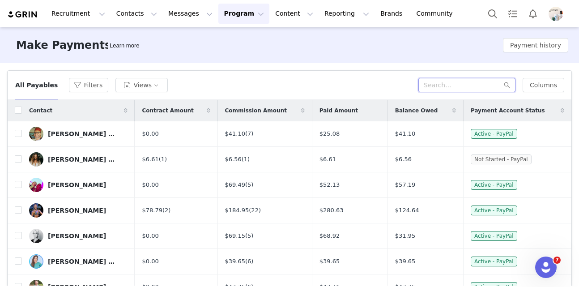
click at [462, 87] on input "text" at bounding box center [466, 85] width 97 height 14
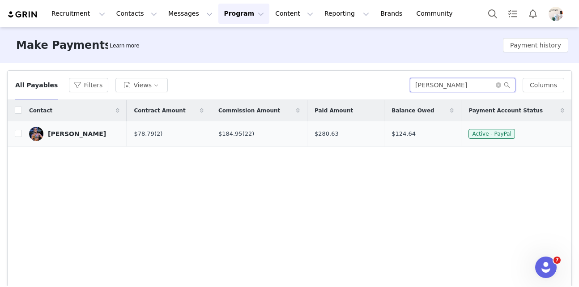
type input "justin"
click at [65, 132] on div "[PERSON_NAME]" at bounding box center [77, 133] width 58 height 7
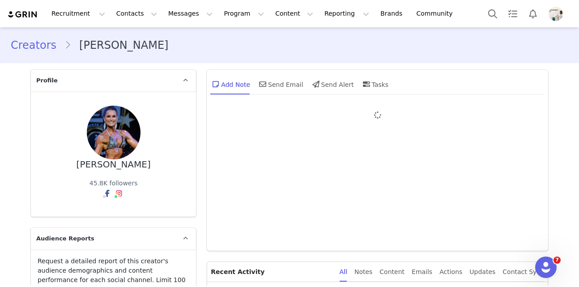
type input "+1 ([GEOGRAPHIC_DATA])"
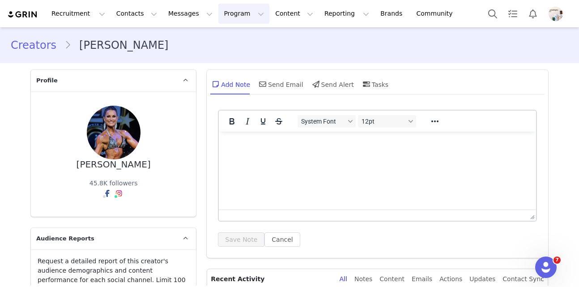
click at [218, 16] on button "Program Program" at bounding box center [243, 14] width 51 height 20
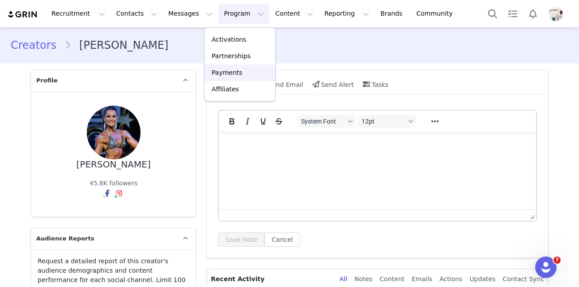
click at [233, 74] on p "Payments" at bounding box center [227, 72] width 31 height 9
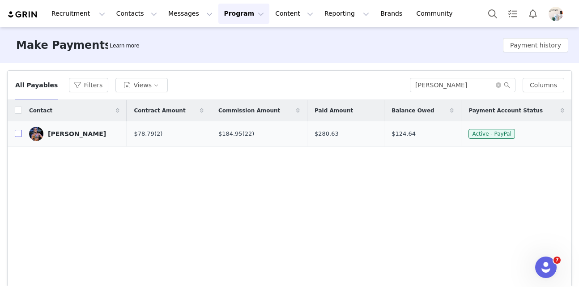
click at [17, 136] on input "checkbox" at bounding box center [18, 133] width 7 height 7
checkbox input "true"
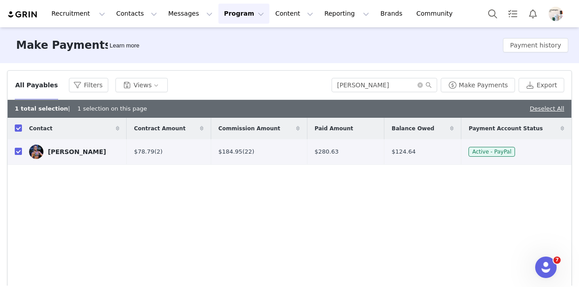
click at [17, 152] on input "checkbox" at bounding box center [18, 151] width 7 height 7
checkbox input "false"
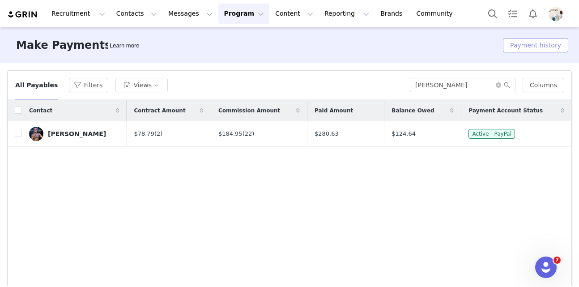
click at [543, 45] on button "Payment history" at bounding box center [535, 45] width 65 height 14
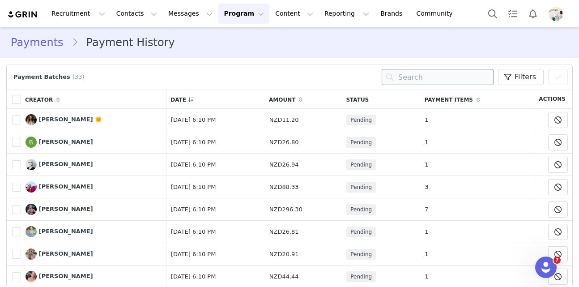
click at [423, 81] on input "text" at bounding box center [437, 77] width 112 height 16
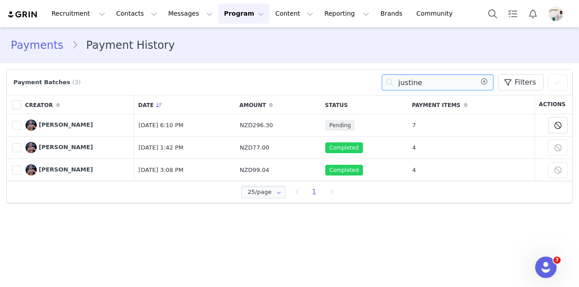
type input "justine"
click at [426, 123] on td "7" at bounding box center [470, 125] width 127 height 22
click at [235, 7] on button "Program Program" at bounding box center [243, 14] width 51 height 20
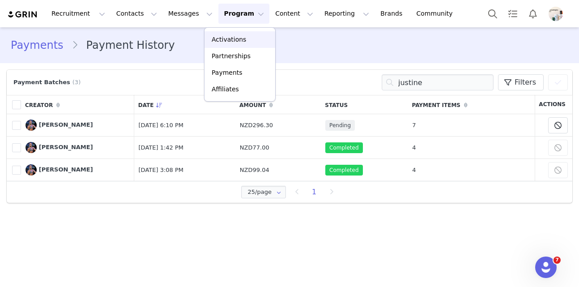
click at [238, 37] on p "Activations" at bounding box center [229, 39] width 34 height 9
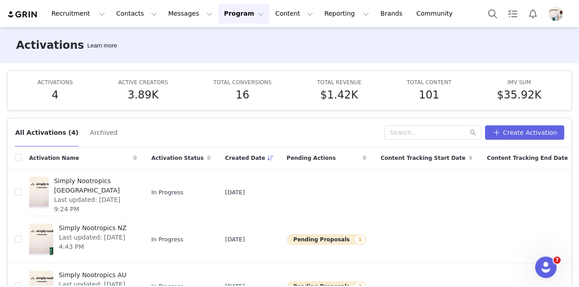
click at [95, 240] on span "Last updated: [DATE] 4:43 PM" at bounding box center [95, 242] width 73 height 19
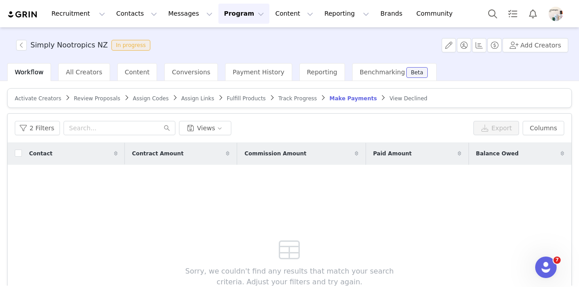
click at [78, 84] on div "Activate Creators Review Proposals Assign Codes Assign Links Fulfill Products T…" at bounding box center [289, 183] width 579 height 204
click at [76, 71] on span "All Creators" at bounding box center [84, 71] width 36 height 7
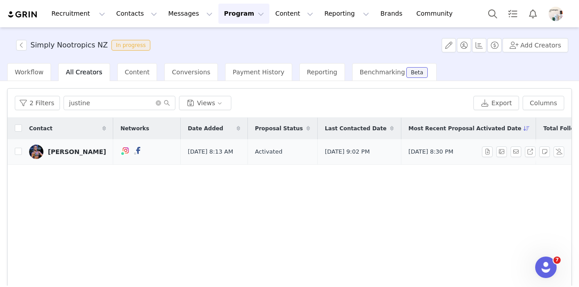
click at [76, 155] on div "[PERSON_NAME]" at bounding box center [77, 151] width 58 height 7
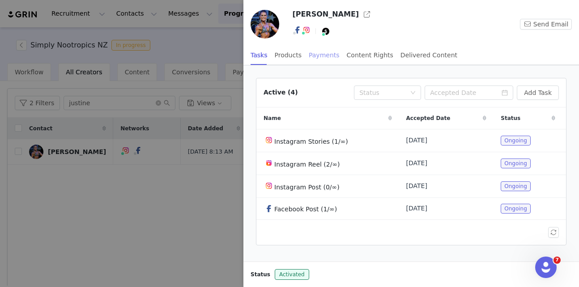
click at [318, 63] on div "Payments" at bounding box center [324, 55] width 31 height 20
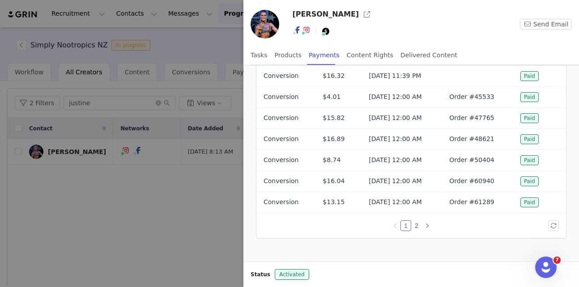
scroll to position [47, 0]
click at [418, 228] on link "2" at bounding box center [416, 226] width 10 height 10
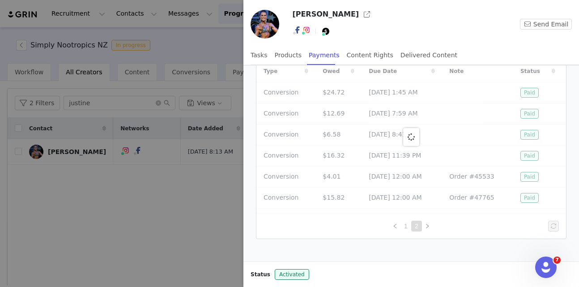
scroll to position [21, 0]
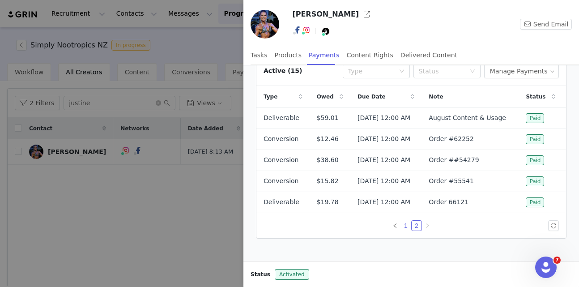
click at [407, 226] on link "1" at bounding box center [406, 225] width 10 height 10
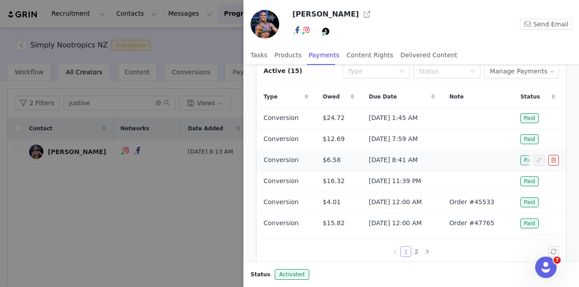
scroll to position [79, 0]
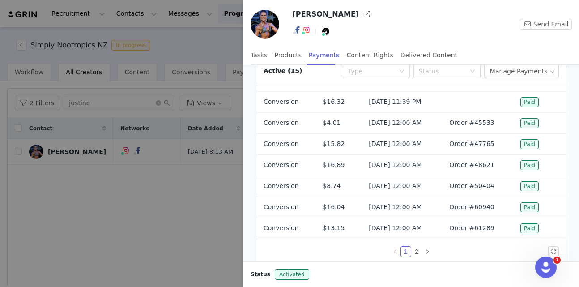
click at [159, 225] on div at bounding box center [289, 143] width 579 height 287
